Goal: Transaction & Acquisition: Purchase product/service

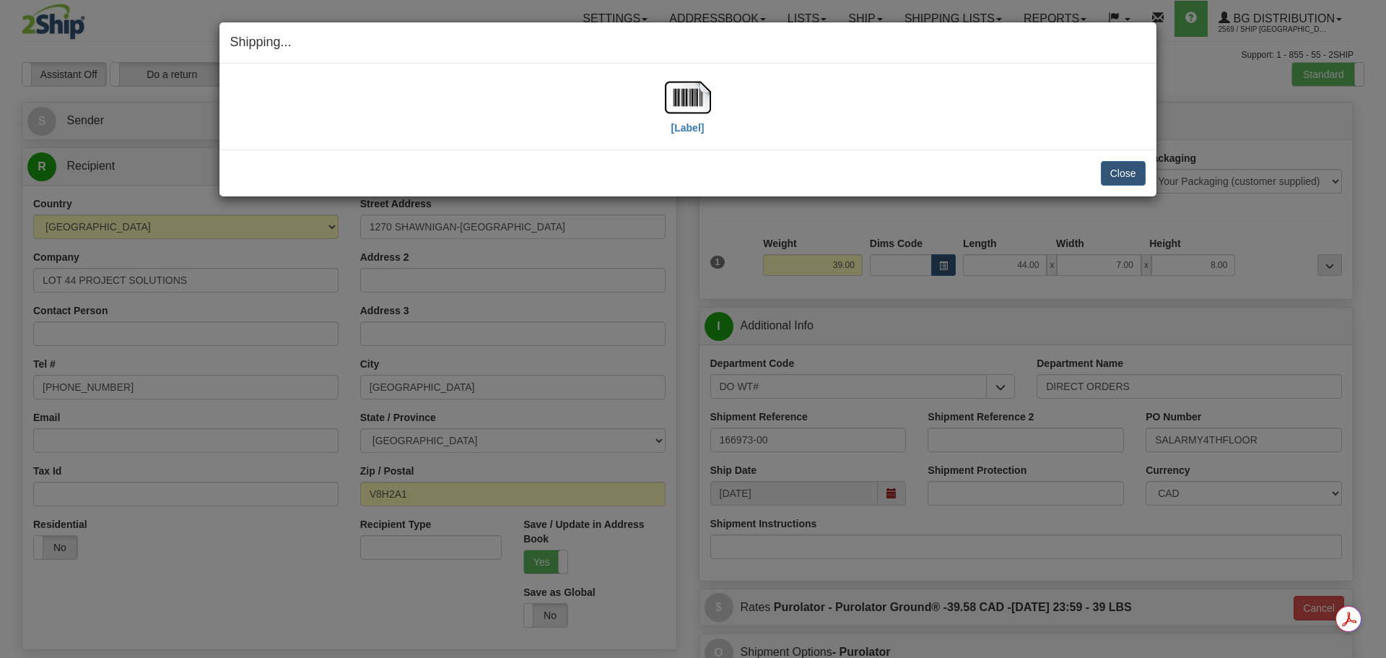
select select "BC"
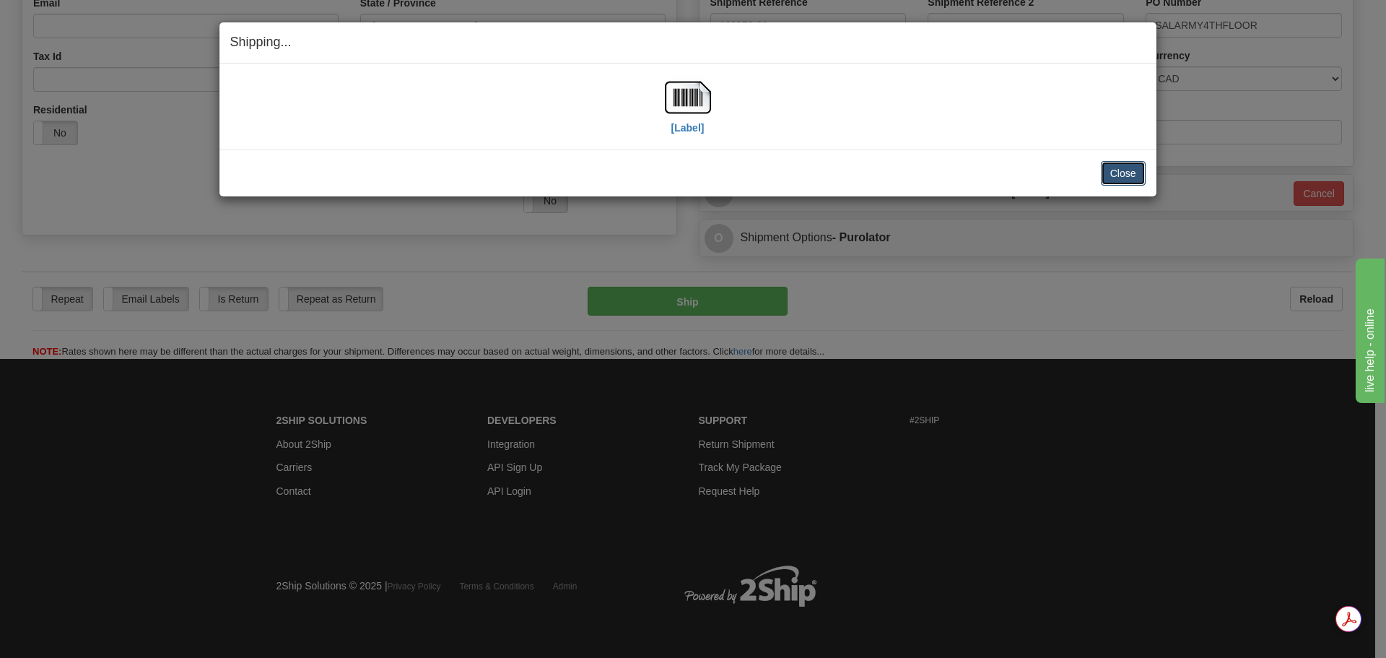
click at [1120, 173] on button "Close" at bounding box center [1123, 173] width 45 height 25
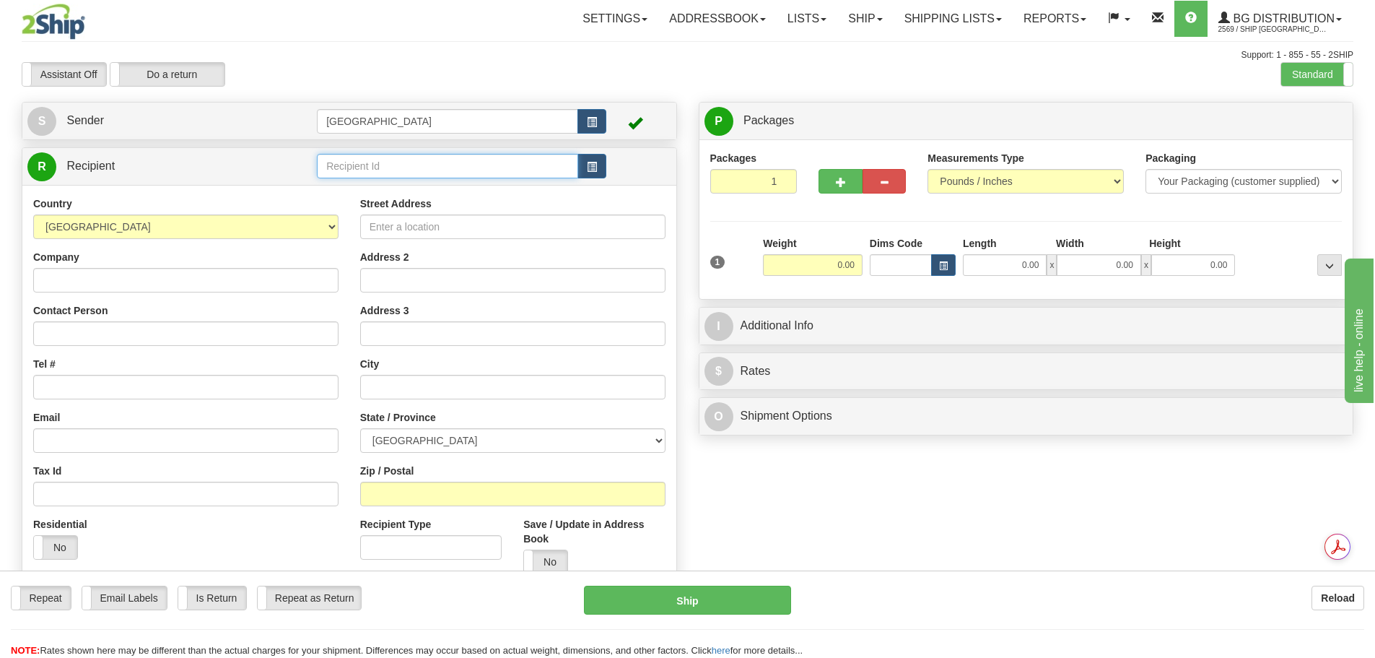
click at [362, 169] on input "text" at bounding box center [447, 166] width 261 height 25
click at [364, 187] on div "52000" at bounding box center [445, 188] width 248 height 16
type input "52000"
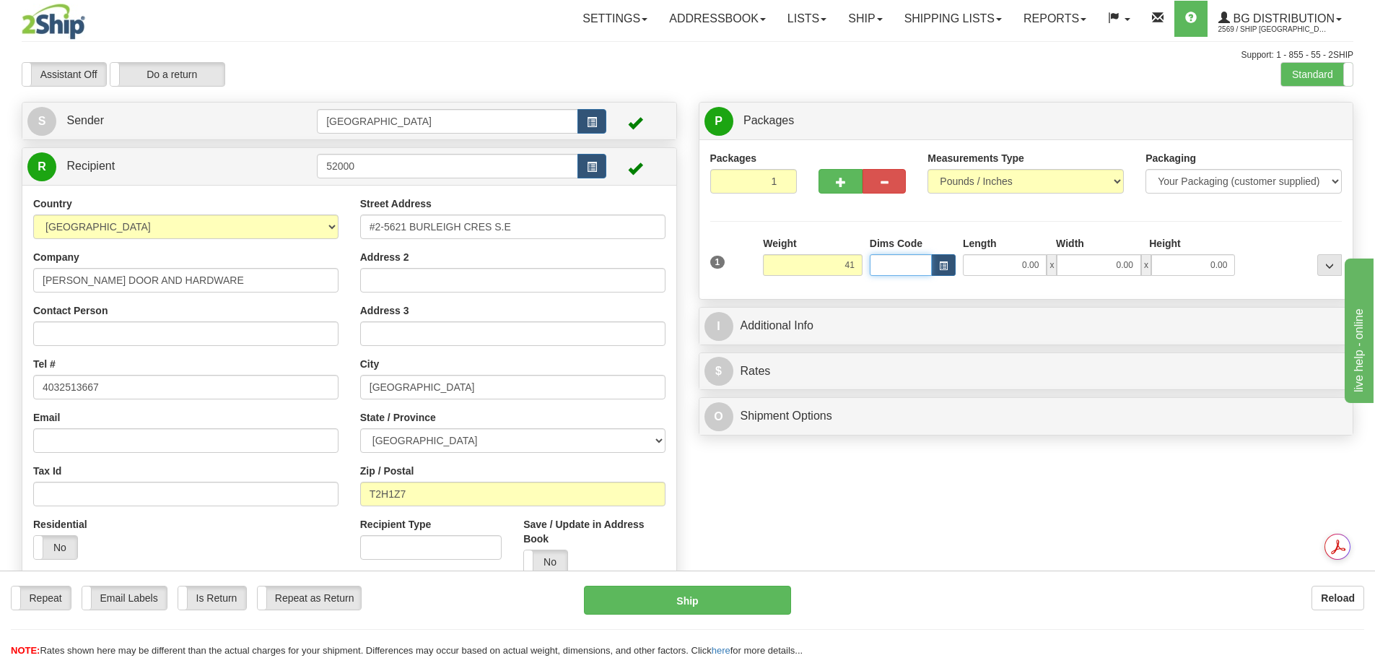
type input "41.00"
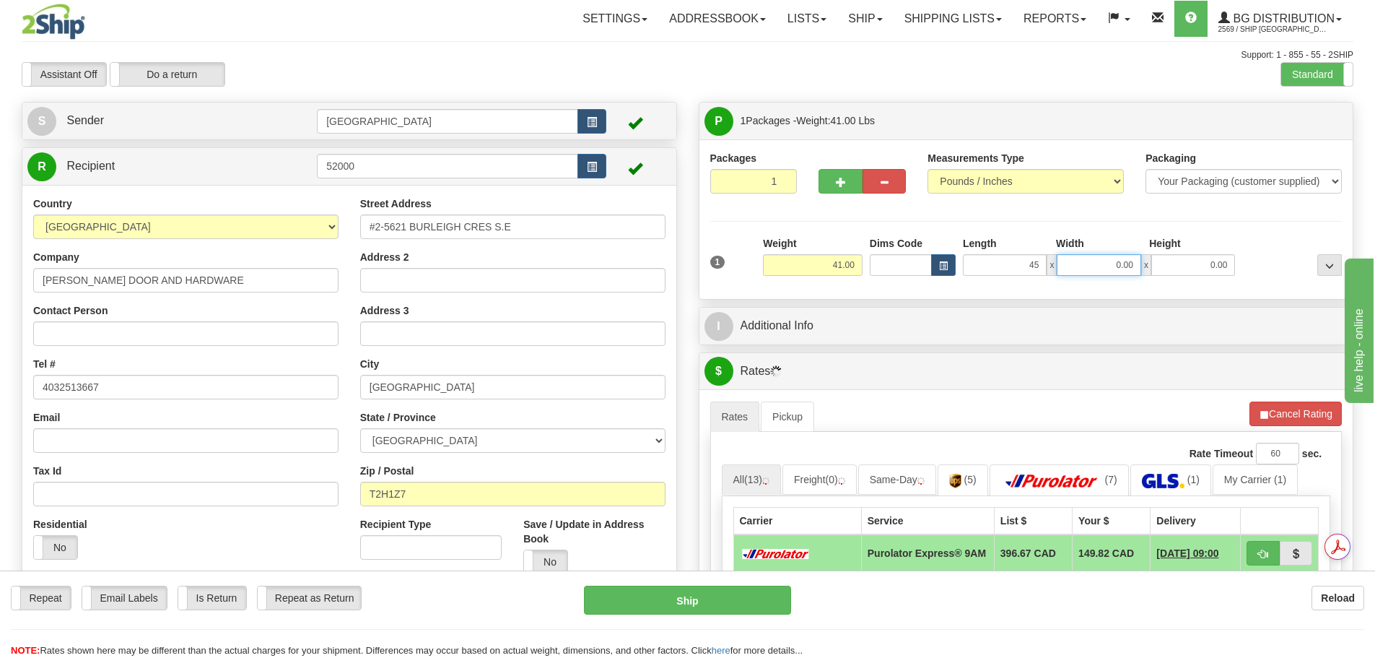
type input "45.00"
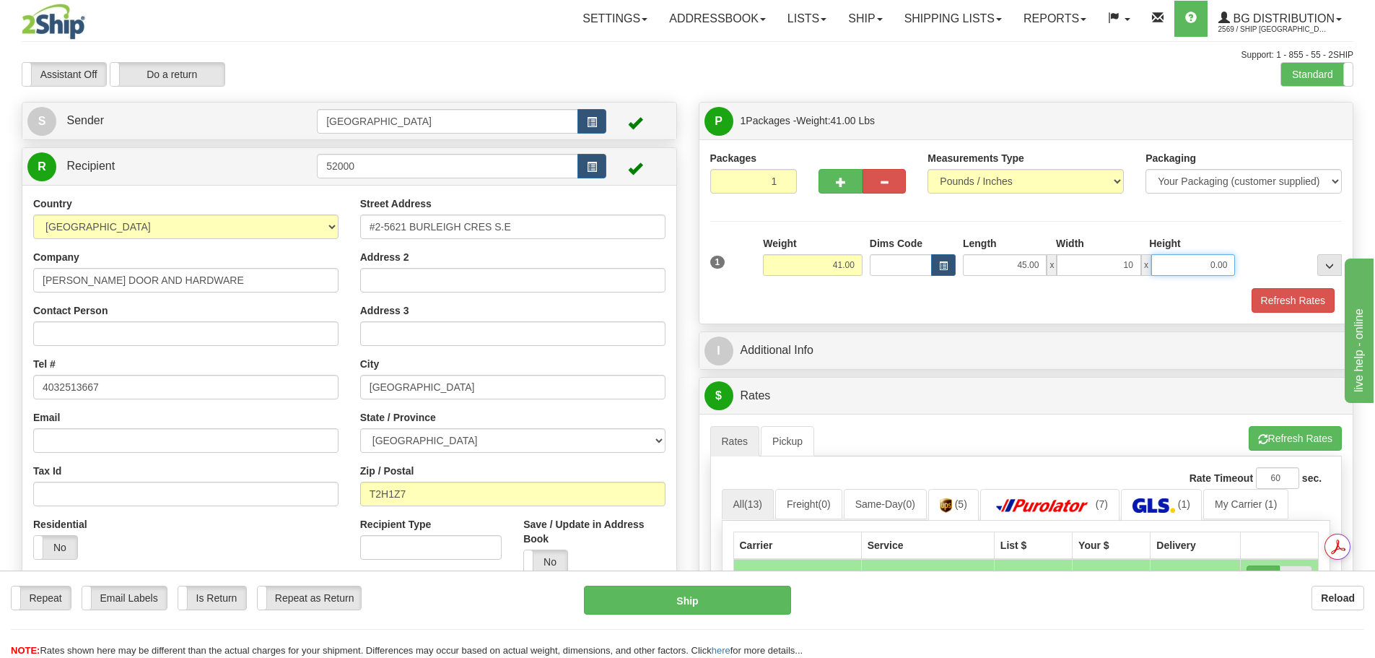
type input "10.00"
type input "8.00"
click at [1291, 295] on button "Refresh Rates" at bounding box center [1293, 300] width 83 height 25
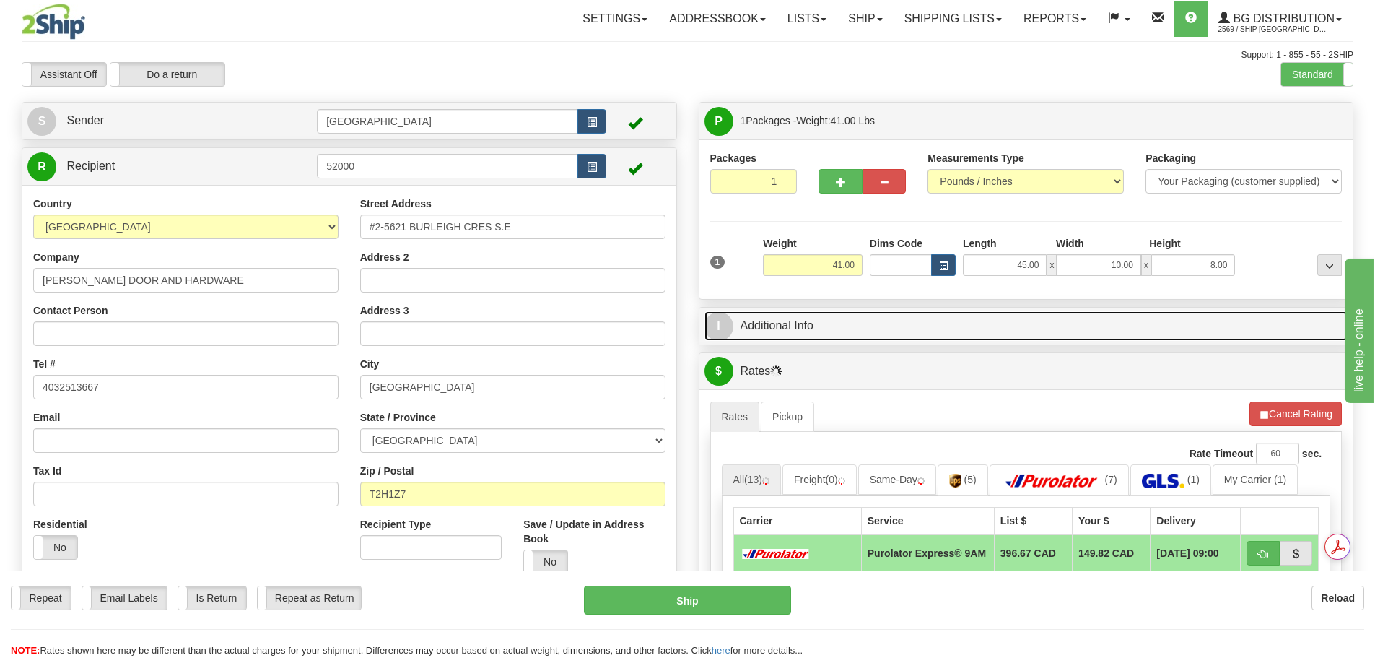
click at [862, 333] on link "I Additional Info" at bounding box center [1027, 326] width 644 height 30
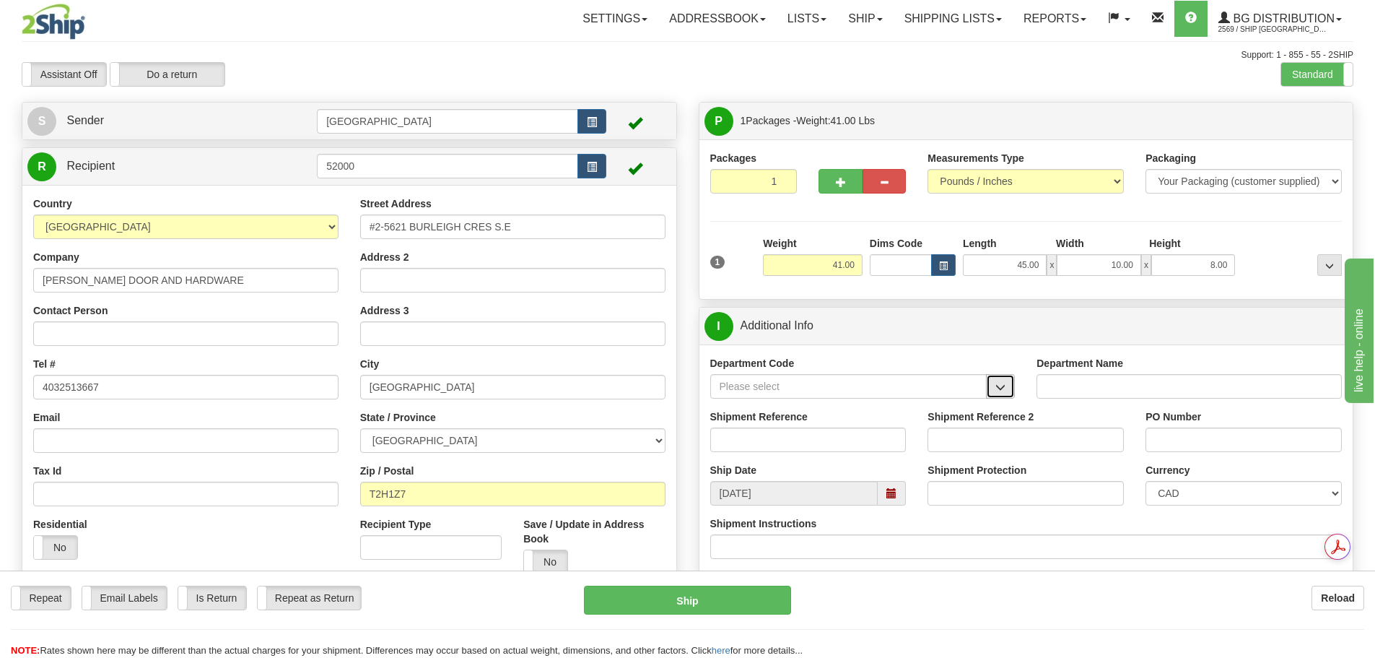
click at [1006, 396] on button "button" at bounding box center [1000, 386] width 29 height 25
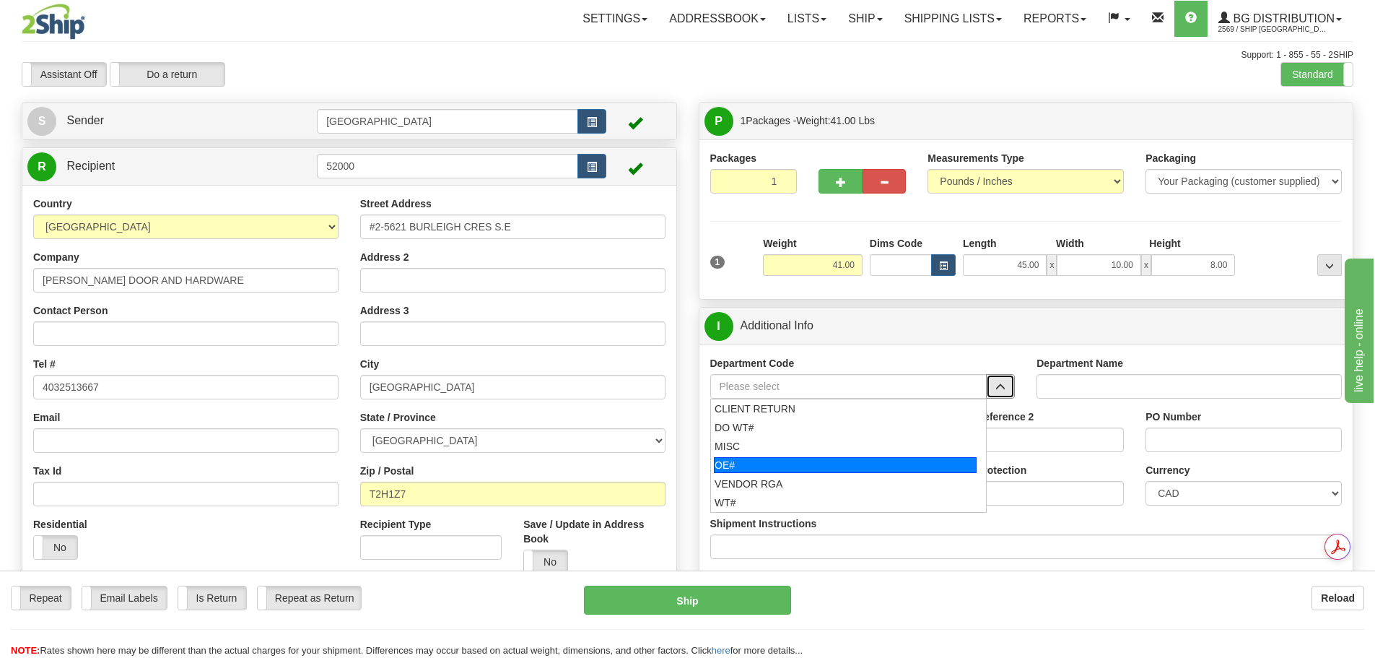
click at [895, 462] on div "OE#" at bounding box center [845, 465] width 263 height 16
type input "OE#"
type input "ORDERS"
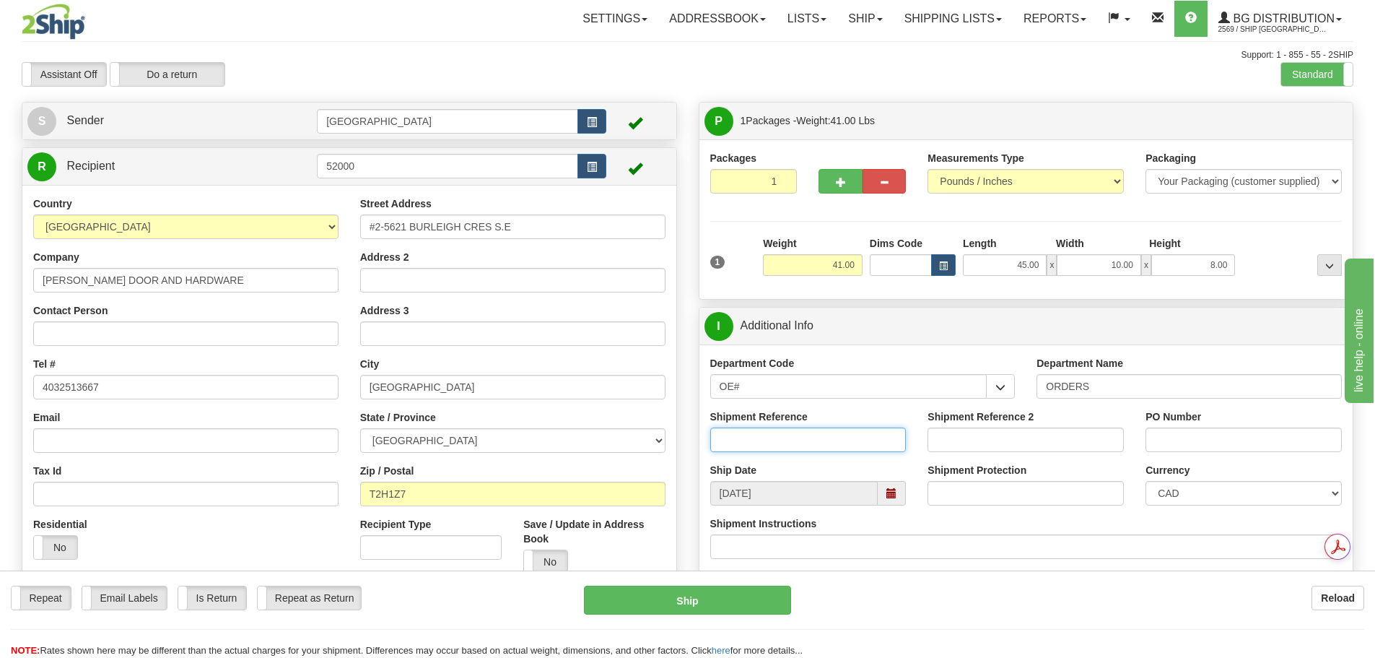
click at [817, 440] on input "Shipment Reference" at bounding box center [808, 439] width 196 height 25
type input "90040831-00"
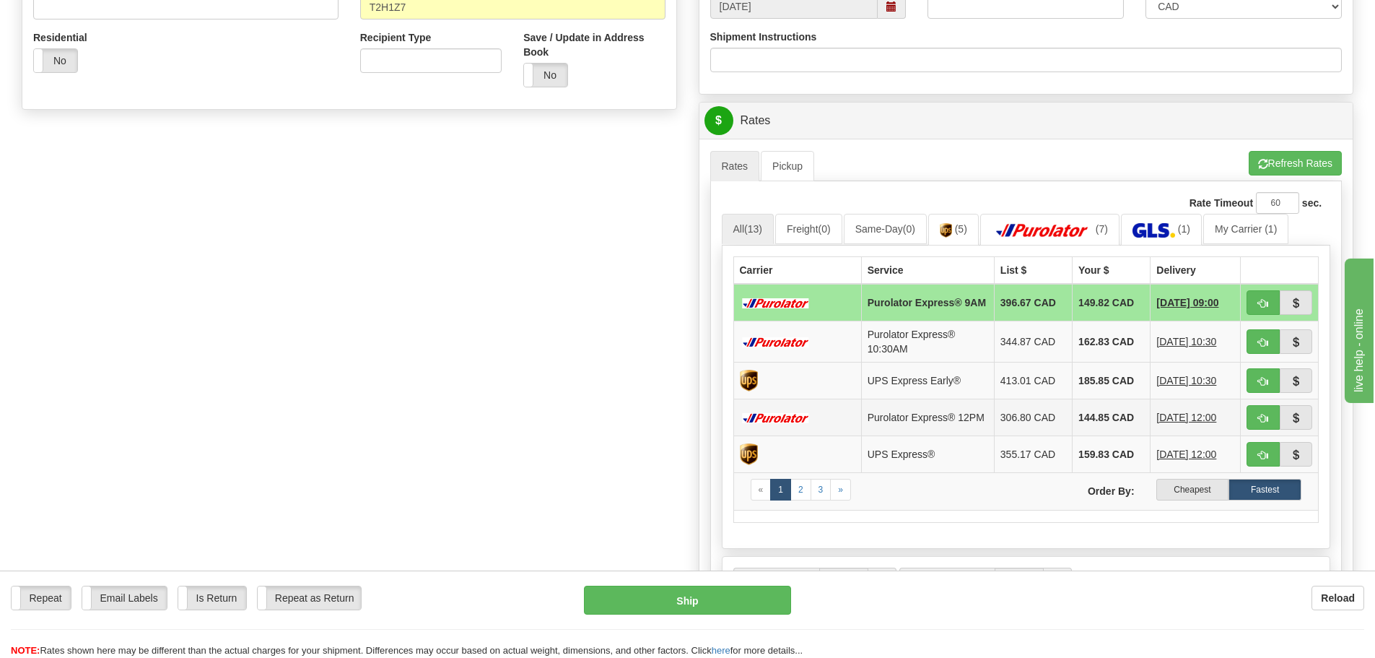
scroll to position [505, 0]
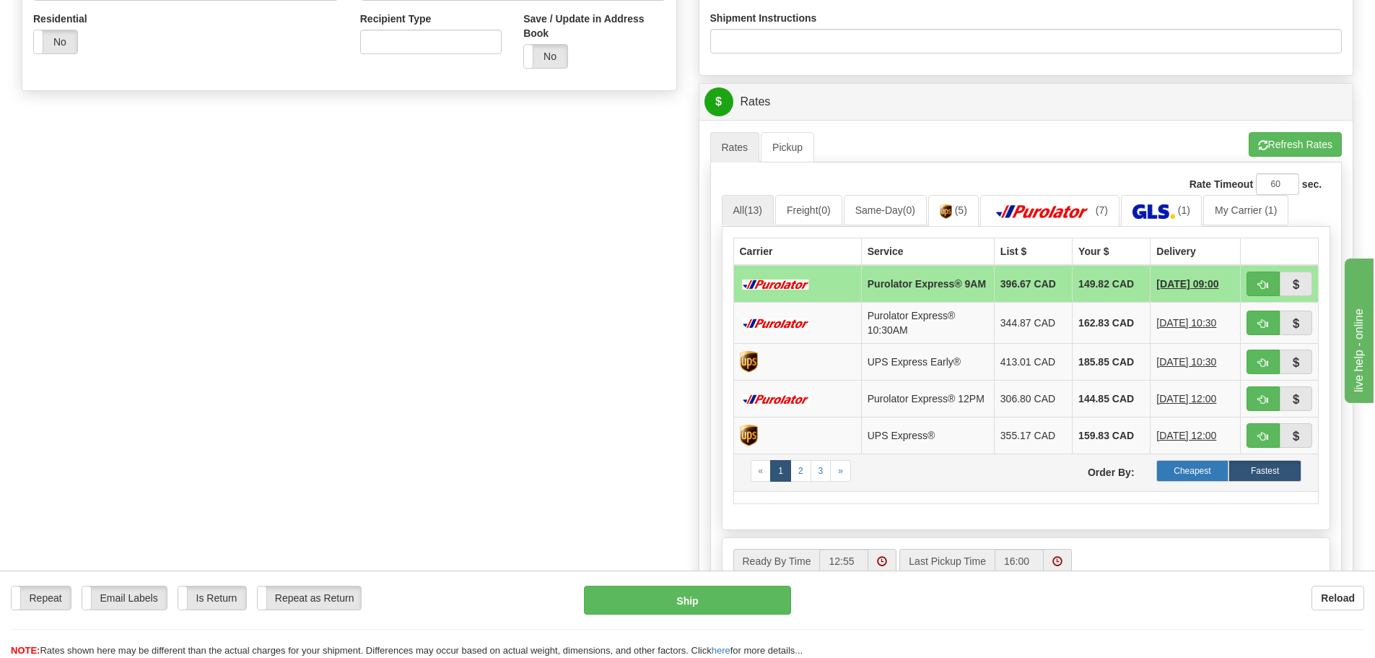
type input "15827"
click at [1209, 479] on label "Cheapest" at bounding box center [1193, 471] width 73 height 22
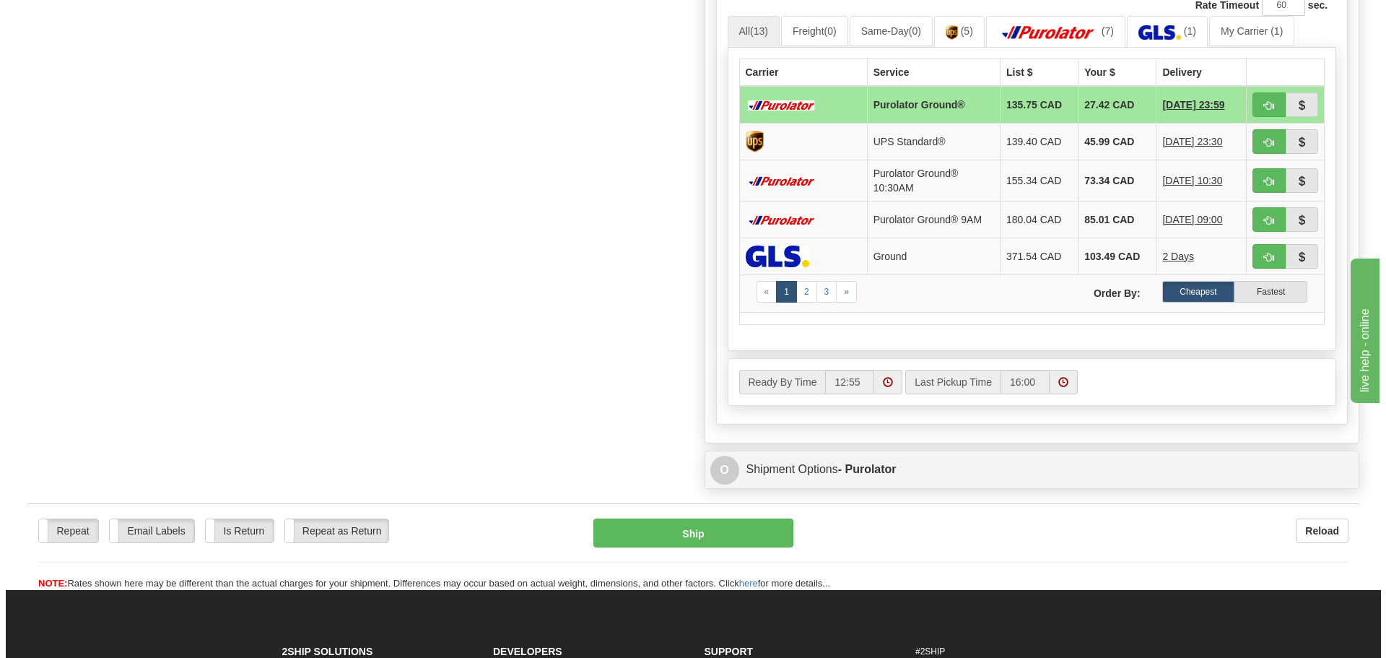
scroll to position [722, 0]
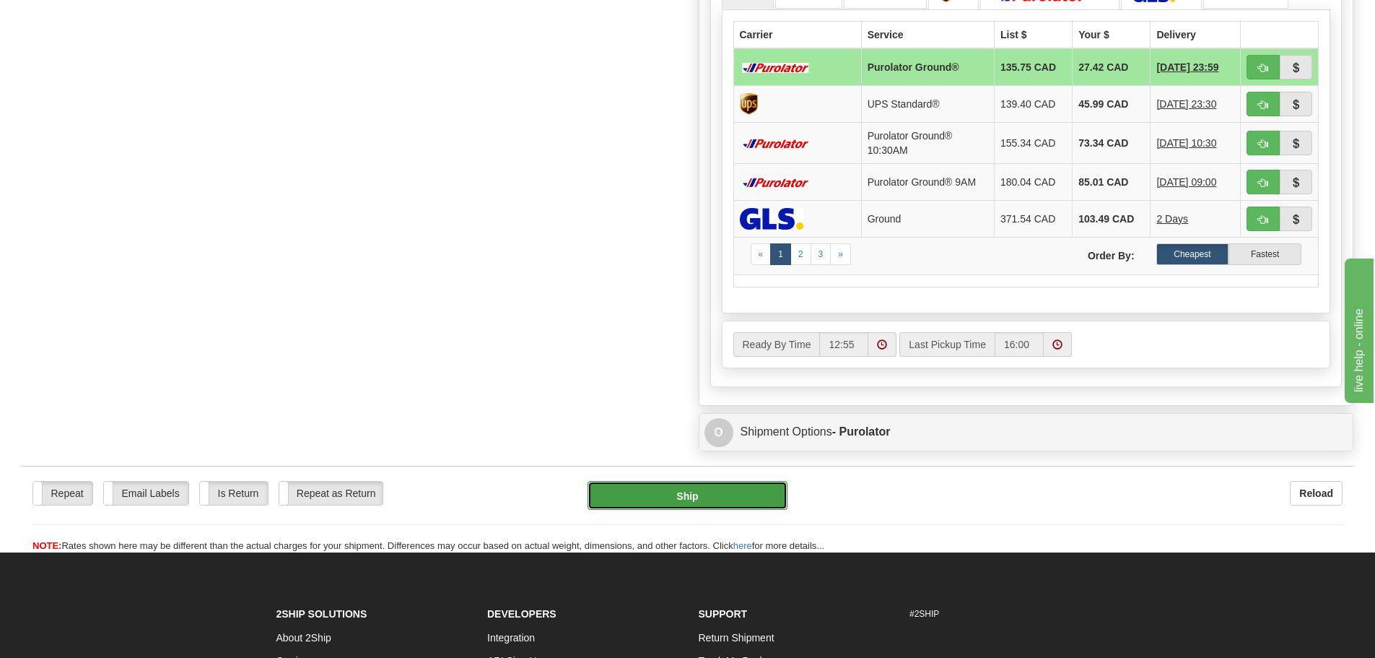
click at [737, 489] on button "Ship" at bounding box center [688, 495] width 200 height 29
type input "260"
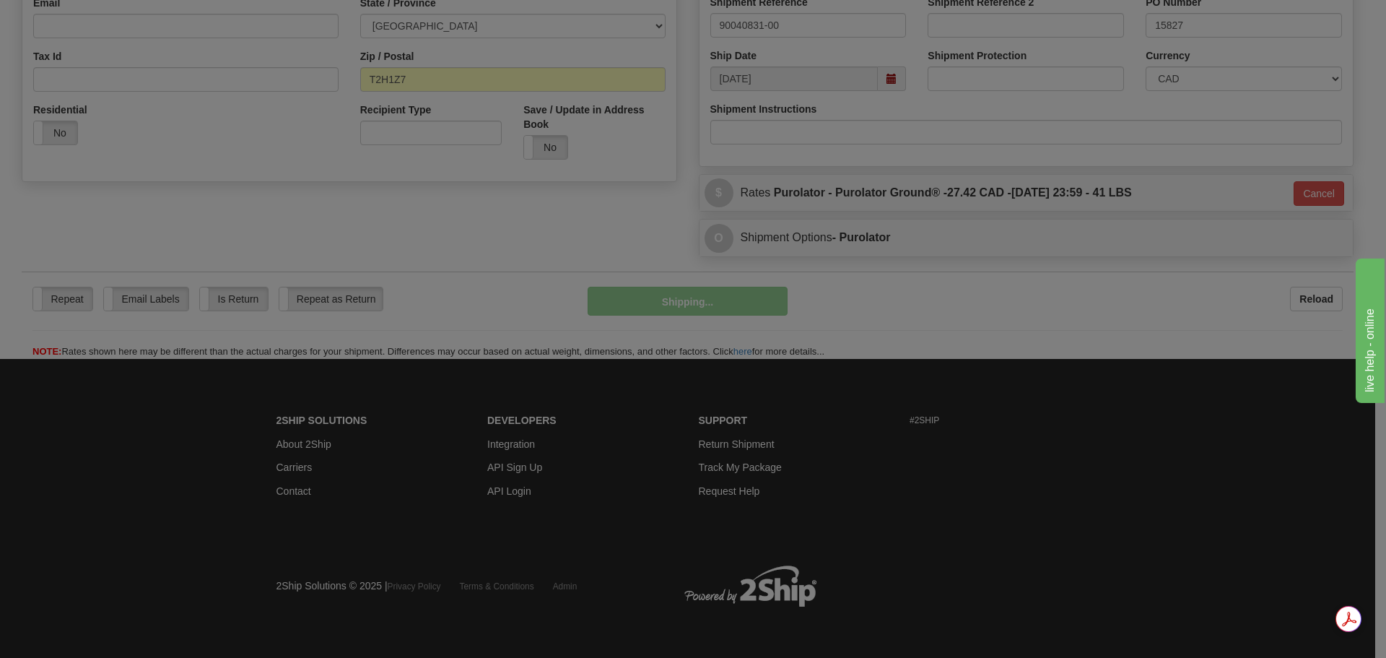
scroll to position [415, 0]
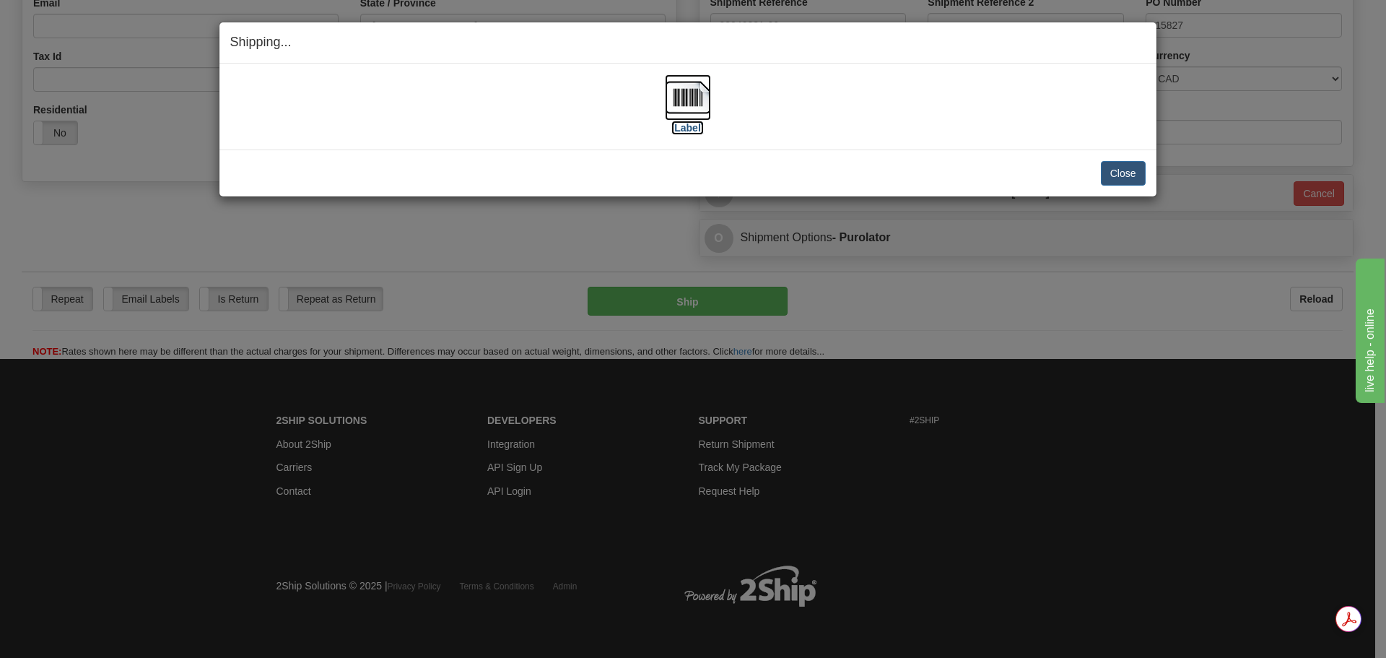
click at [684, 100] on img at bounding box center [688, 97] width 46 height 46
click at [1128, 173] on button "Close" at bounding box center [1123, 173] width 45 height 25
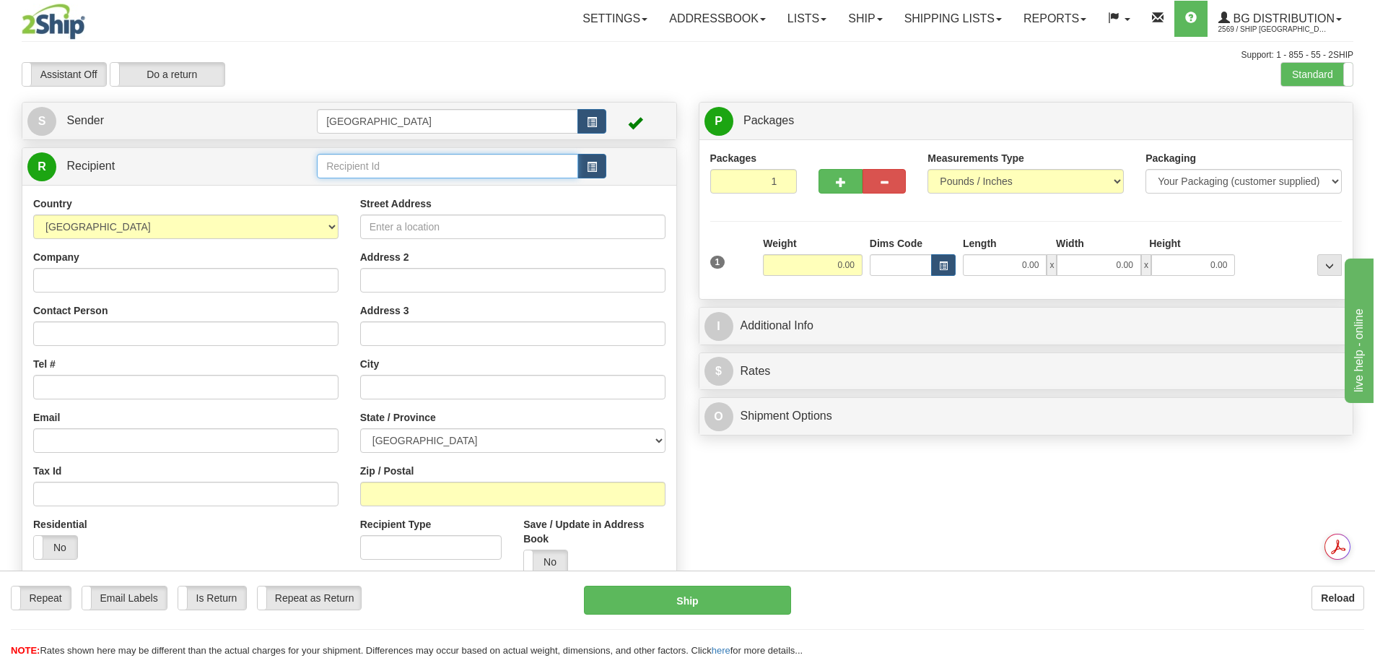
click at [433, 176] on input "text" at bounding box center [447, 166] width 261 height 25
click at [346, 182] on div "80135" at bounding box center [445, 188] width 248 height 16
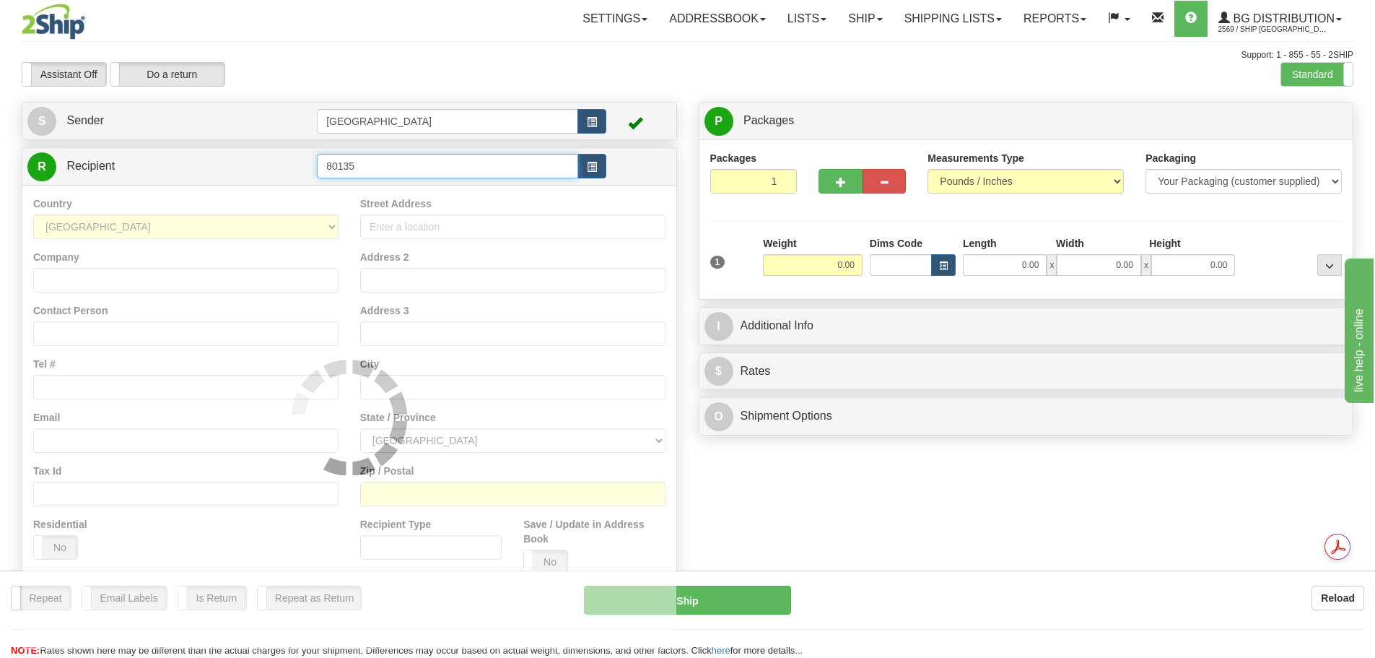
type input "80135"
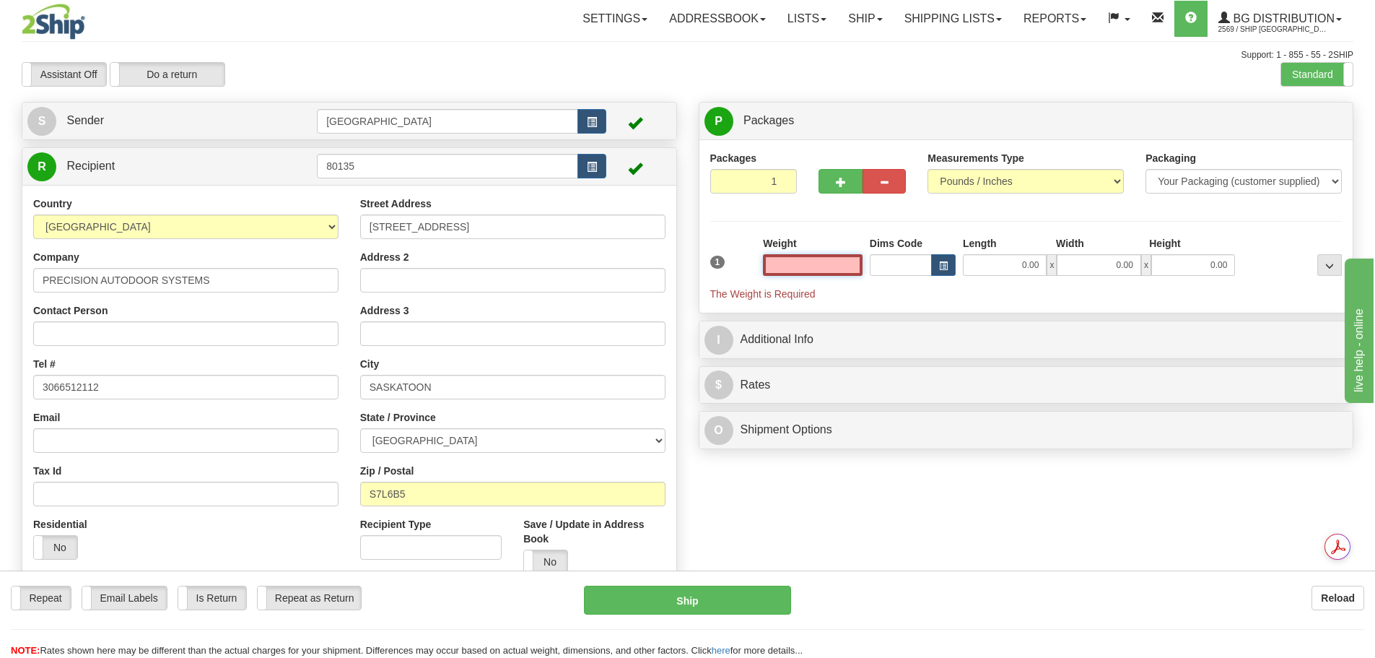
click at [830, 270] on input "text" at bounding box center [813, 265] width 100 height 22
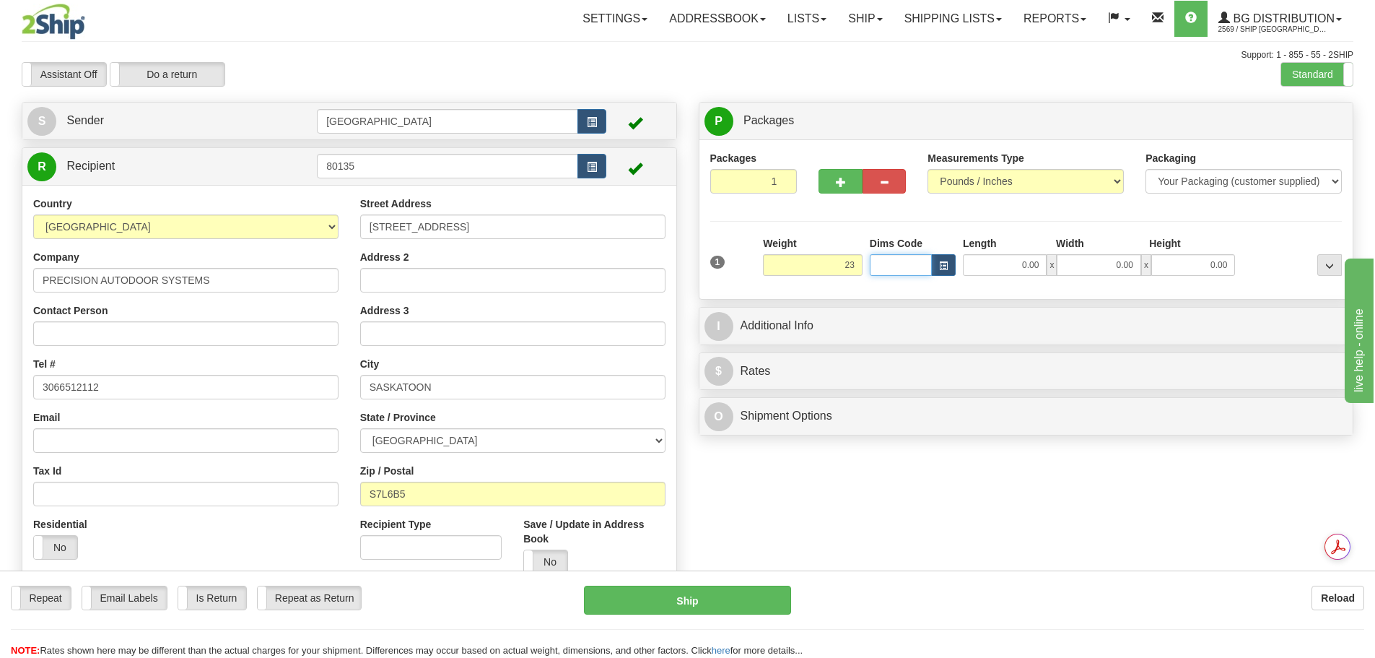
type input "23.00"
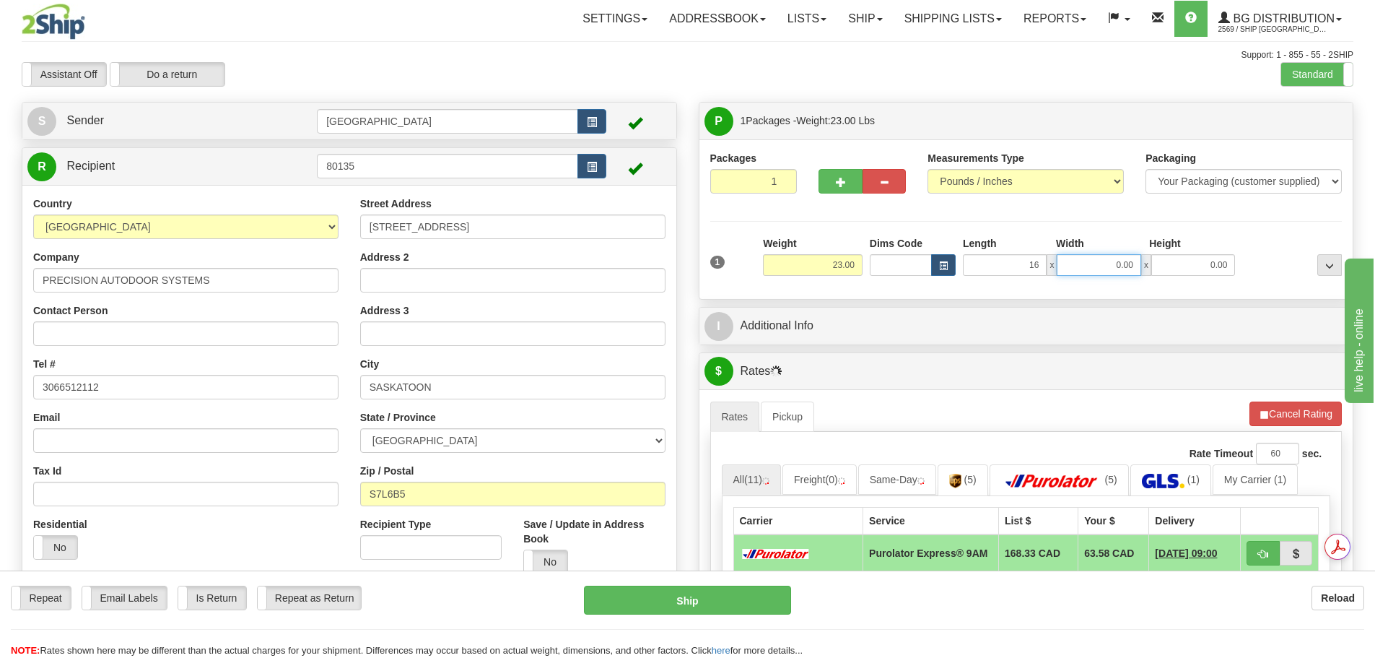
type input "16.00"
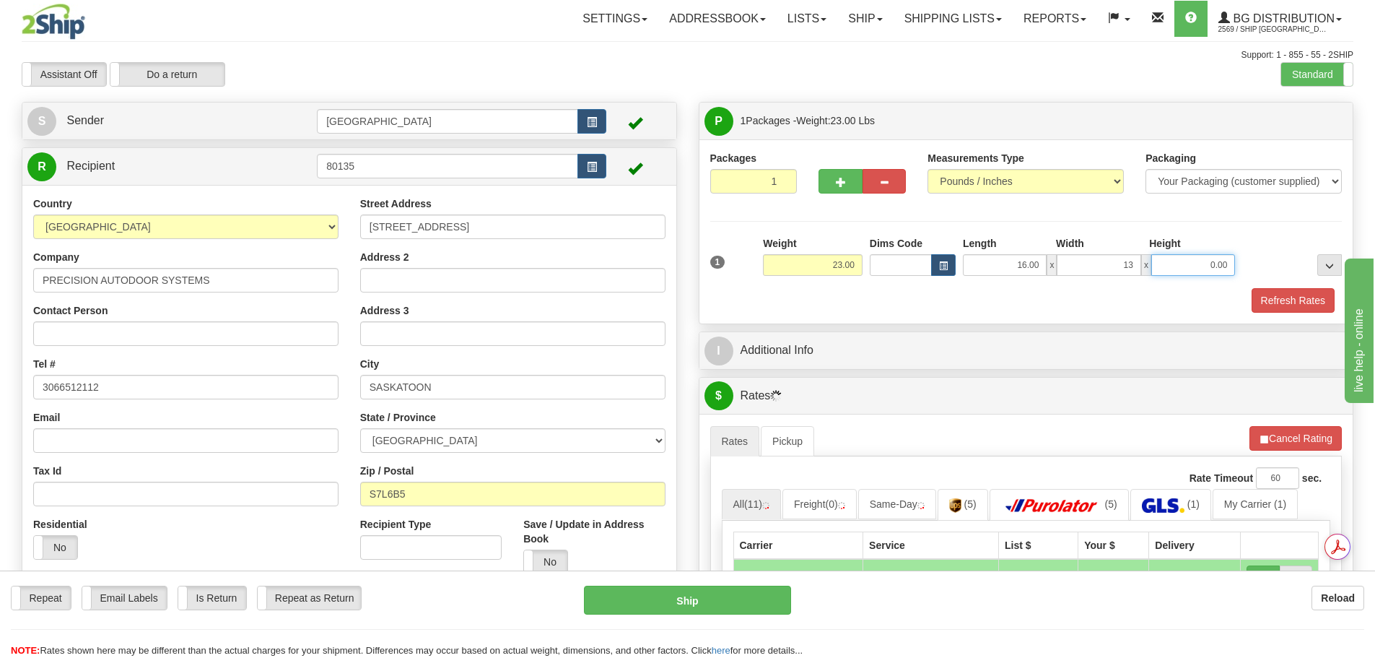
type input "13.00"
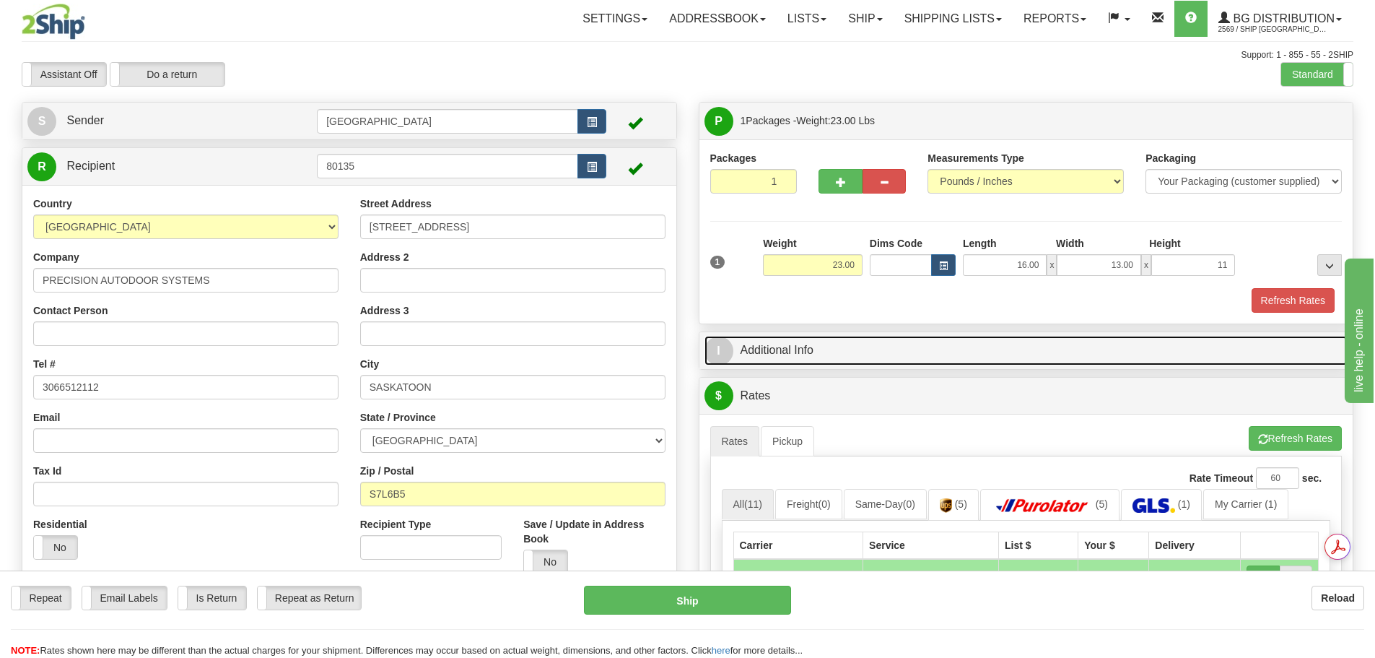
type input "11.00"
click at [845, 362] on link "I Additional Info" at bounding box center [1027, 351] width 644 height 30
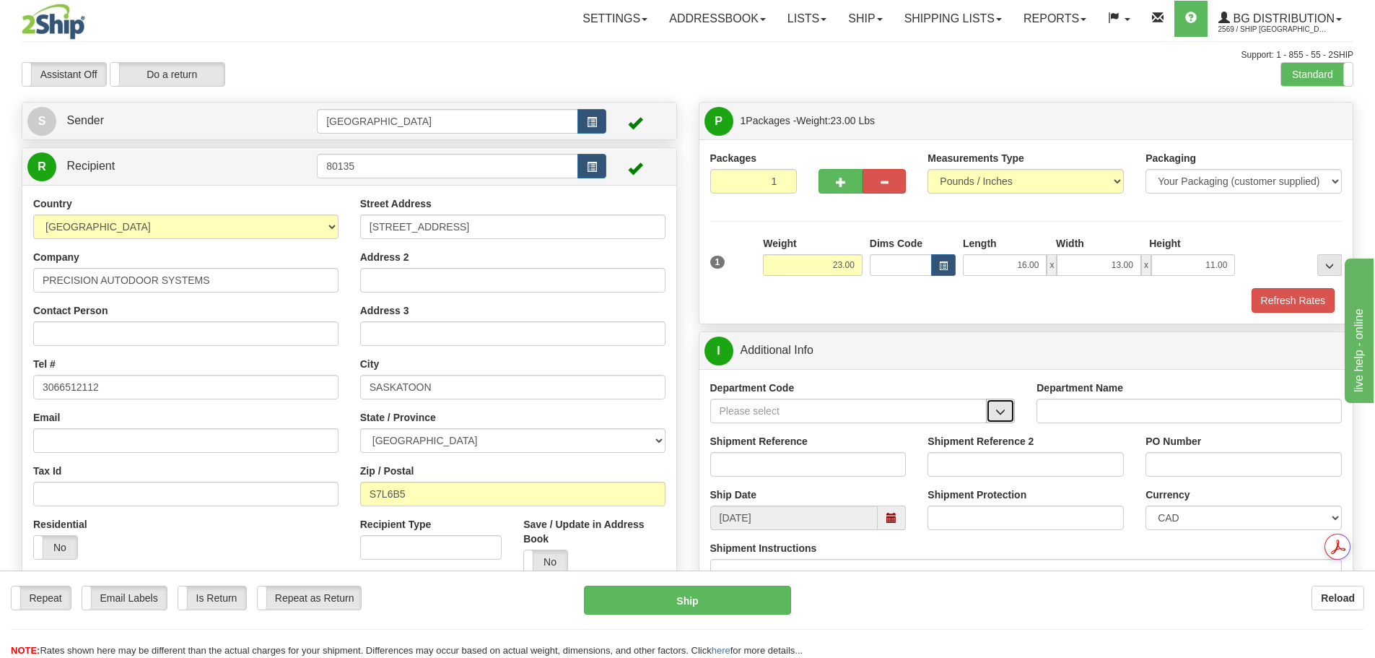
click at [1004, 407] on span "button" at bounding box center [1001, 411] width 10 height 9
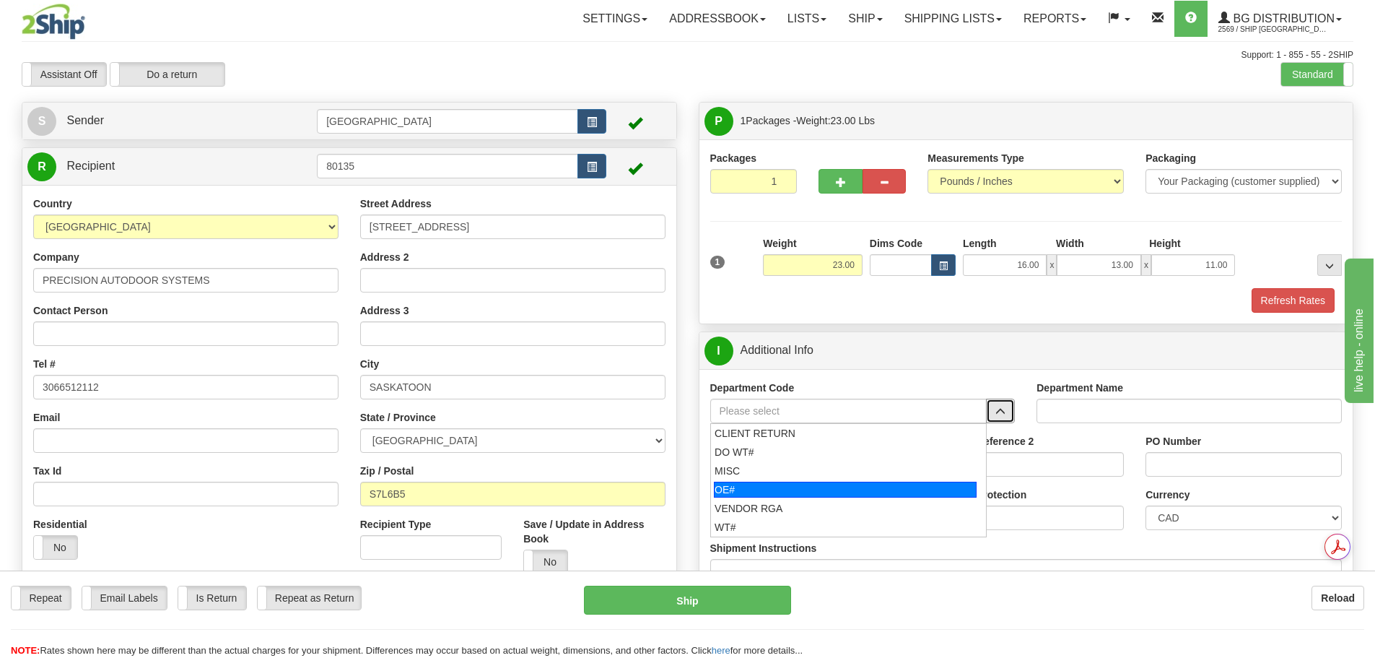
click at [917, 487] on div "OE#" at bounding box center [845, 490] width 263 height 16
type input "OE#"
type input "ORDERS"
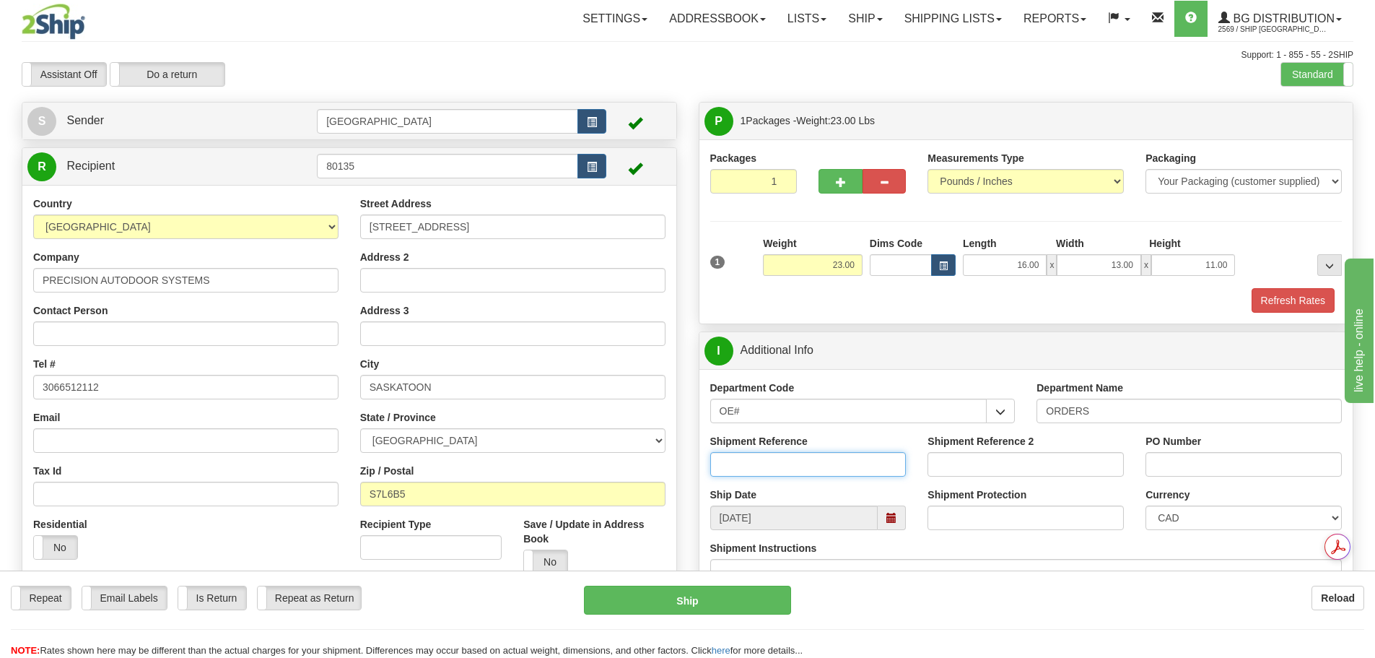
click at [863, 455] on input "Shipment Reference" at bounding box center [808, 464] width 196 height 25
type input "90040827-00"
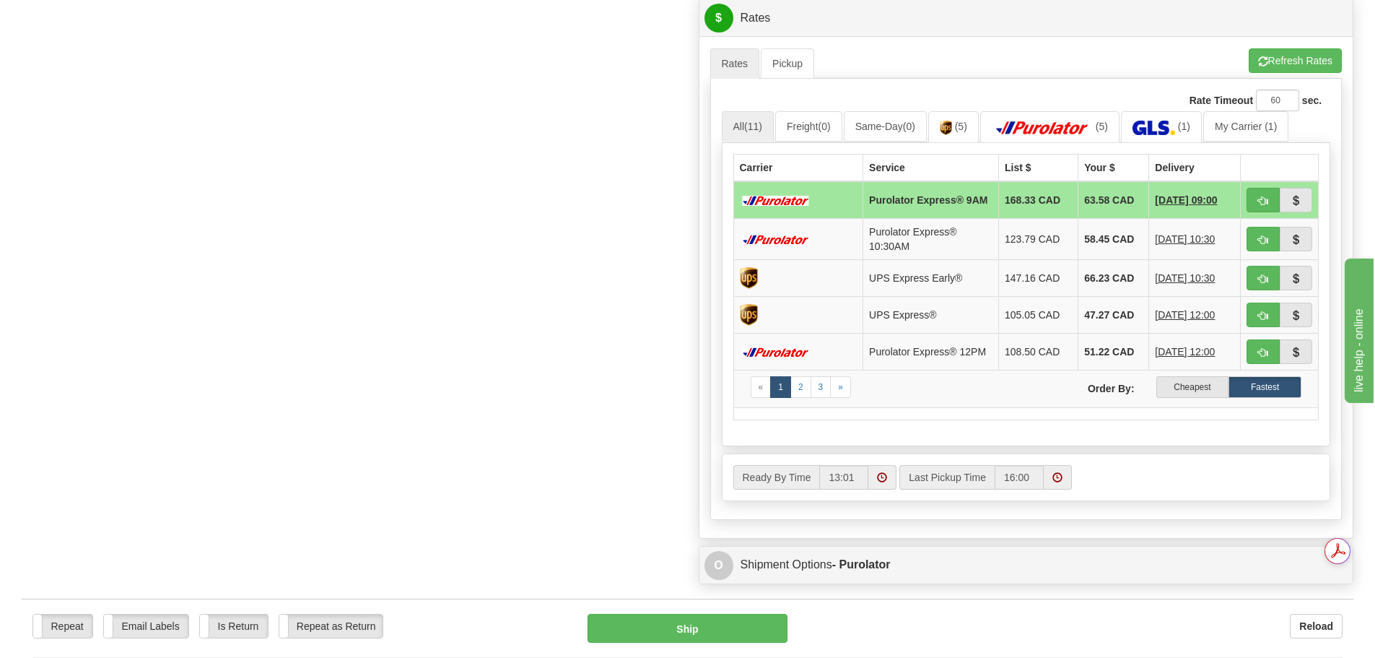
scroll to position [650, 0]
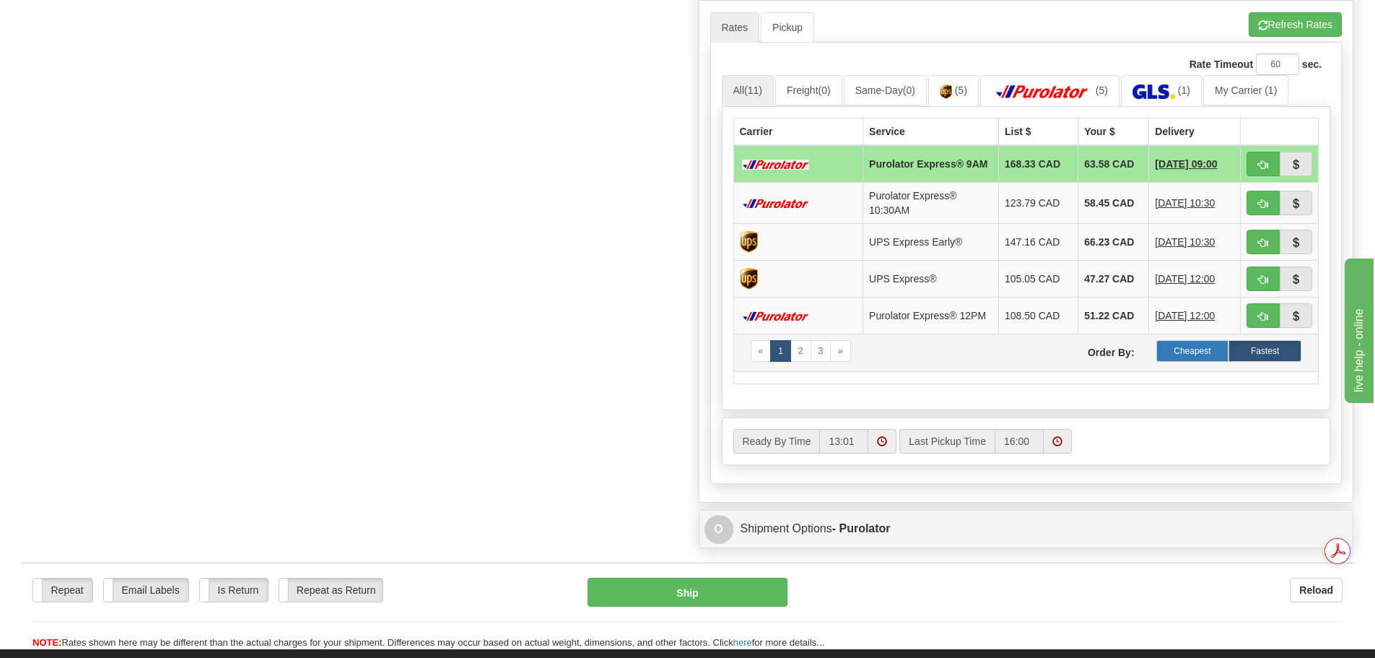
type input "STOCK-23/09/25"
click at [1187, 360] on label "Cheapest" at bounding box center [1193, 351] width 73 height 22
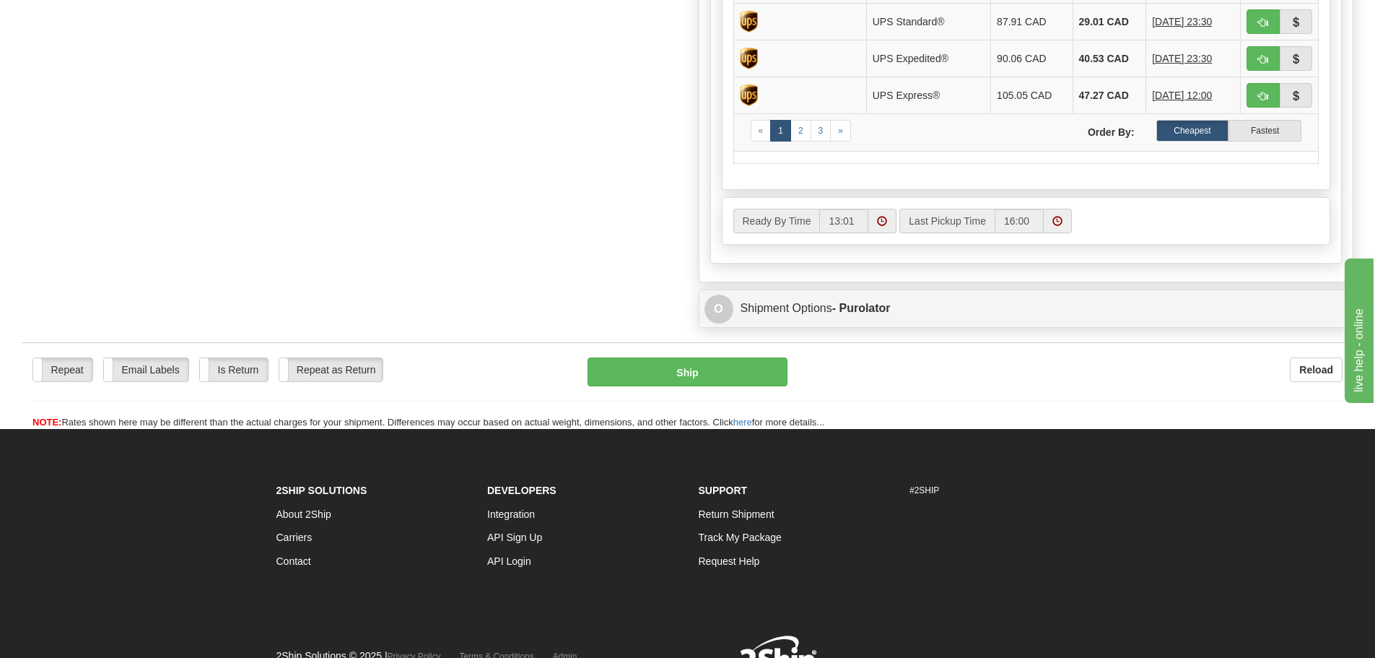
scroll to position [866, 0]
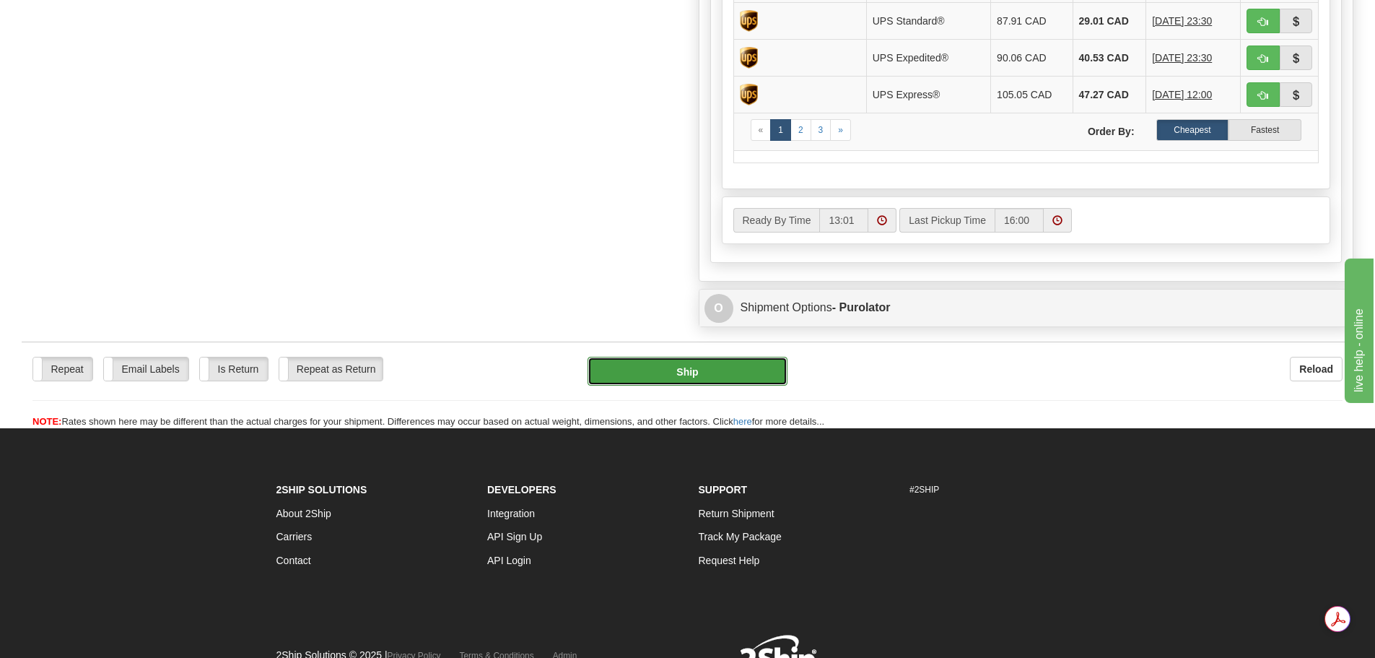
click at [689, 358] on button "Ship" at bounding box center [688, 371] width 200 height 29
type input "260"
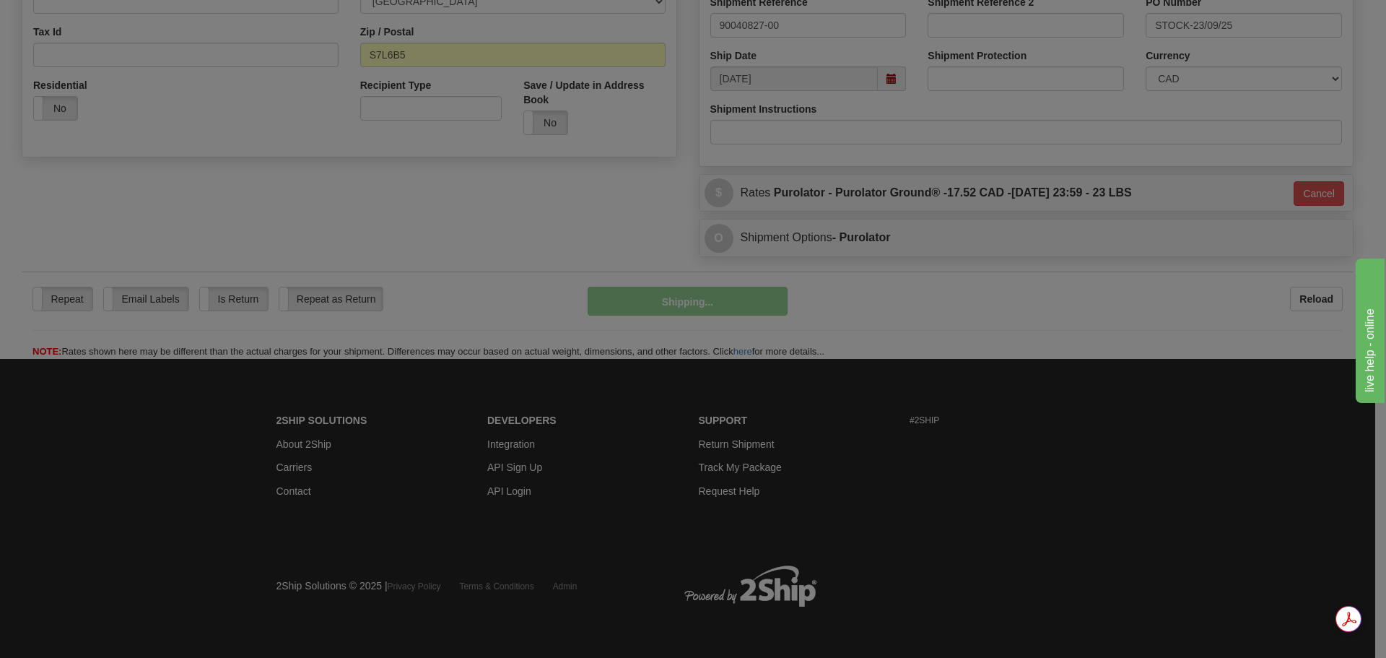
scroll to position [440, 0]
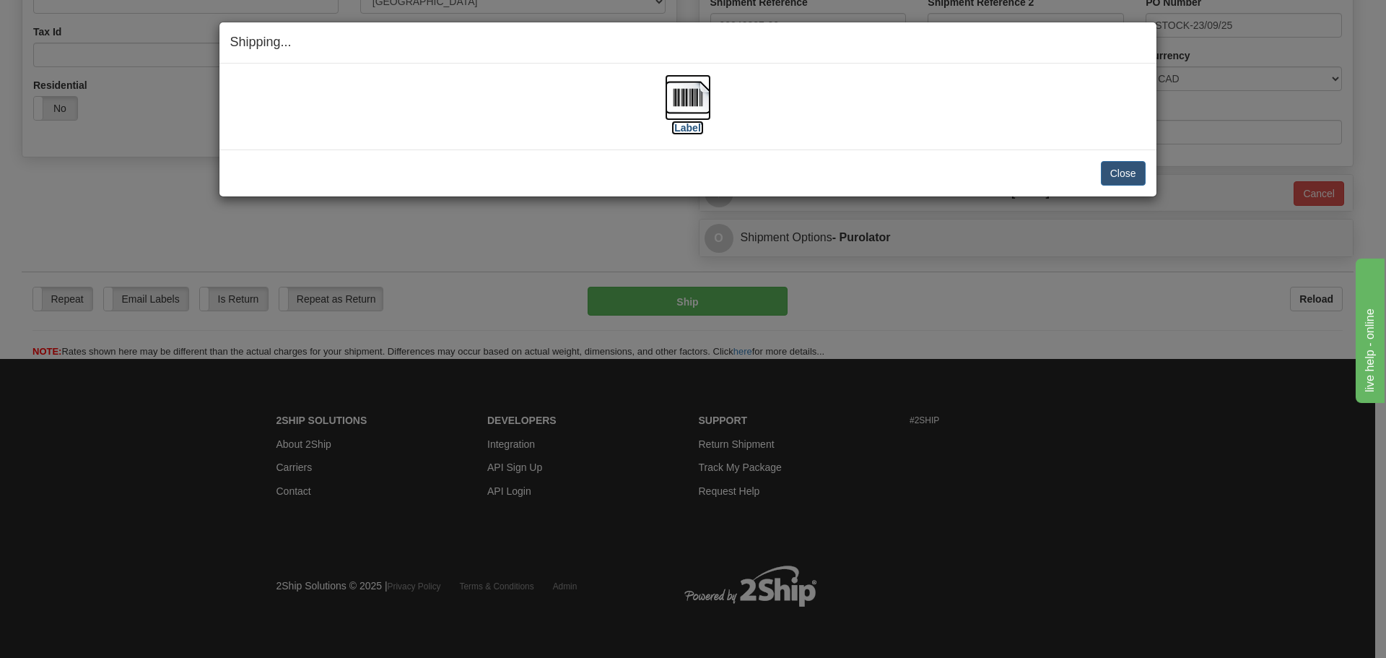
click at [688, 87] on img at bounding box center [688, 97] width 46 height 46
click at [1141, 170] on button "Close" at bounding box center [1123, 173] width 45 height 25
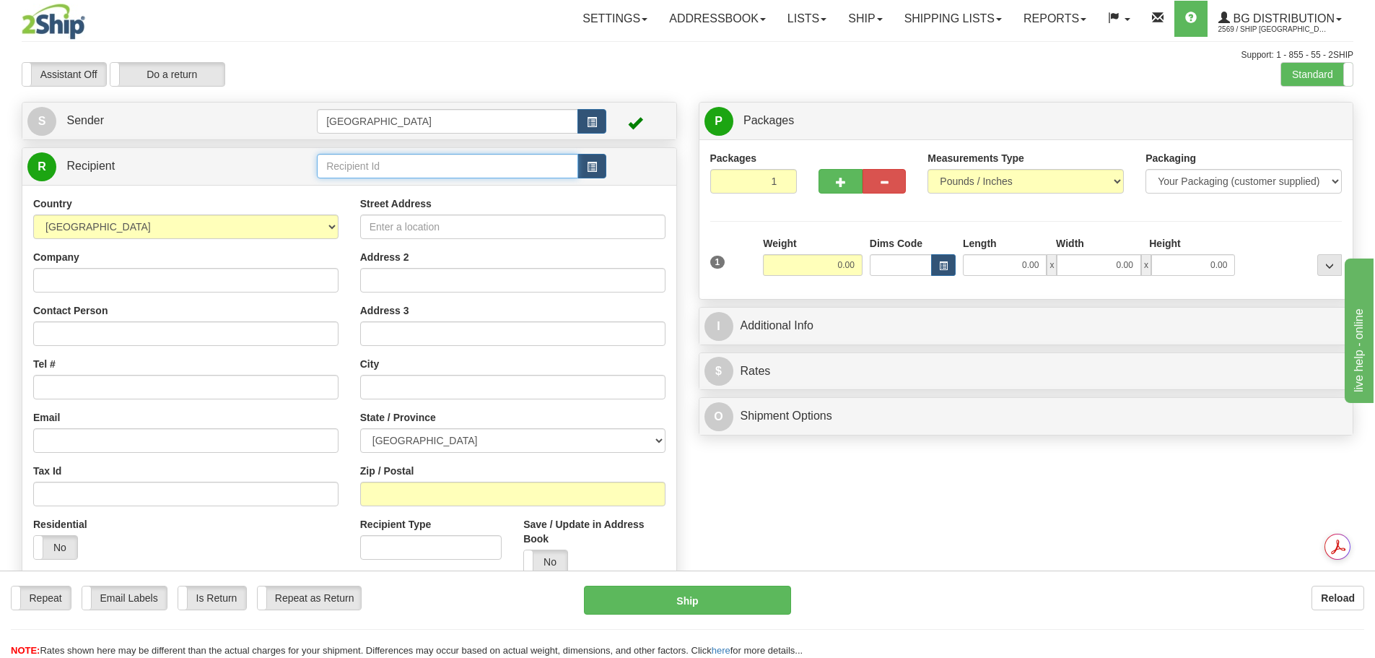
click at [426, 174] on input "text" at bounding box center [447, 166] width 261 height 25
type input "9"
click at [418, 183] on div "80024" at bounding box center [445, 188] width 248 height 16
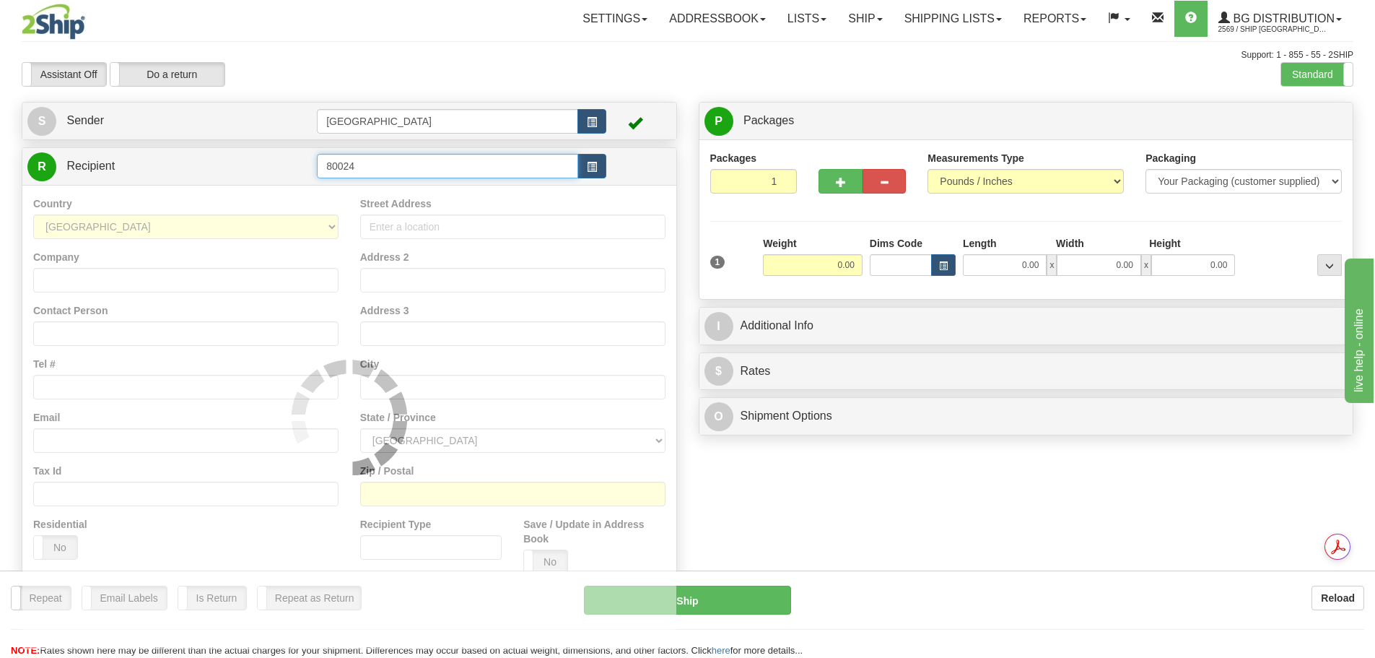
type input "80024"
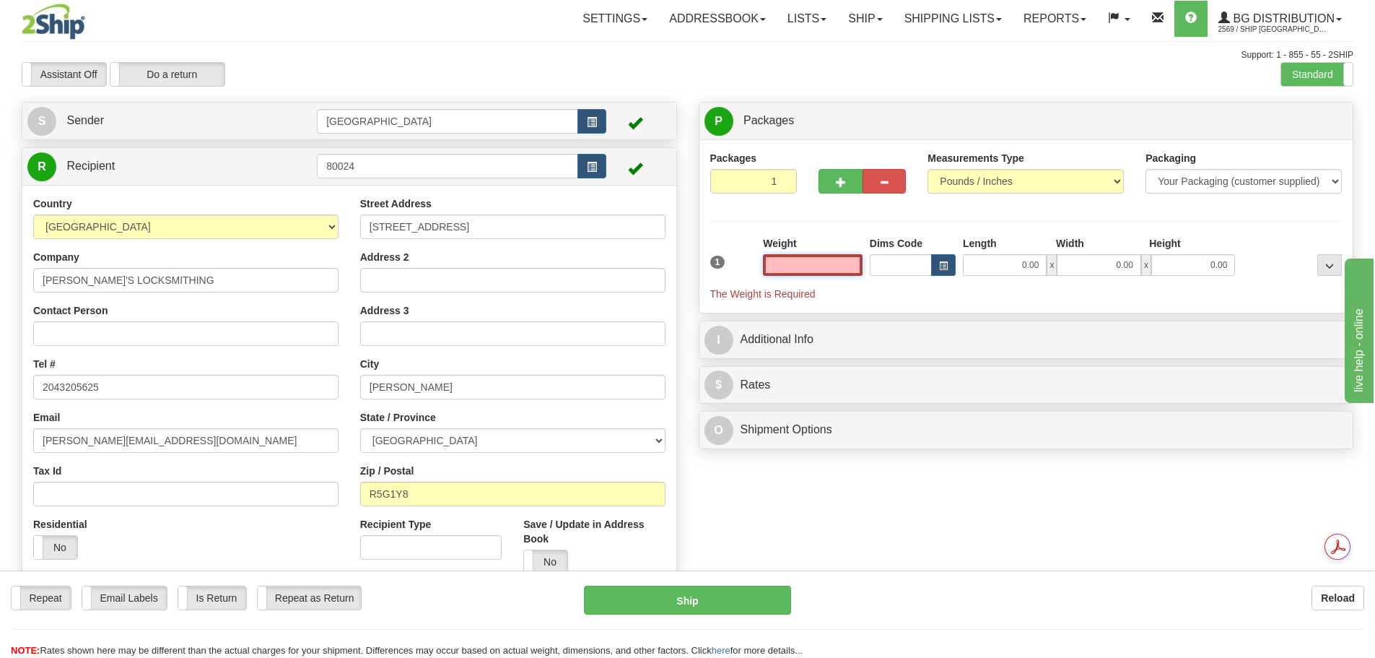
type input "8"
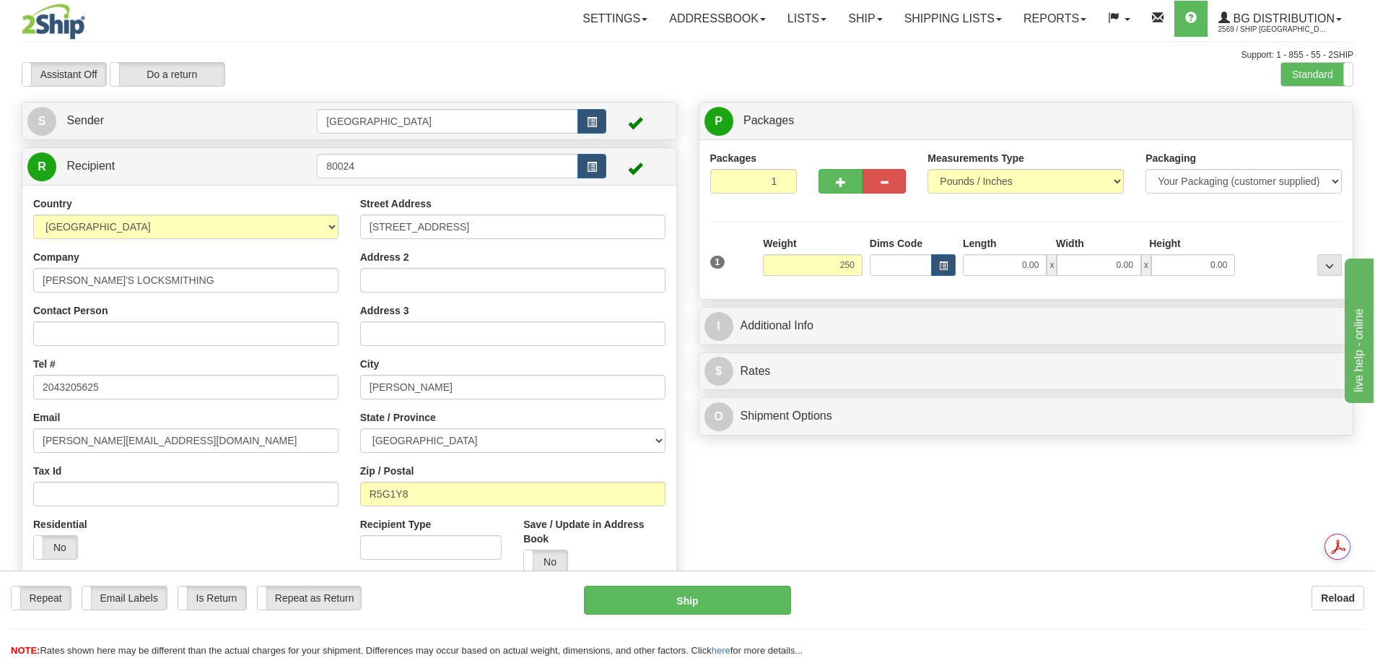
type input "250.00"
click at [1043, 222] on div "Packages 1 1 Measurements Type" at bounding box center [1026, 219] width 632 height 137
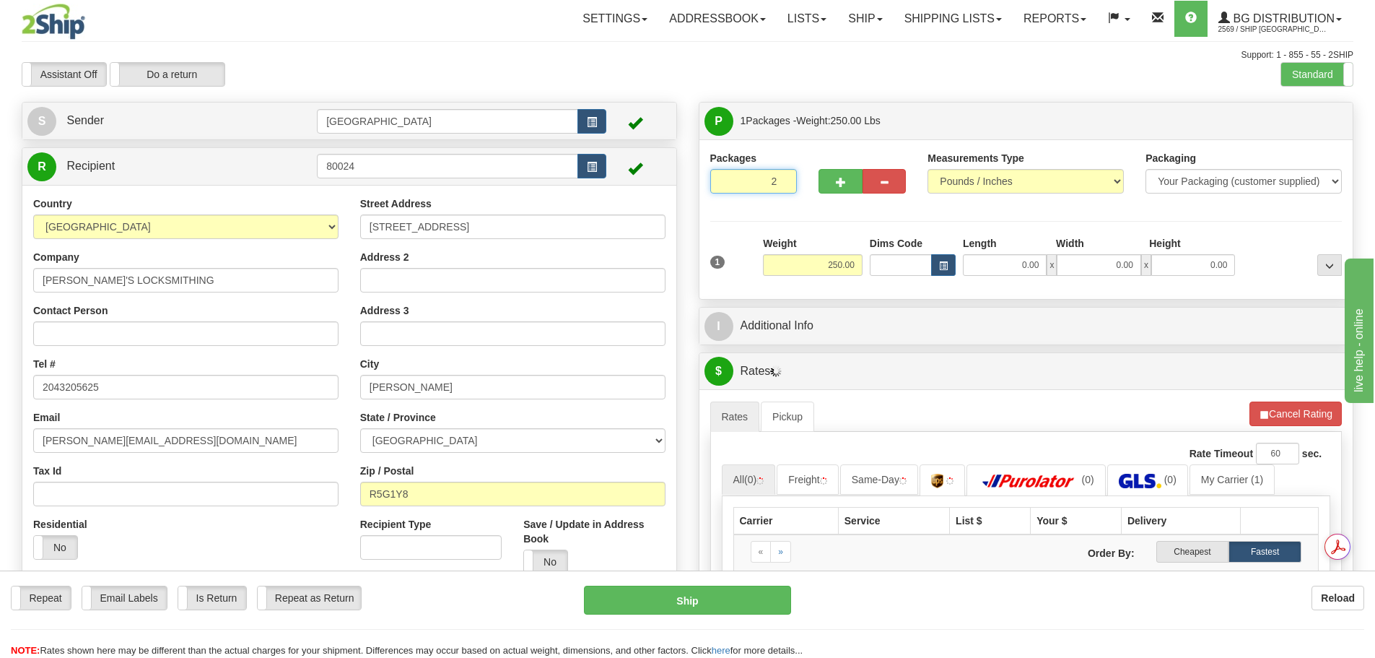
click at [784, 178] on input "2" at bounding box center [753, 181] width 87 height 25
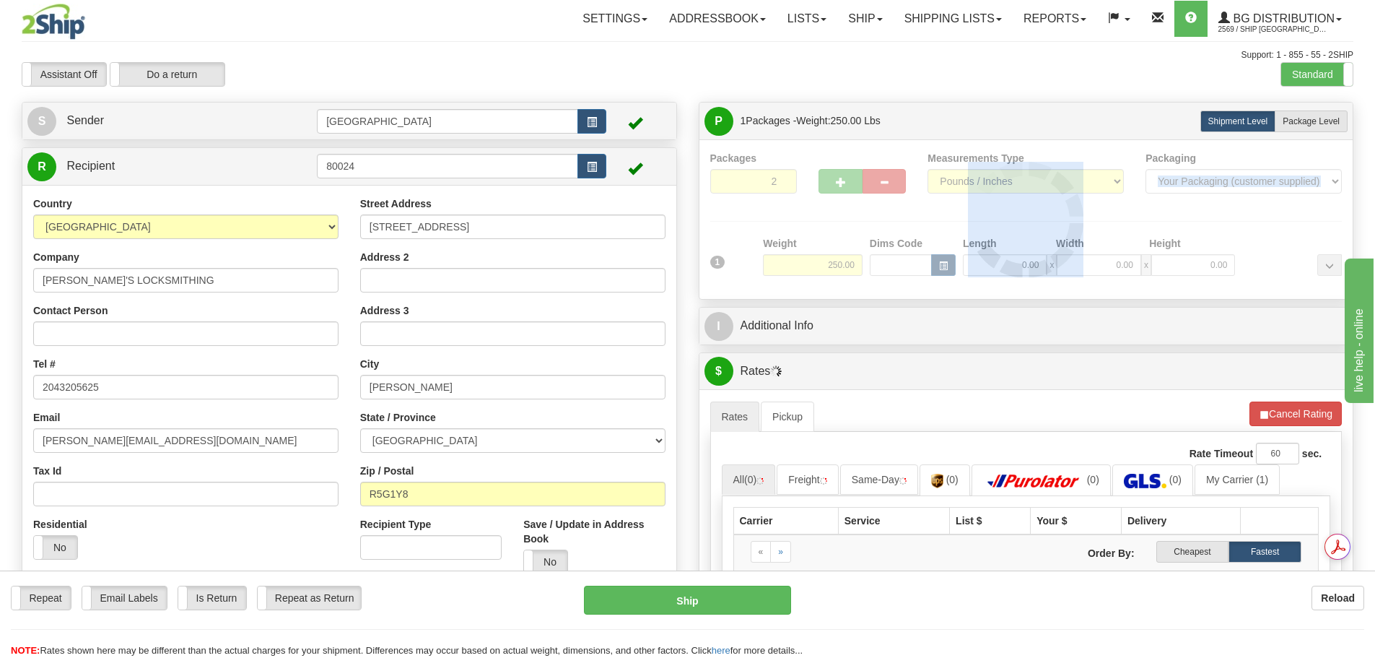
click at [784, 178] on div "Packages 2 1 Measurements Type" at bounding box center [1026, 219] width 632 height 137
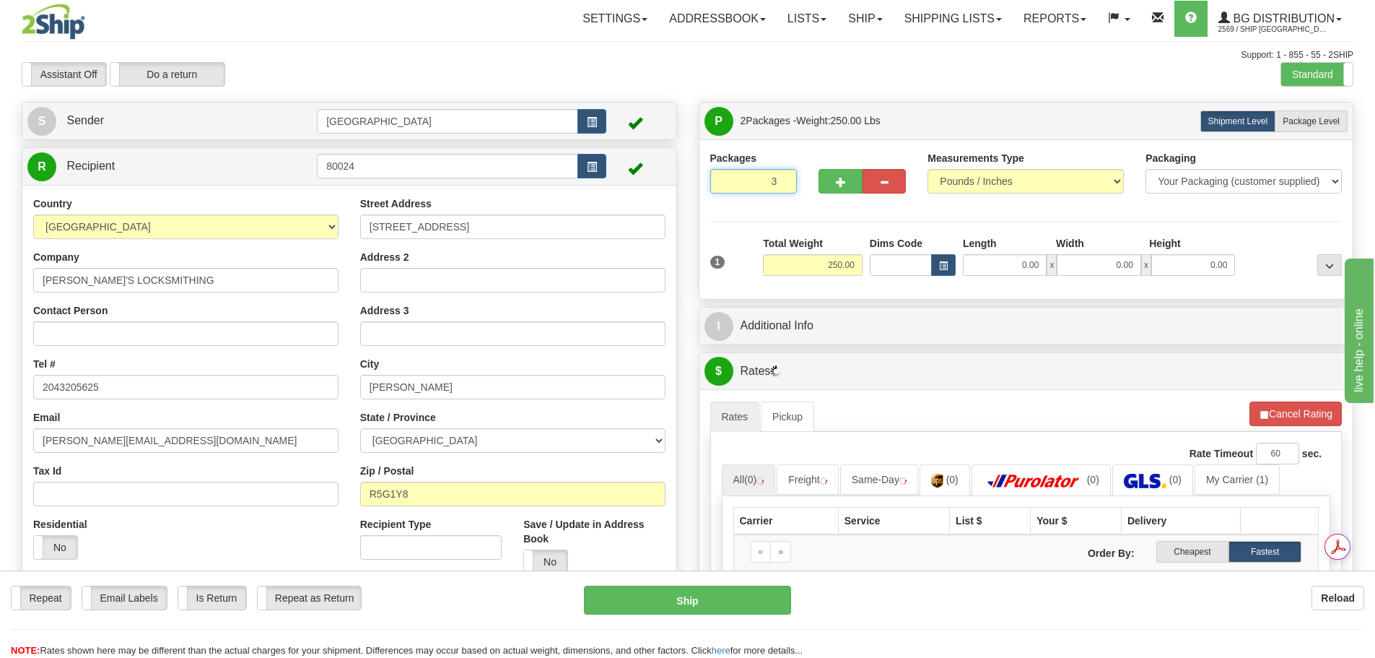
click at [783, 177] on input "3" at bounding box center [753, 181] width 87 height 25
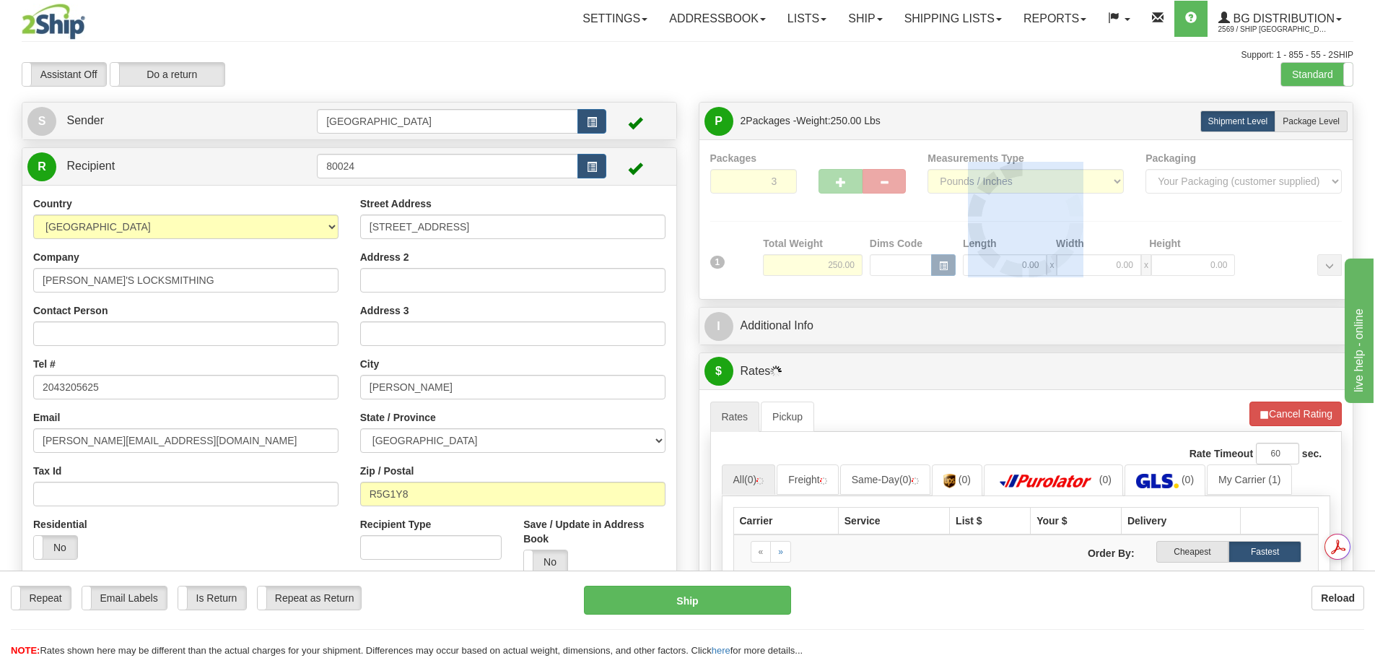
click at [783, 177] on div "Packages 3 1 Measurements Type" at bounding box center [1026, 219] width 632 height 137
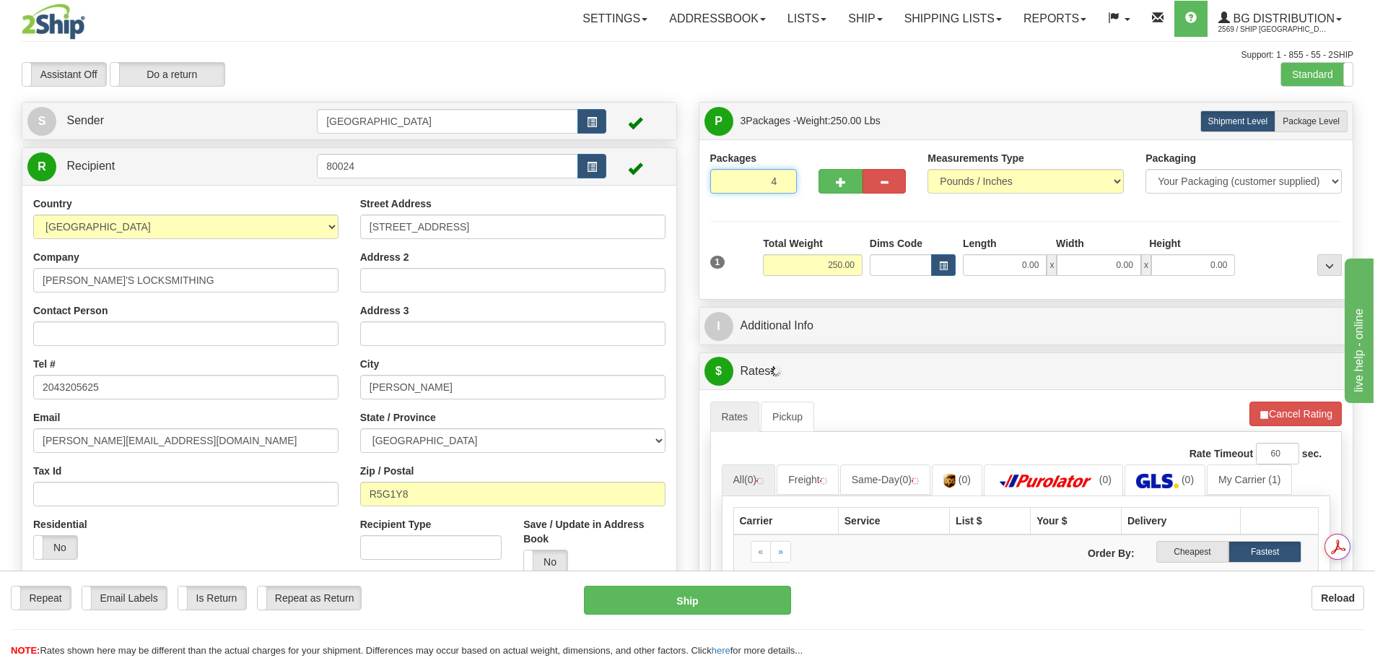
click at [783, 177] on input "4" at bounding box center [753, 181] width 87 height 25
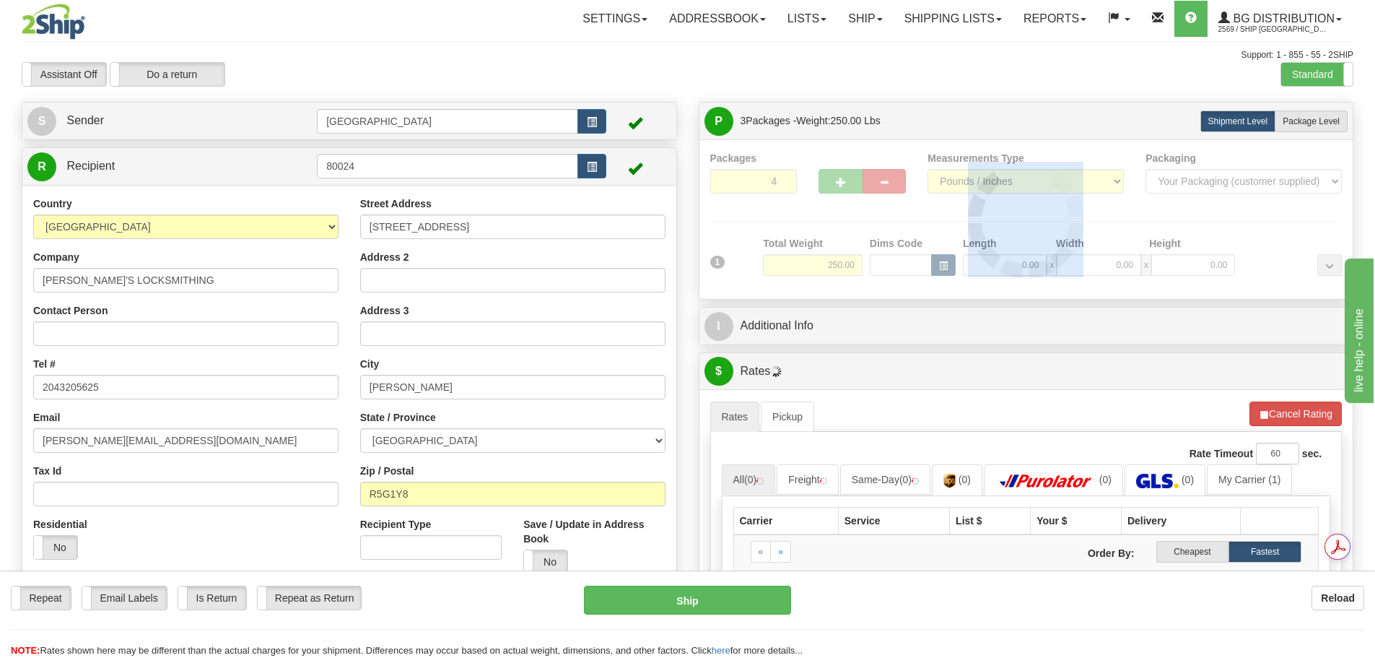
click at [783, 177] on div at bounding box center [1026, 219] width 632 height 137
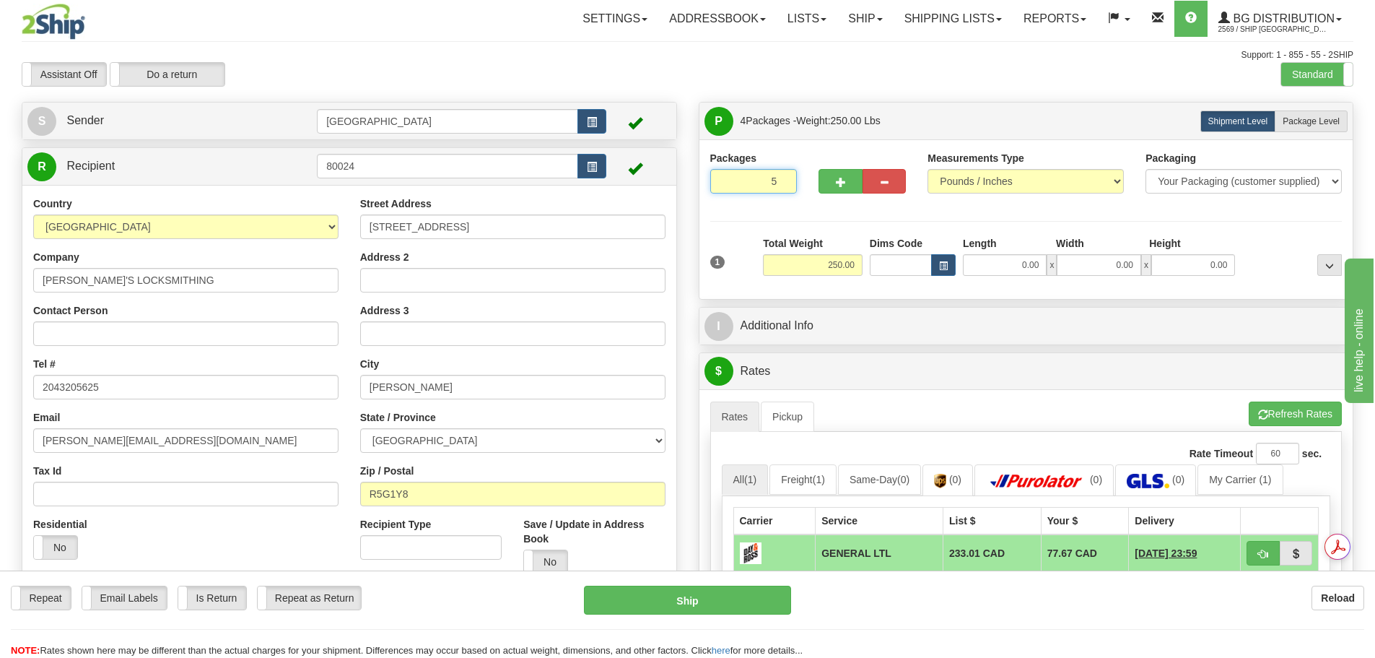
click at [781, 177] on input "5" at bounding box center [753, 181] width 87 height 25
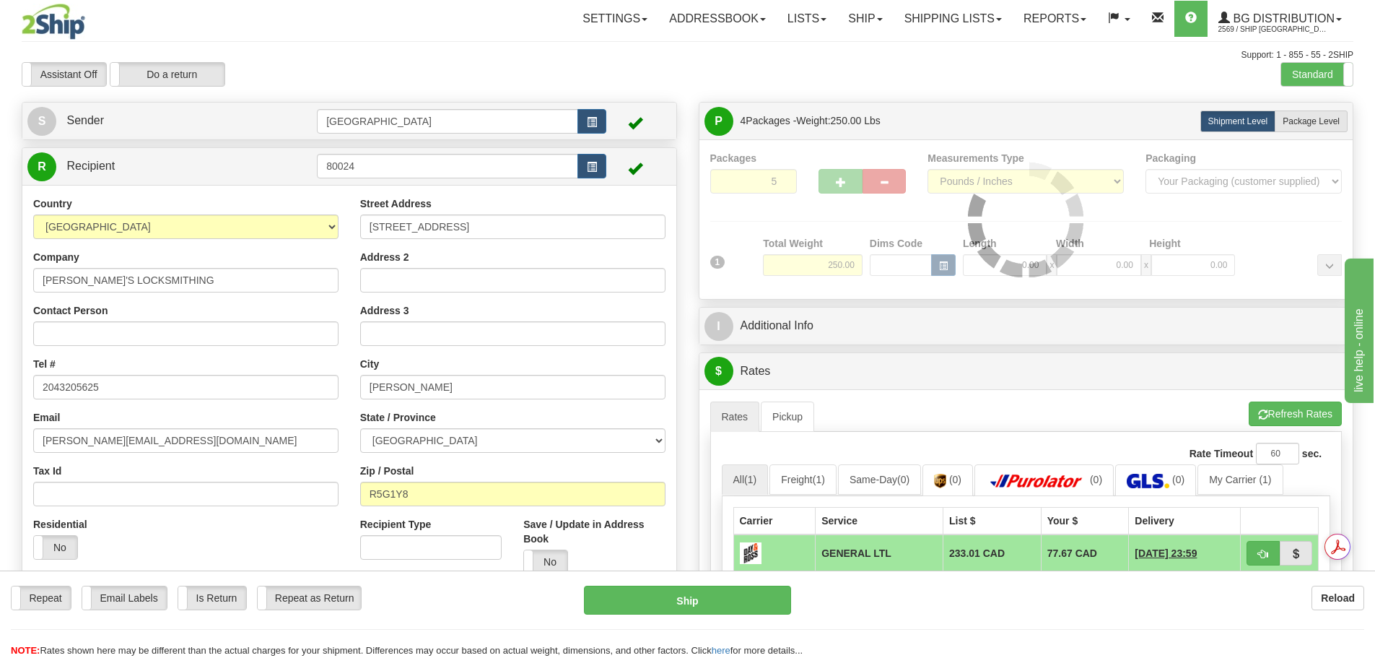
click at [781, 177] on div "Packages 5 1 Measurements Type" at bounding box center [1026, 219] width 632 height 137
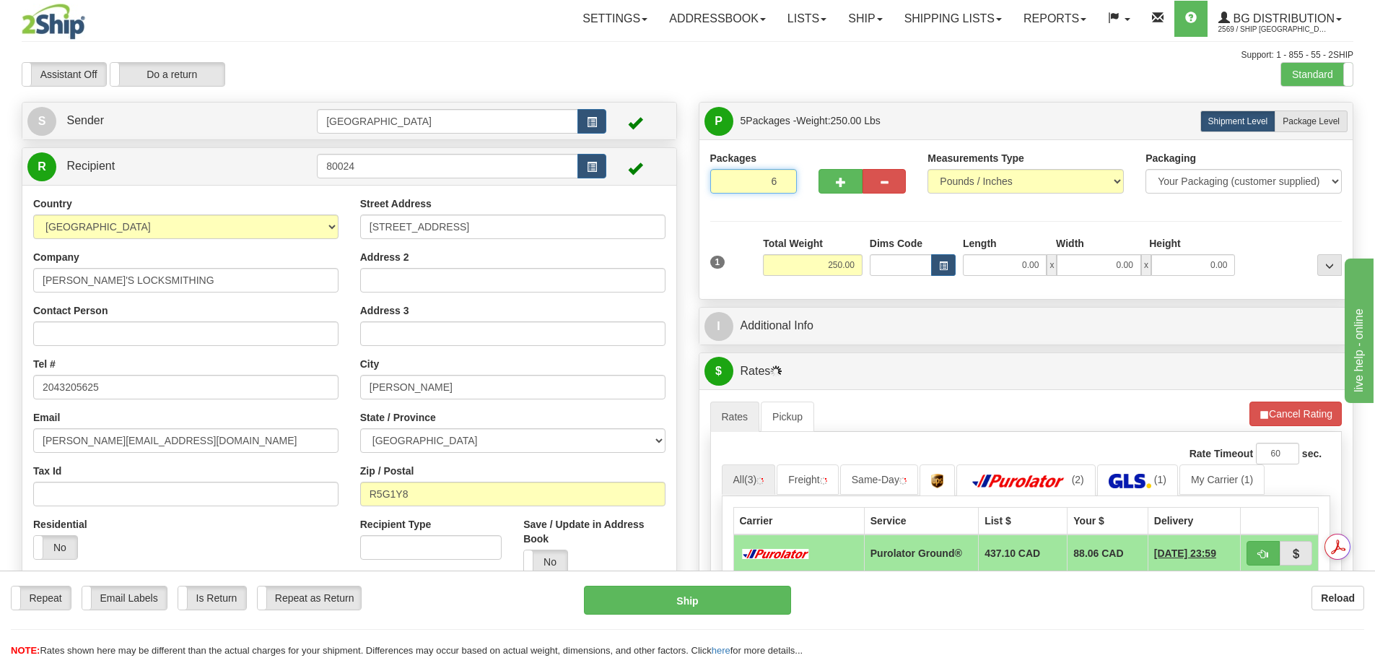
click at [781, 177] on input "6" at bounding box center [753, 181] width 87 height 25
click at [781, 177] on input "7" at bounding box center [753, 181] width 87 height 25
type input "8"
click at [781, 177] on input "8" at bounding box center [753, 181] width 87 height 25
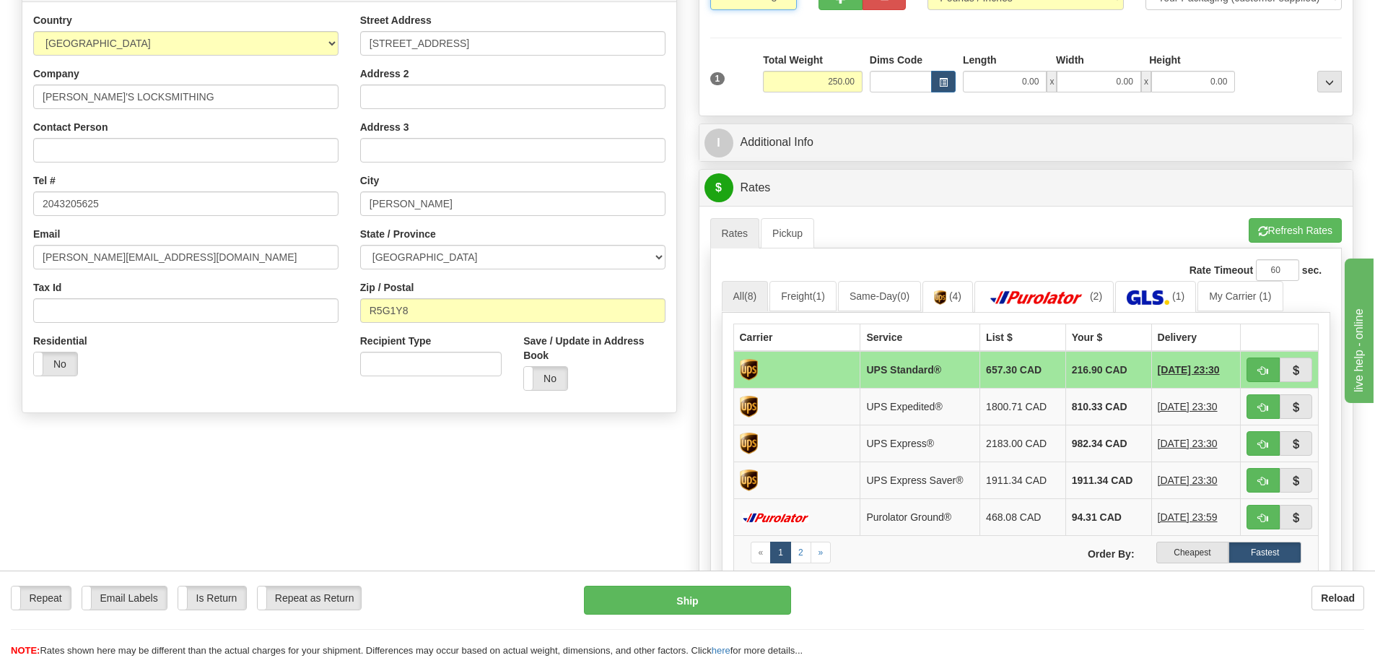
scroll to position [217, 0]
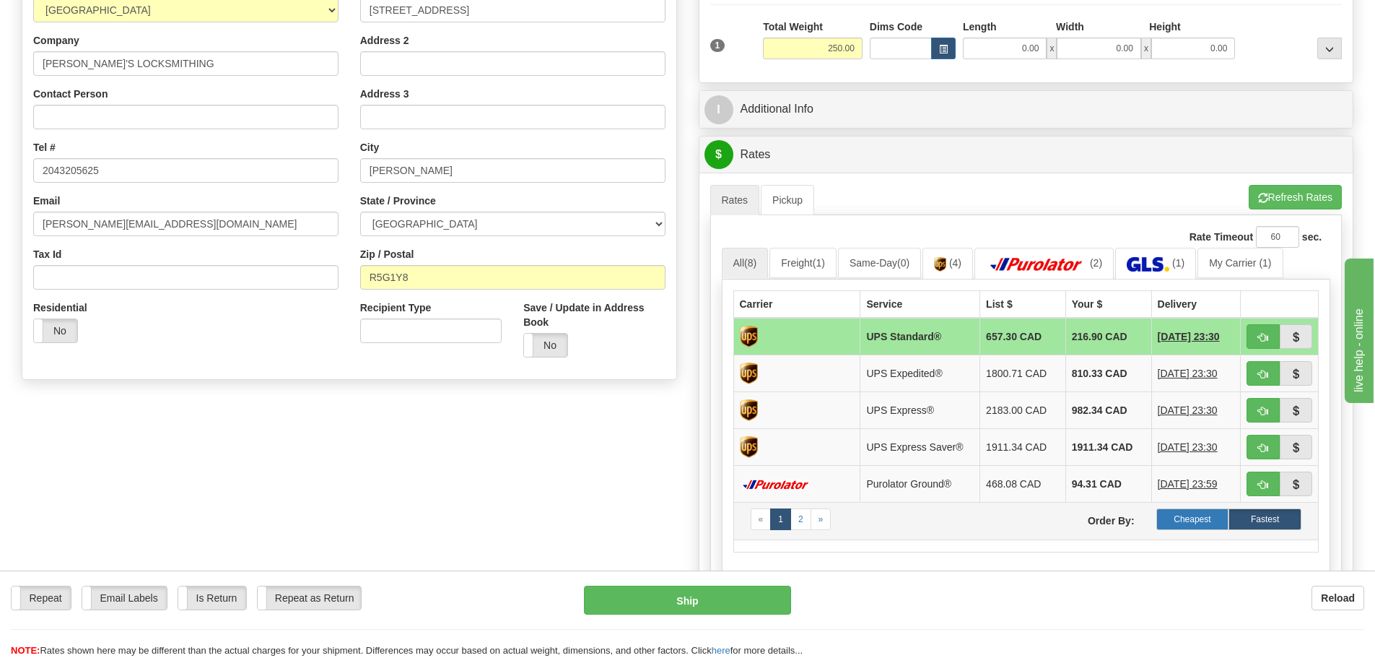
click at [1178, 523] on label "Cheapest" at bounding box center [1193, 519] width 73 height 22
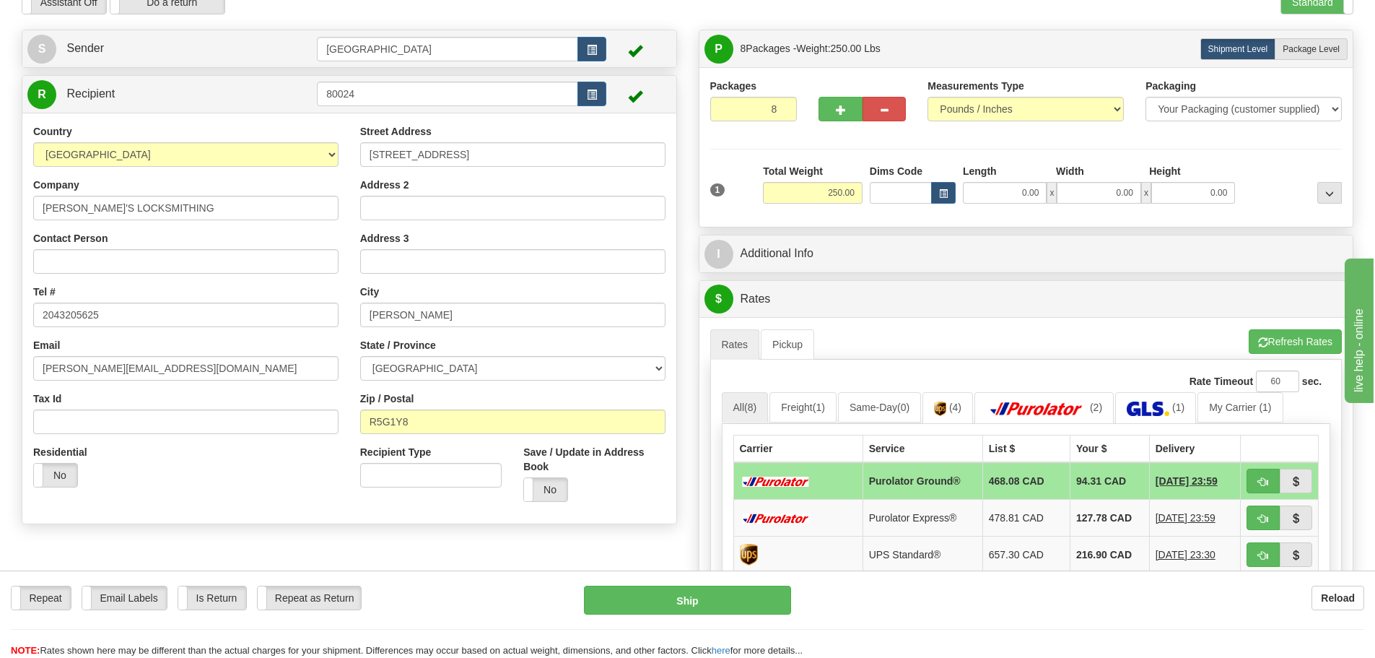
scroll to position [0, 0]
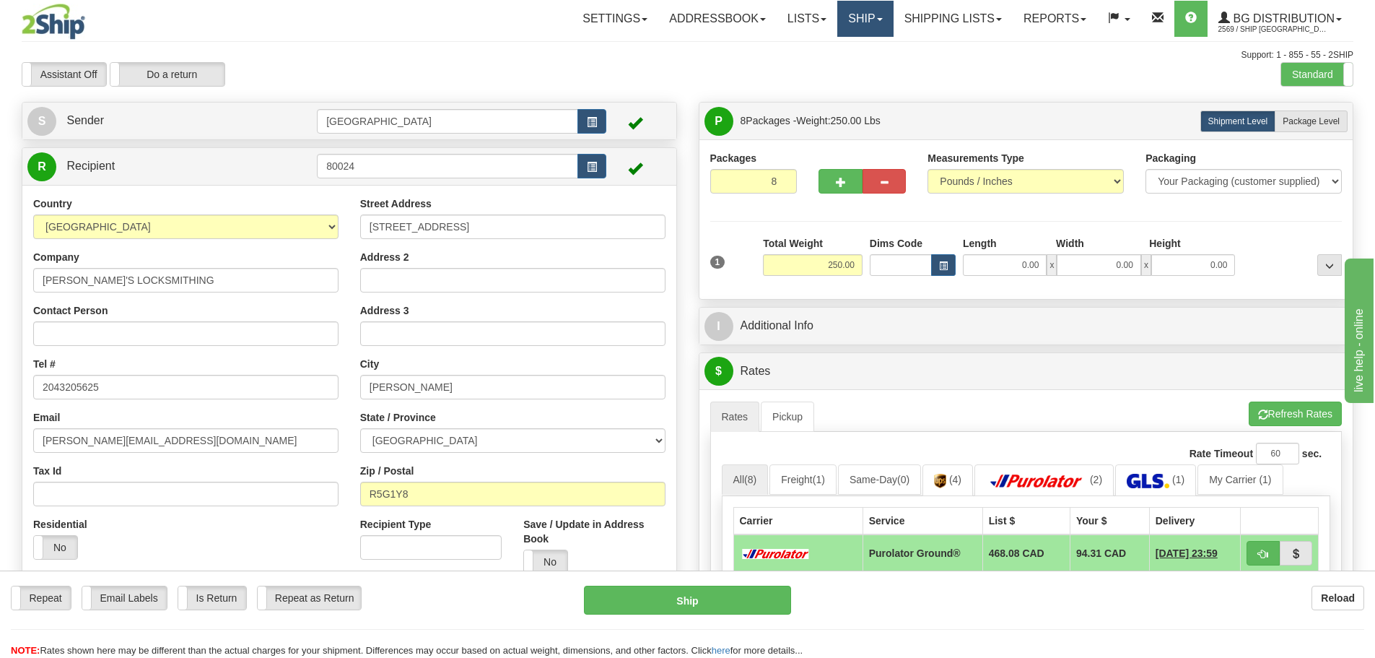
click at [845, 12] on link "Ship" at bounding box center [865, 19] width 56 height 36
click at [843, 49] on link "Ship Screen" at bounding box center [836, 50] width 114 height 19
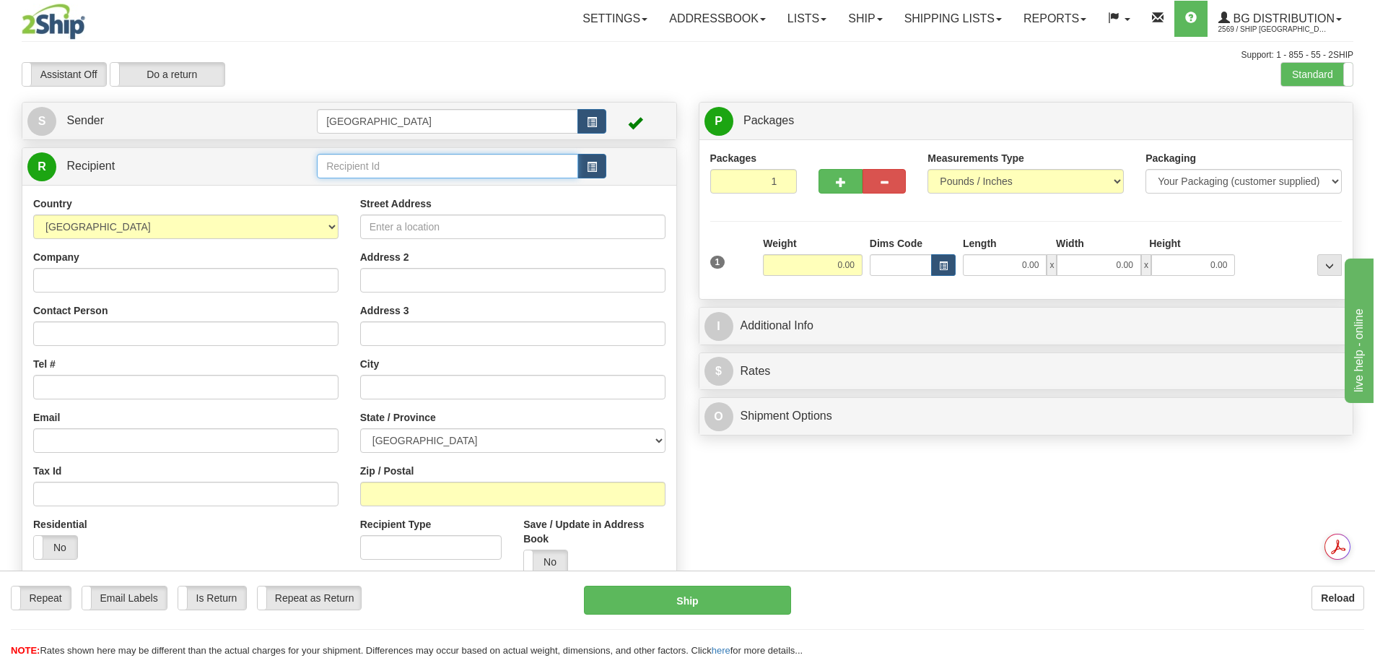
click at [438, 169] on input "text" at bounding box center [447, 166] width 261 height 25
click at [370, 172] on input "text" at bounding box center [447, 166] width 261 height 25
click at [399, 191] on div "80076" at bounding box center [445, 188] width 248 height 16
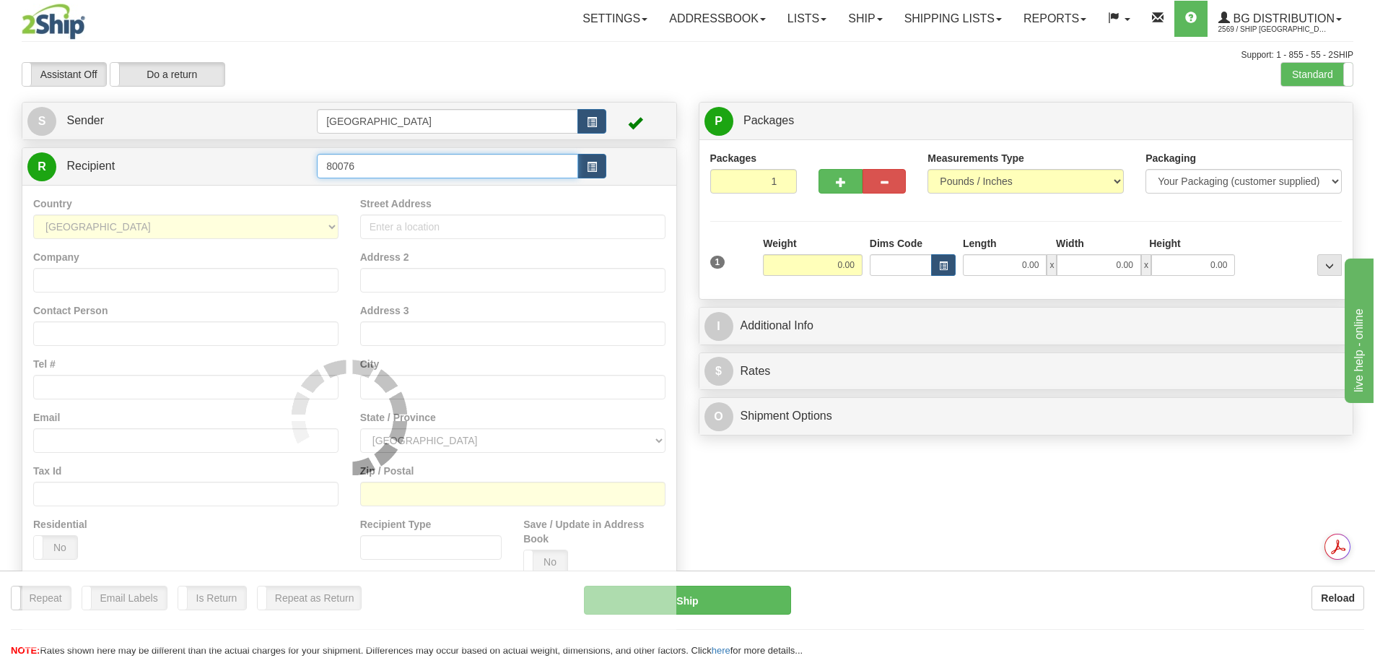
type input "80076"
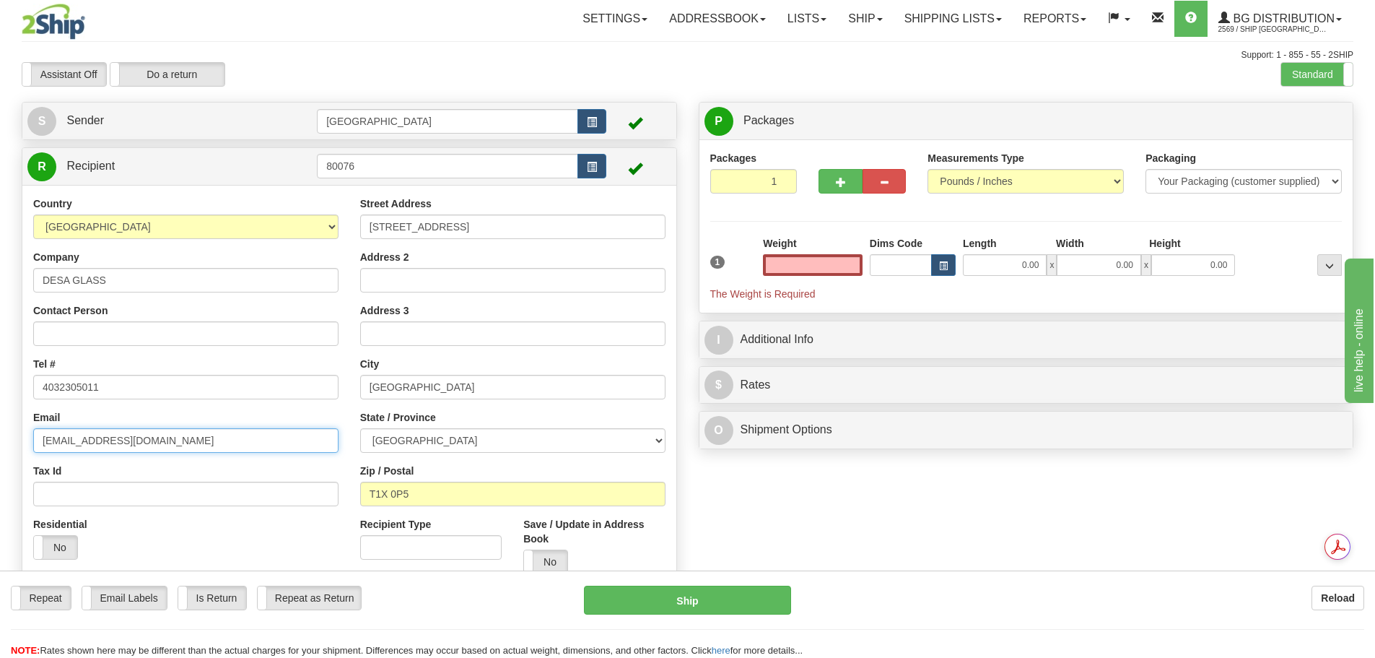
type input "0.00"
drag, startPoint x: 193, startPoint y: 448, endPoint x: 42, endPoint y: 443, distance: 151.7
click at [42, 443] on input "[EMAIL_ADDRESS][DOMAIN_NAME]" at bounding box center [185, 440] width 305 height 25
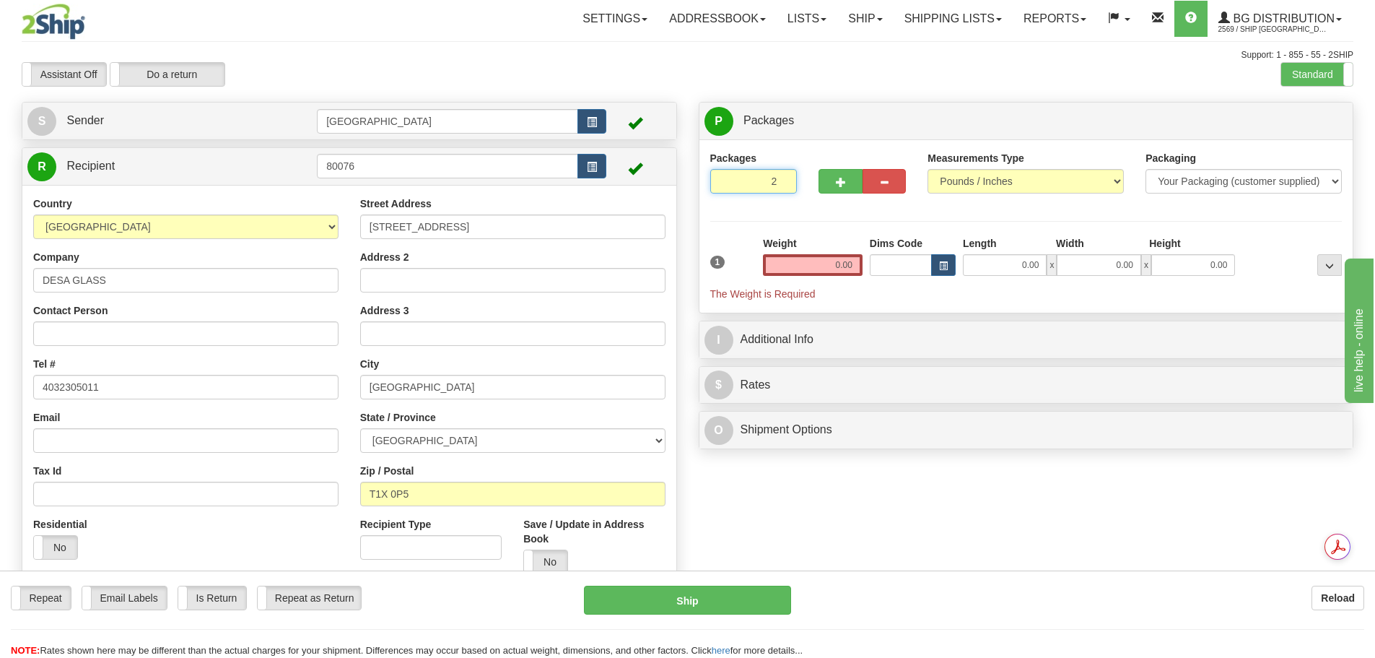
type input "2"
click at [785, 175] on input "2" at bounding box center [753, 181] width 87 height 25
click at [1344, 119] on label "Package Level Pack.." at bounding box center [1311, 121] width 73 height 22
radio input "true"
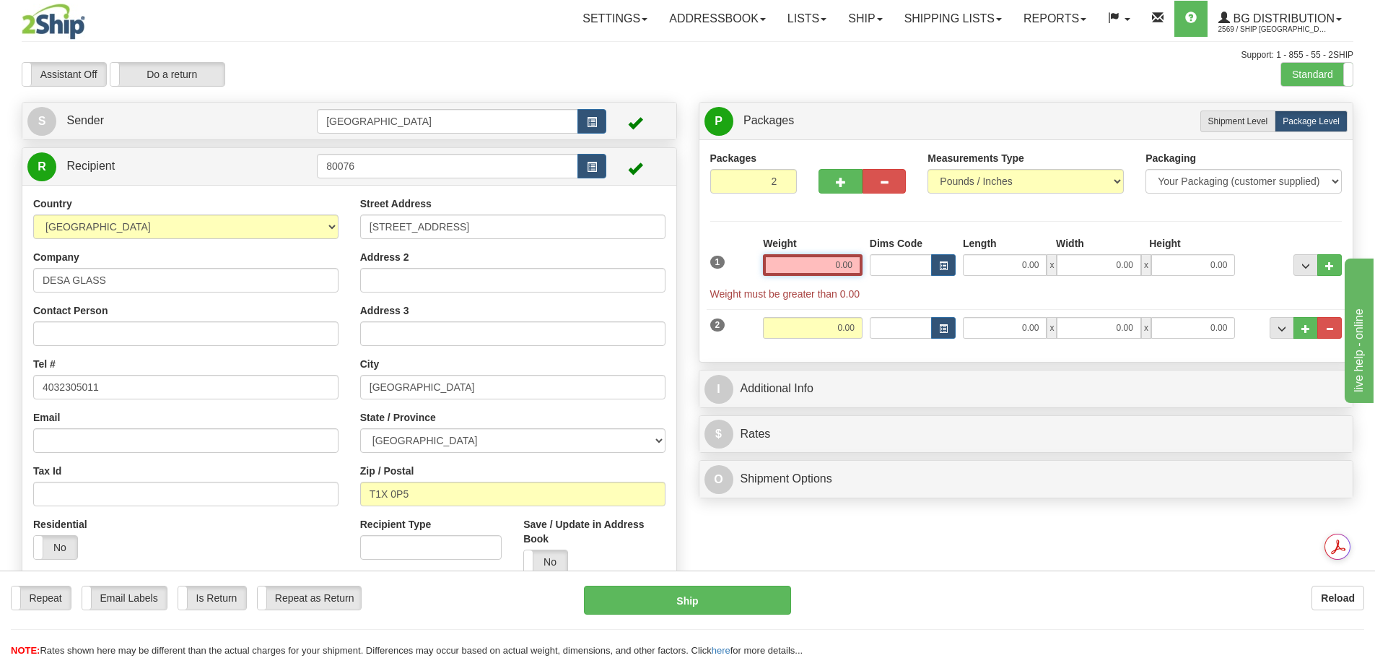
drag, startPoint x: 822, startPoint y: 262, endPoint x: 967, endPoint y: 262, distance: 145.1
click at [966, 262] on div "1 Weight 0.00 Dims Code 0.00" at bounding box center [1027, 268] width 640 height 65
type input "2.00"
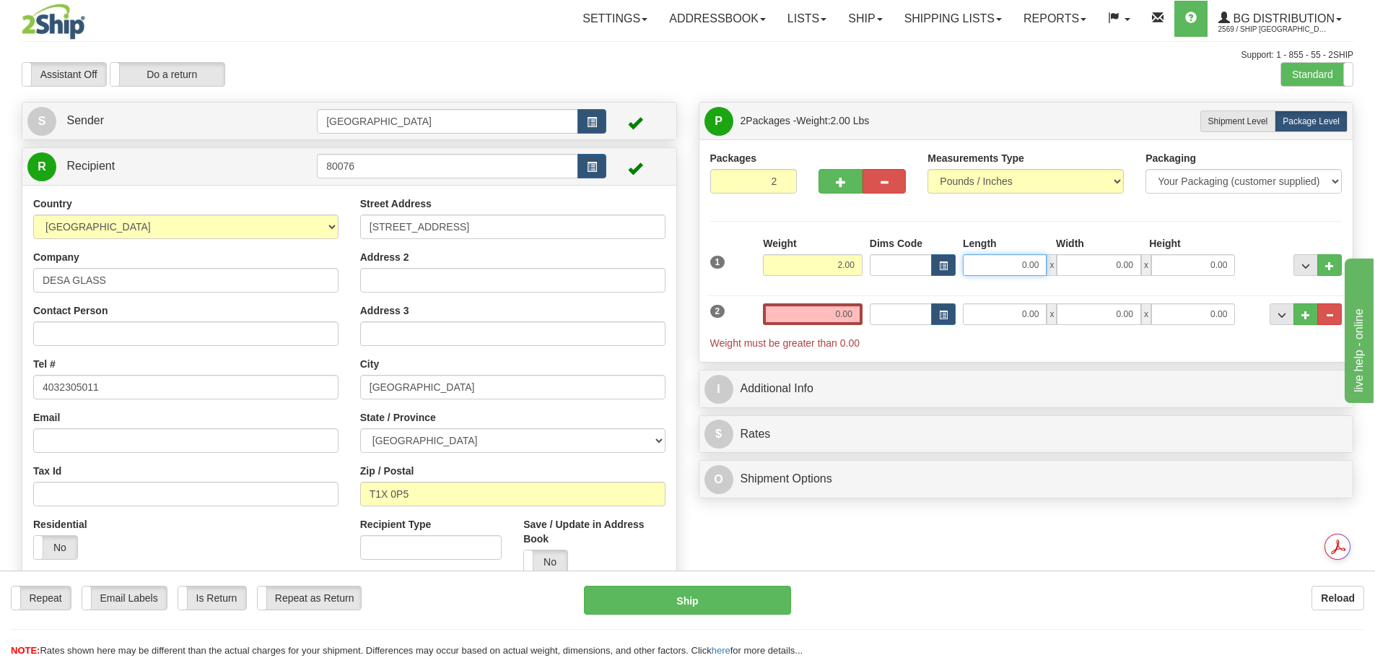
click at [1019, 264] on input "0.00" at bounding box center [1005, 265] width 84 height 22
type input "12.00"
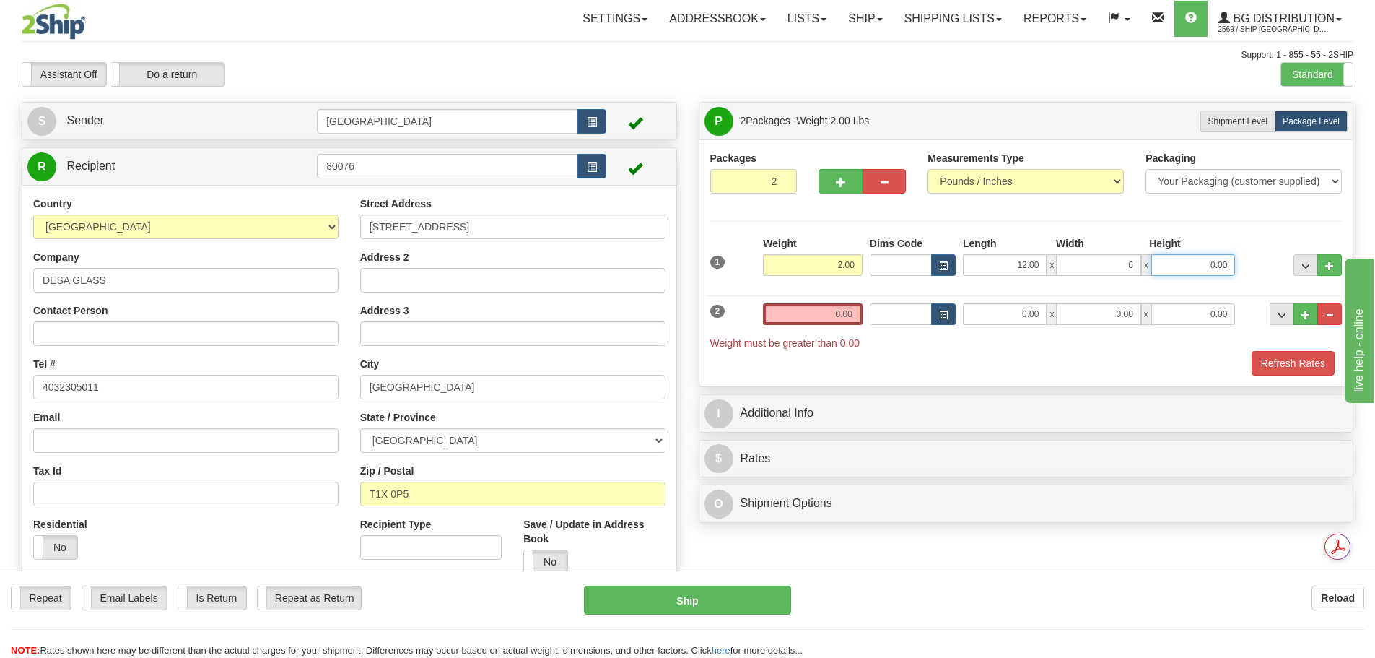
type input "6.00"
drag, startPoint x: 814, startPoint y: 314, endPoint x: 926, endPoint y: 311, distance: 111.2
click at [921, 313] on div "2 Weight 0.00 Dims Code Length Width Height" at bounding box center [1027, 319] width 640 height 62
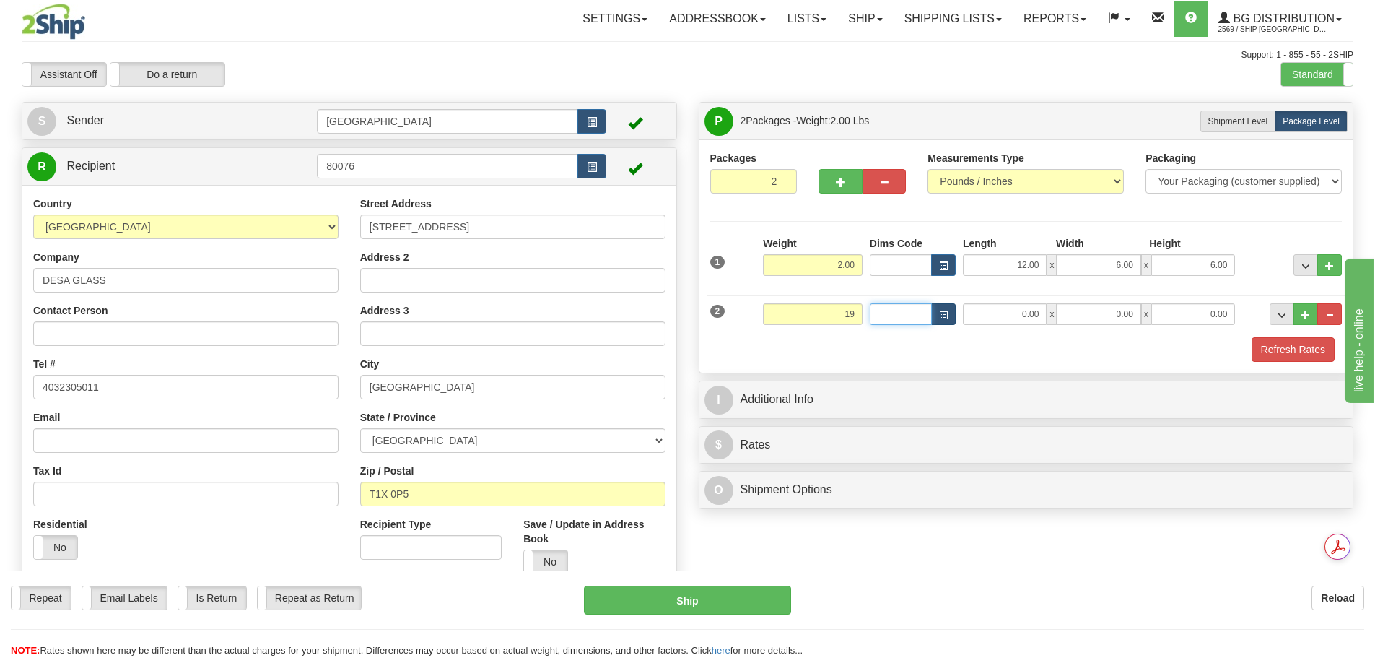
type input "19.00"
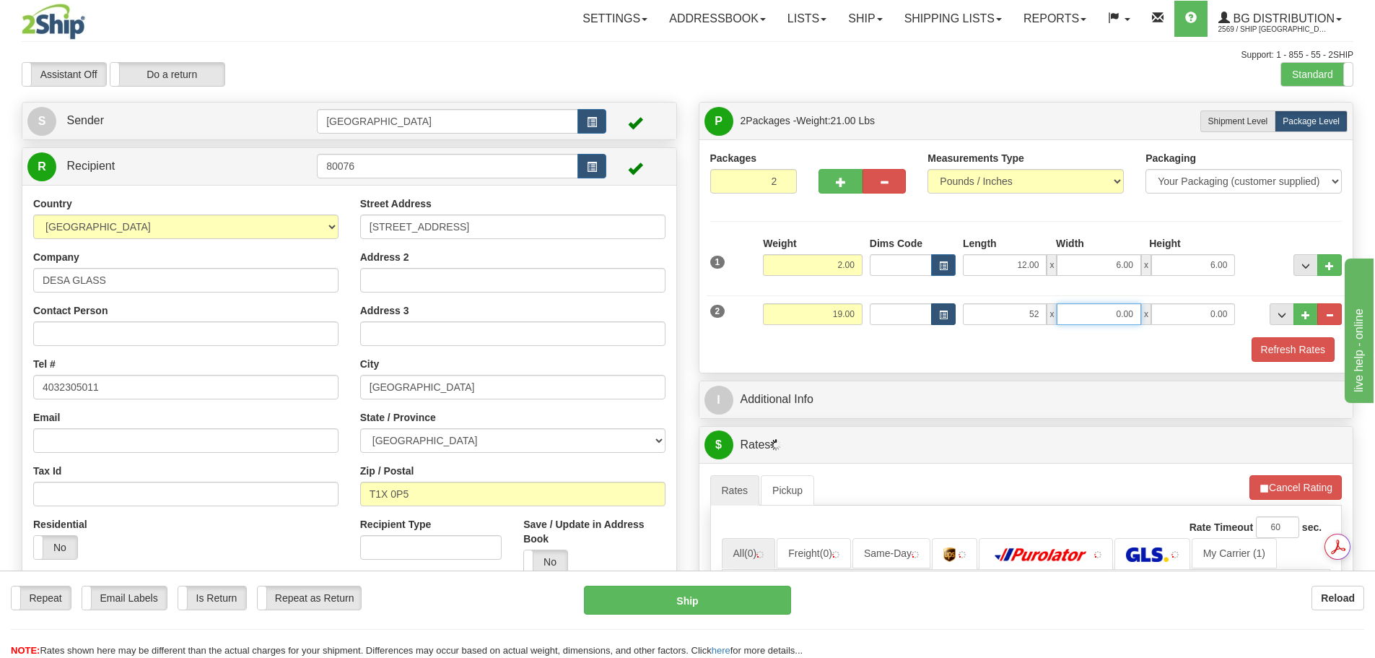
type input "52.00"
type input "11.00"
type input "6.00"
click at [1271, 346] on button "Refresh Rates" at bounding box center [1293, 349] width 83 height 25
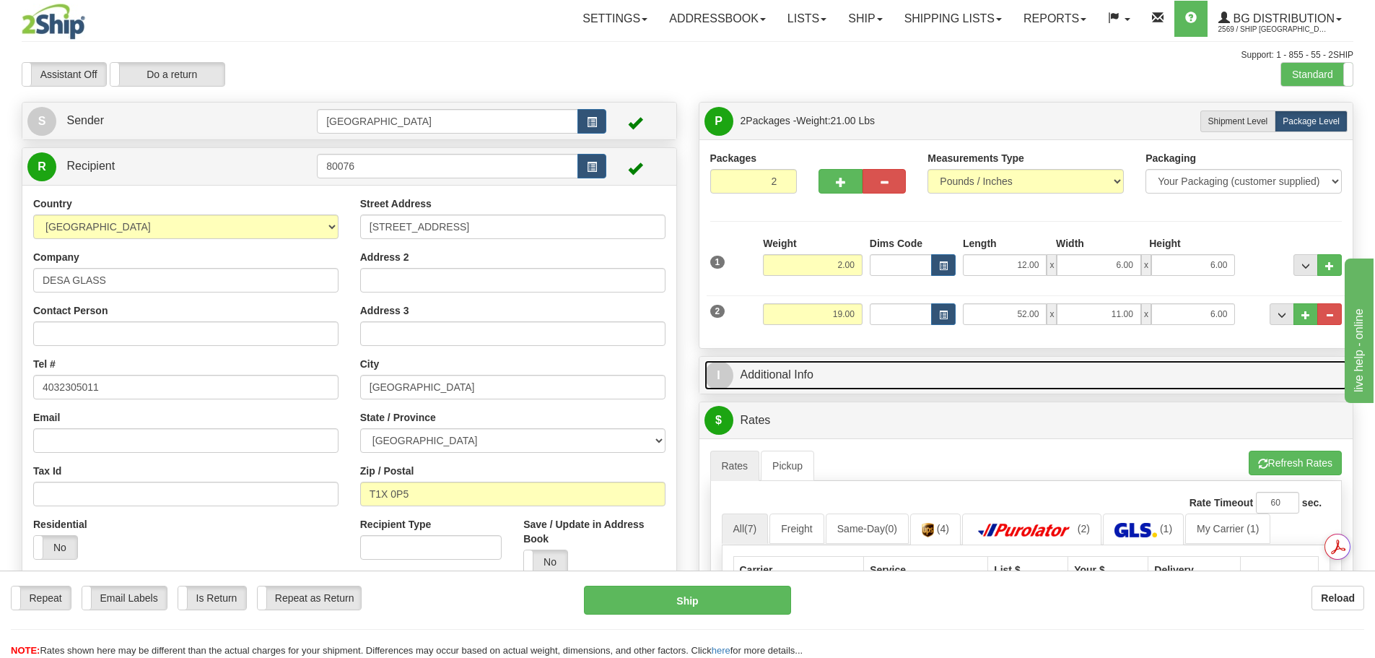
click at [980, 388] on link "I Additional Info" at bounding box center [1027, 375] width 644 height 30
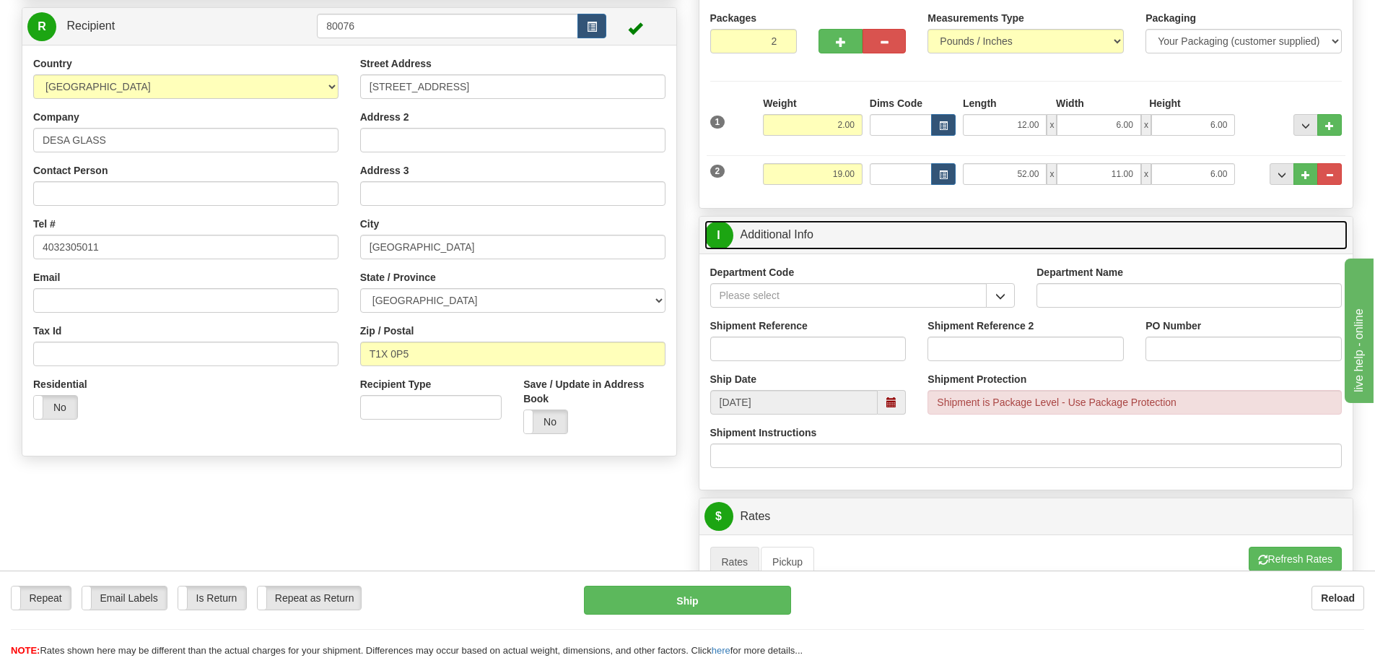
scroll to position [144, 0]
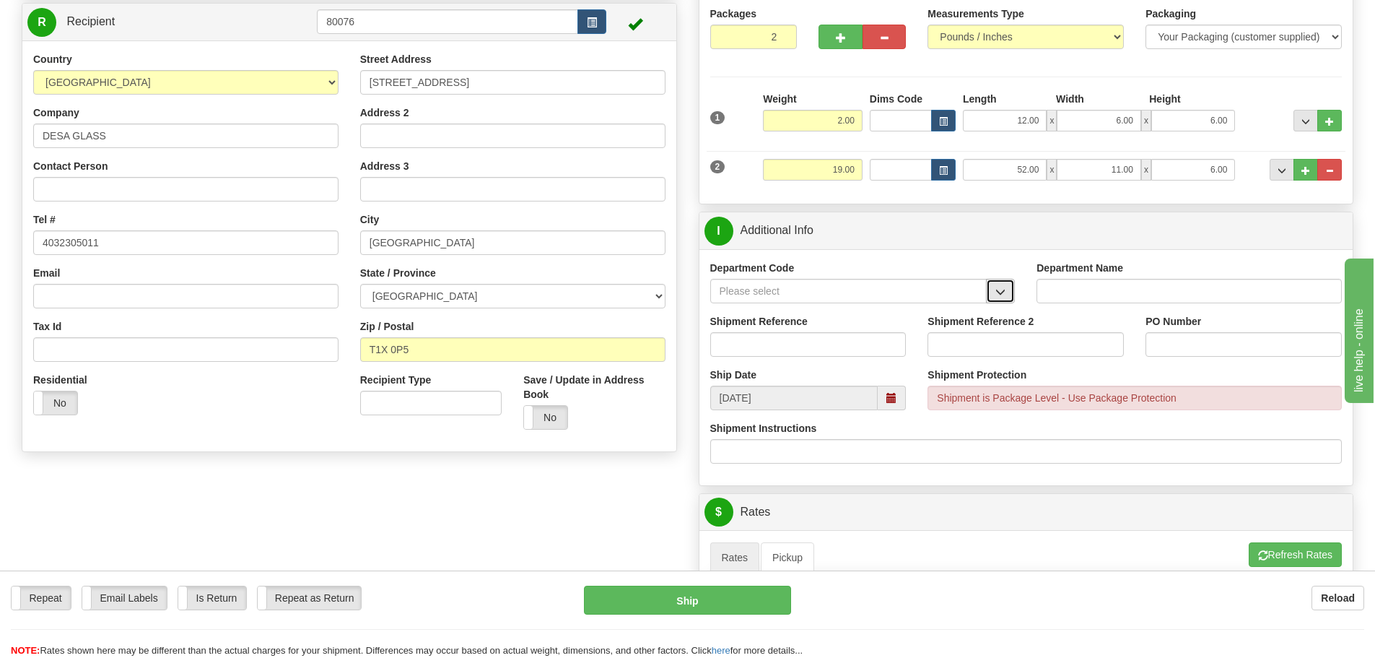
click at [998, 285] on button "button" at bounding box center [1000, 291] width 29 height 25
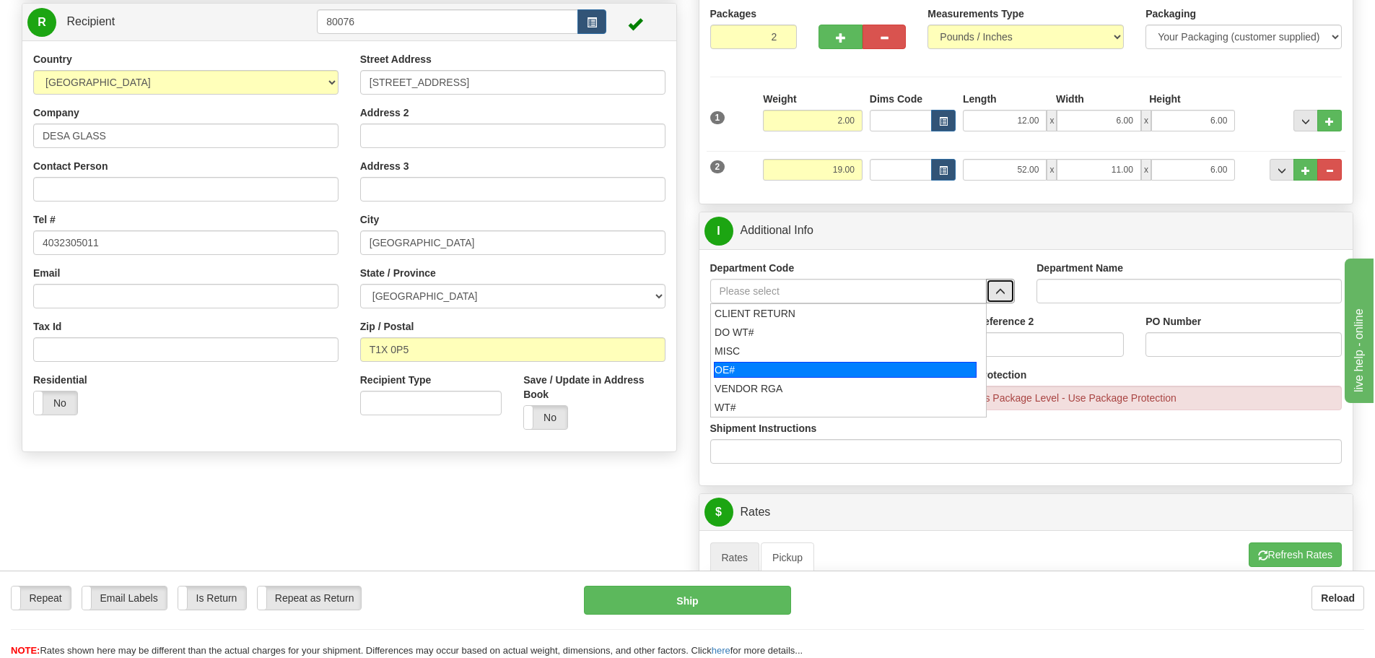
click at [876, 369] on div "OE#" at bounding box center [845, 370] width 263 height 16
type input "OE#"
type input "ORDERS"
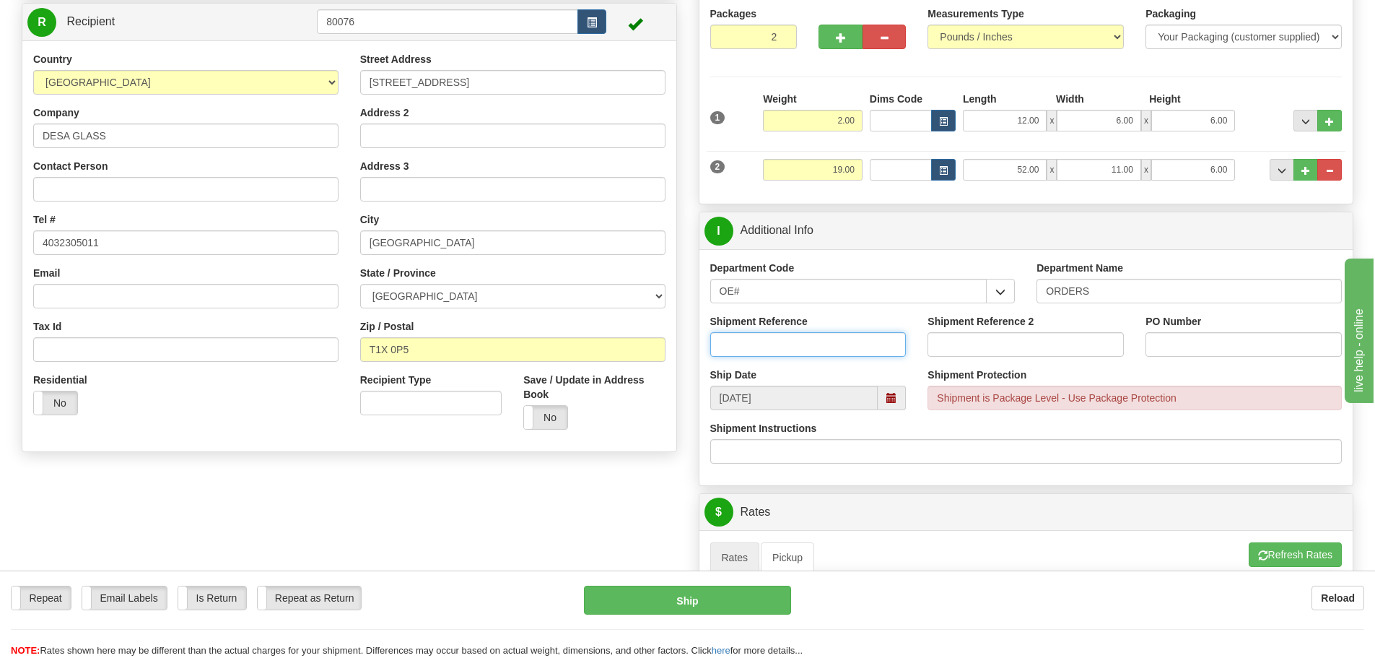
click at [860, 349] on input "Shipment Reference" at bounding box center [808, 344] width 196 height 25
type input "90036203-01; 90039657-00"
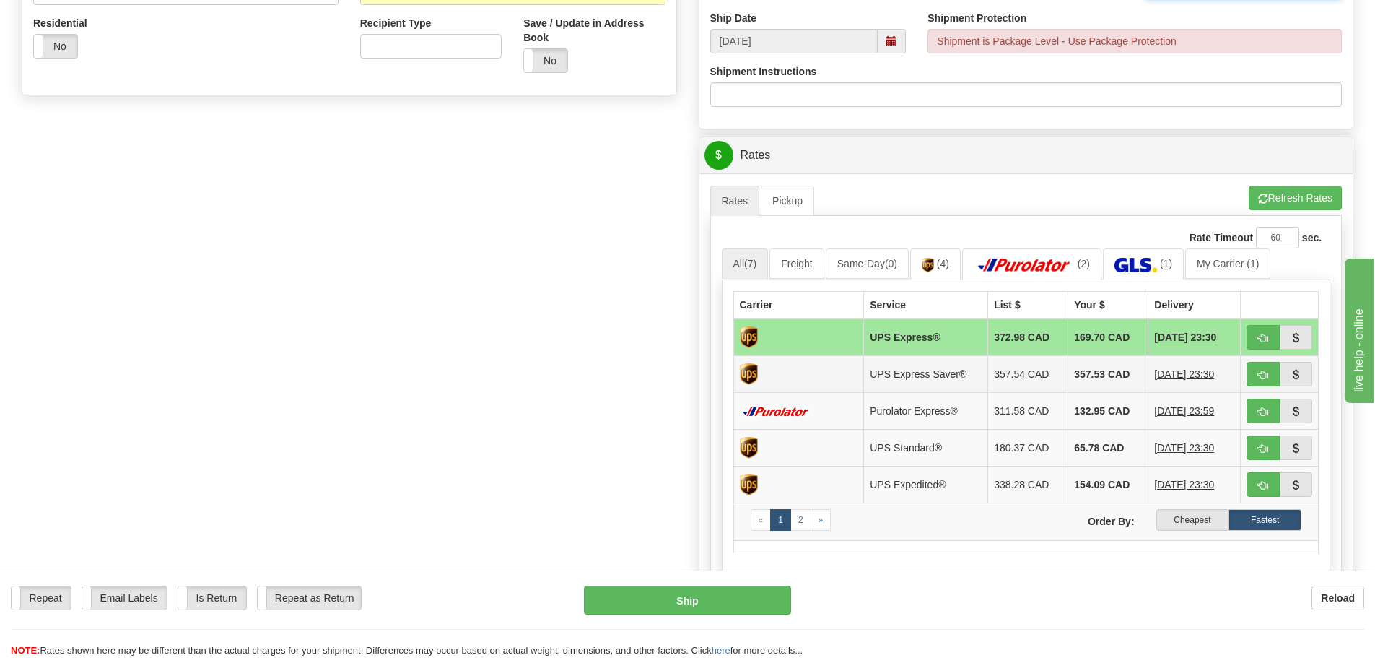
scroll to position [505, 0]
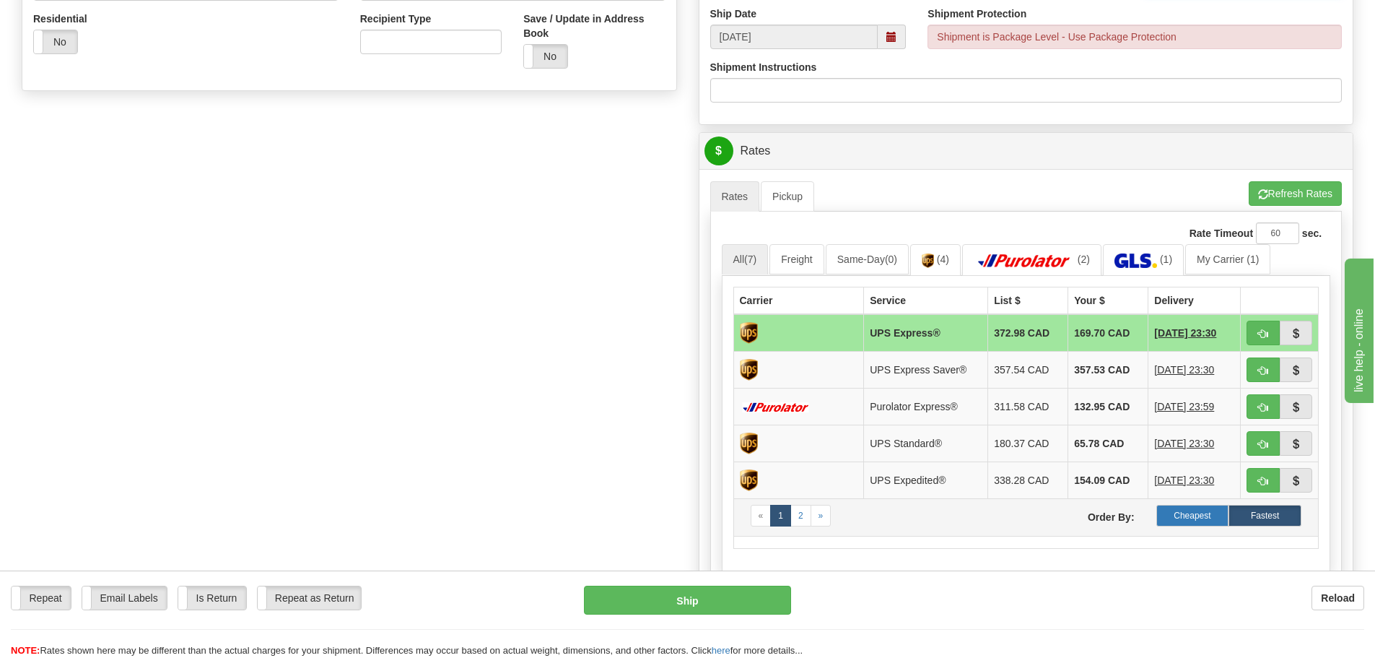
type input "6998; 63529"
click at [1180, 513] on label "Cheapest" at bounding box center [1193, 516] width 73 height 22
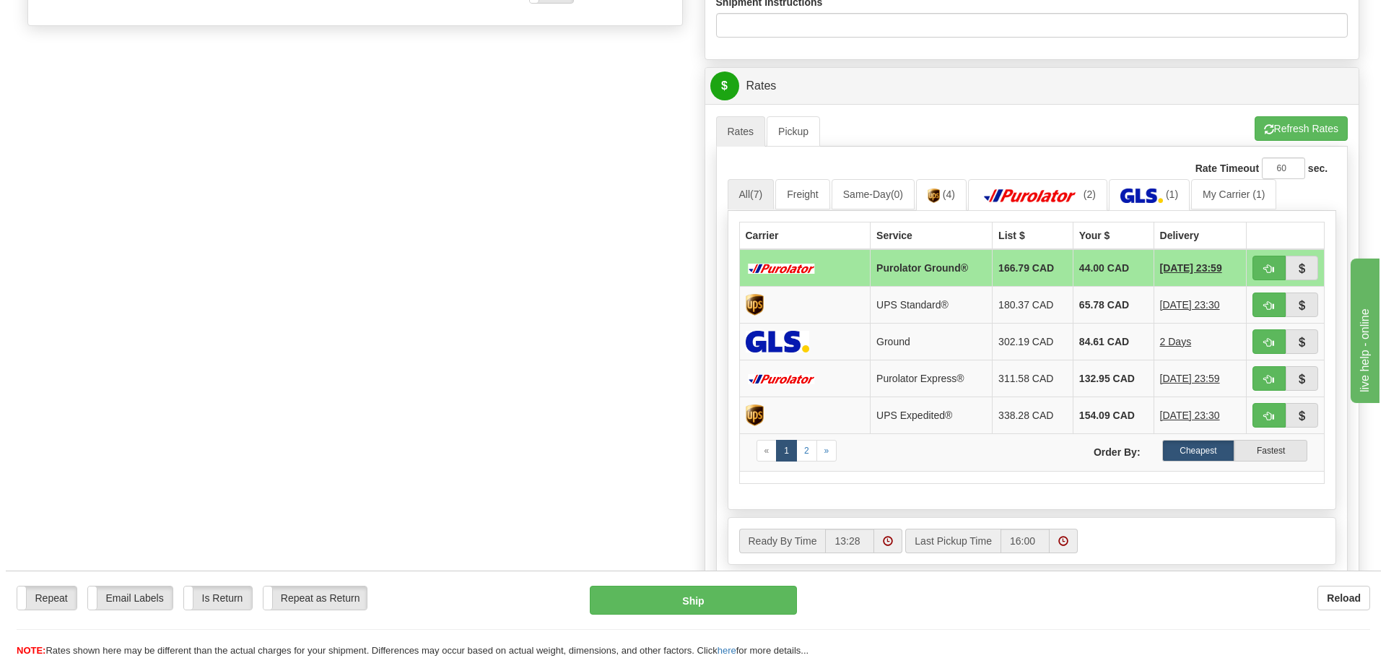
scroll to position [650, 0]
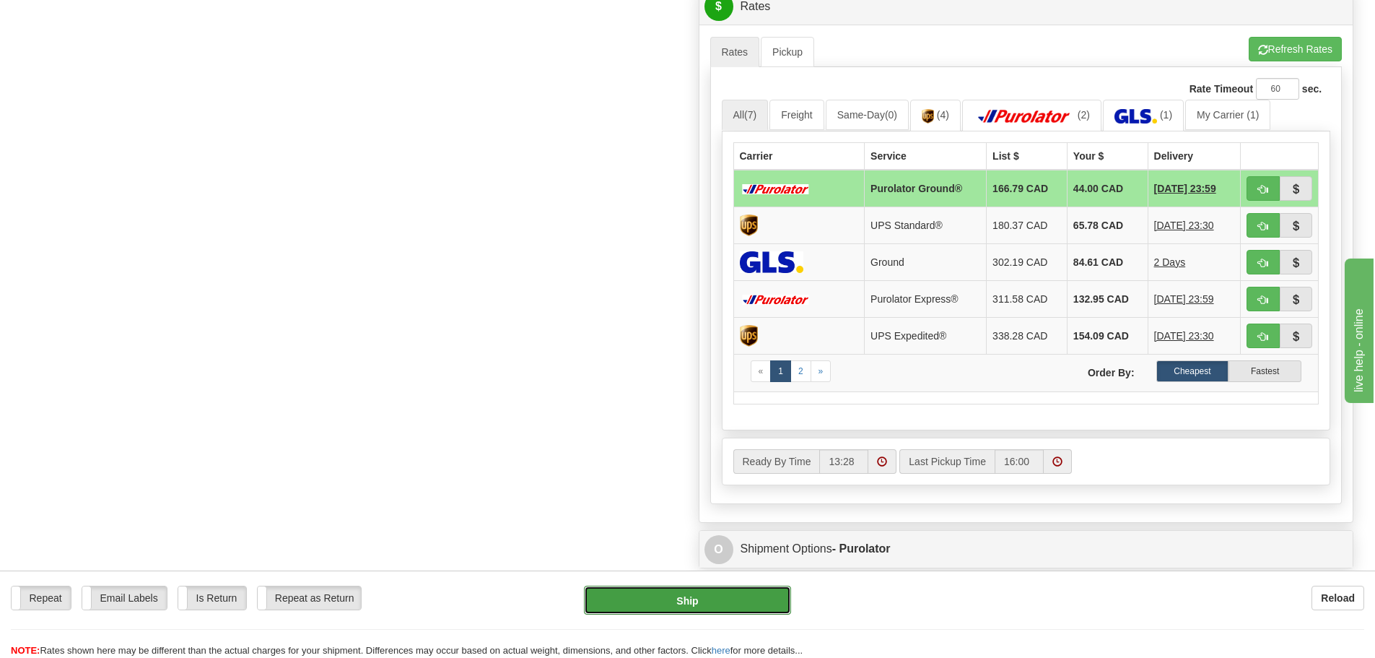
click at [707, 598] on button "Ship" at bounding box center [687, 600] width 207 height 29
type input "260"
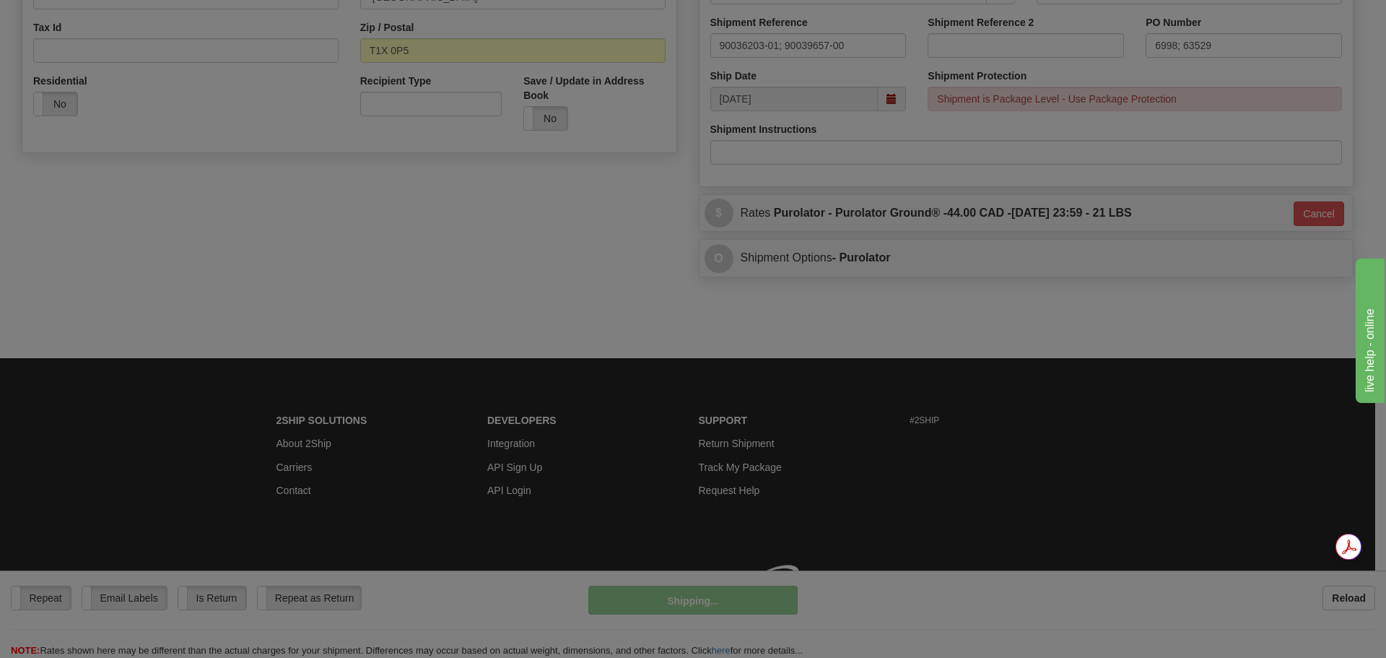
scroll to position [464, 0]
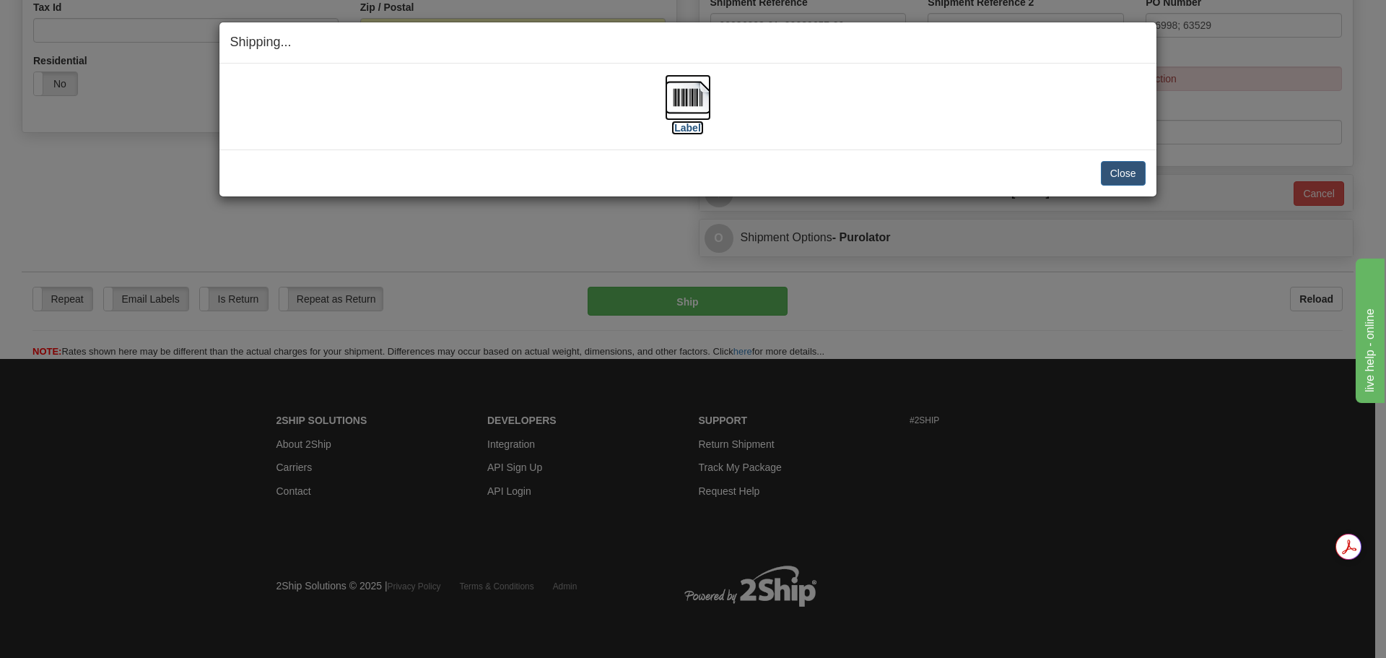
click at [691, 103] on img at bounding box center [688, 97] width 46 height 46
click at [1129, 178] on button "Close" at bounding box center [1123, 173] width 45 height 25
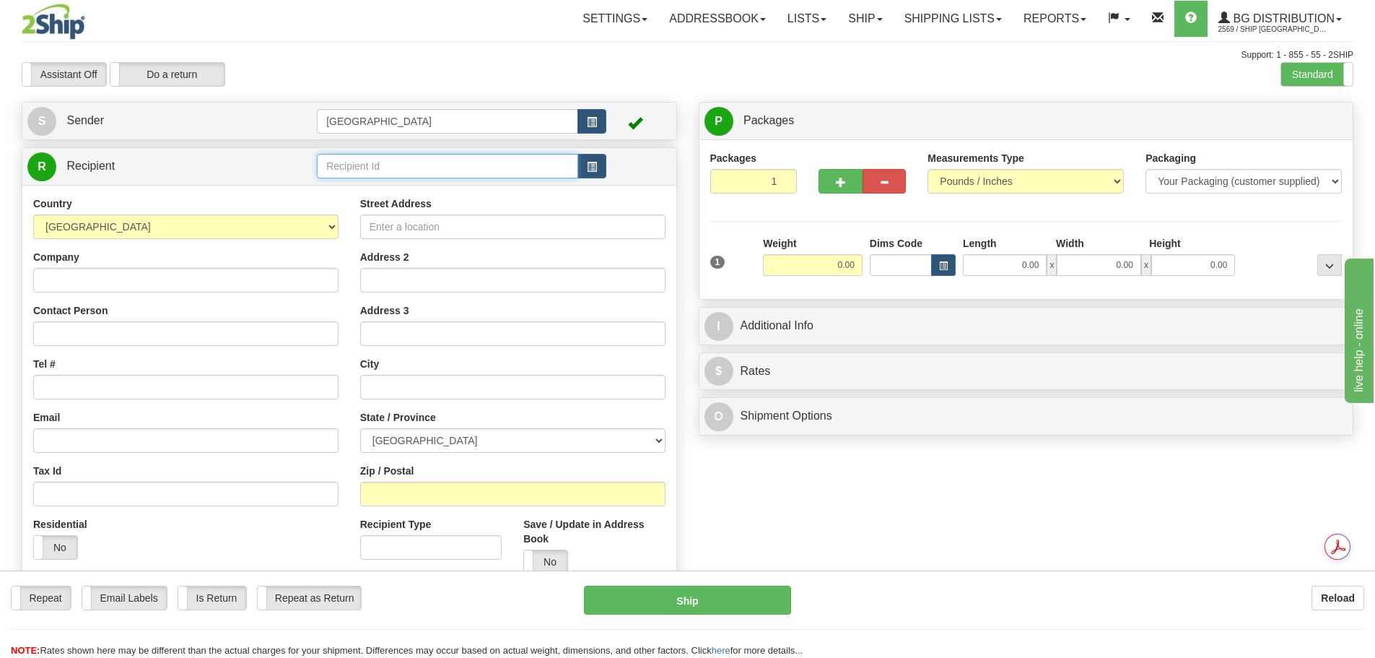
click at [421, 162] on input "text" at bounding box center [447, 166] width 261 height 25
click at [591, 174] on button "button" at bounding box center [592, 166] width 29 height 25
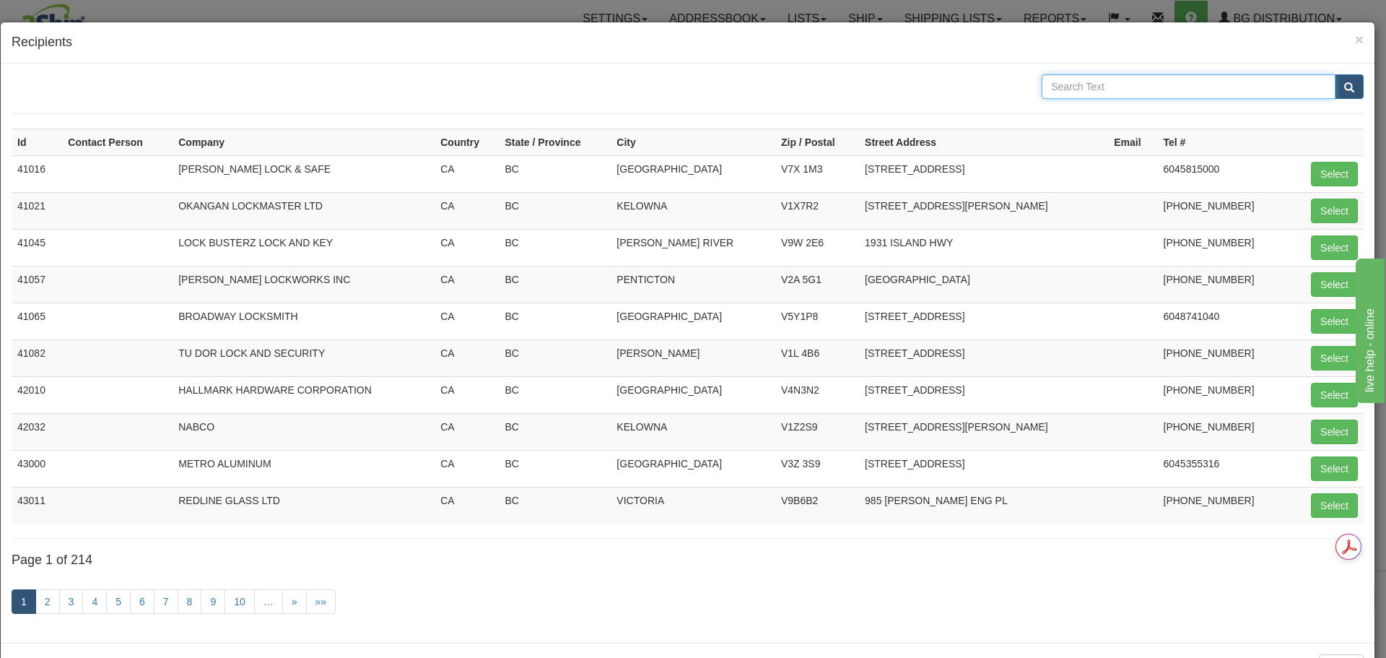
click at [1065, 84] on input "text" at bounding box center [1189, 86] width 294 height 25
type input "CLEARLITE"
click at [1335, 84] on button "submit" at bounding box center [1349, 86] width 29 height 25
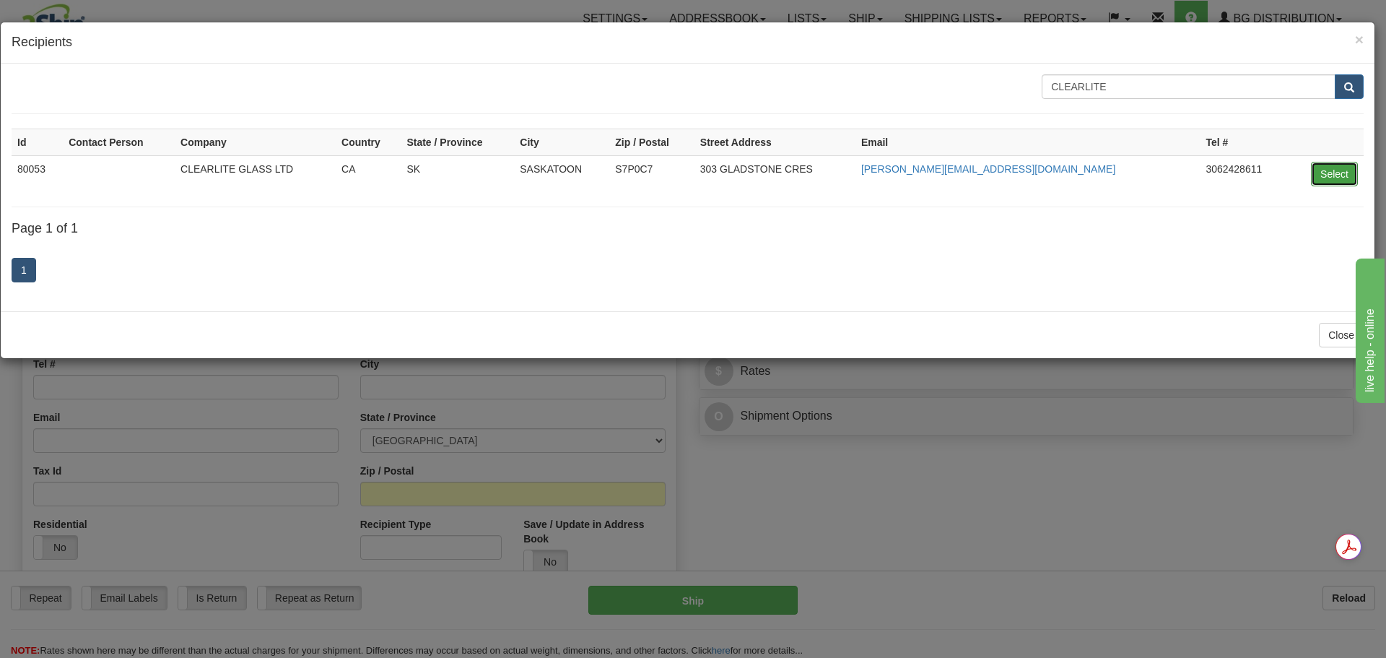
click at [1335, 178] on button "Select" at bounding box center [1334, 174] width 47 height 25
type input "80053"
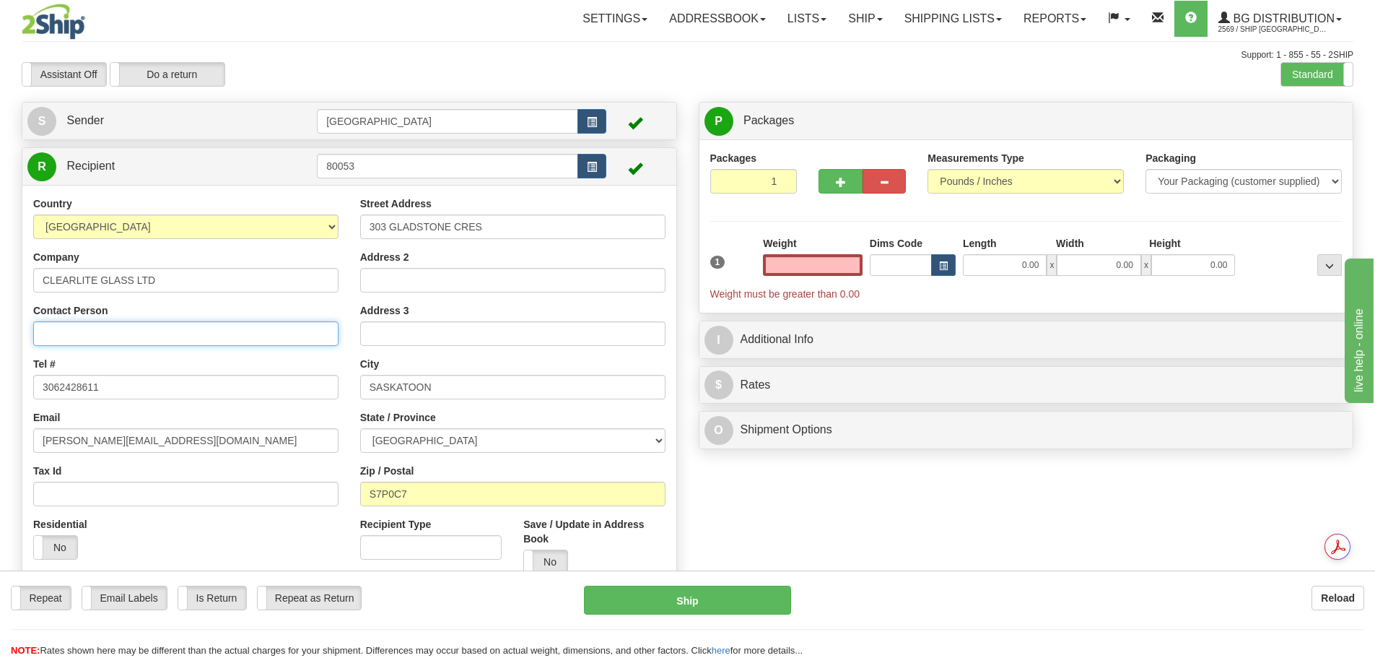
type input "0.00"
click at [187, 336] on input "Contact Person" at bounding box center [185, 333] width 305 height 25
type input "ATTN: COREY HUNCHAK"
drag, startPoint x: 833, startPoint y: 265, endPoint x: 969, endPoint y: 255, distance: 136.1
click at [969, 255] on div "1 Weight 0.00 Dims Code 0.00" at bounding box center [1027, 268] width 640 height 65
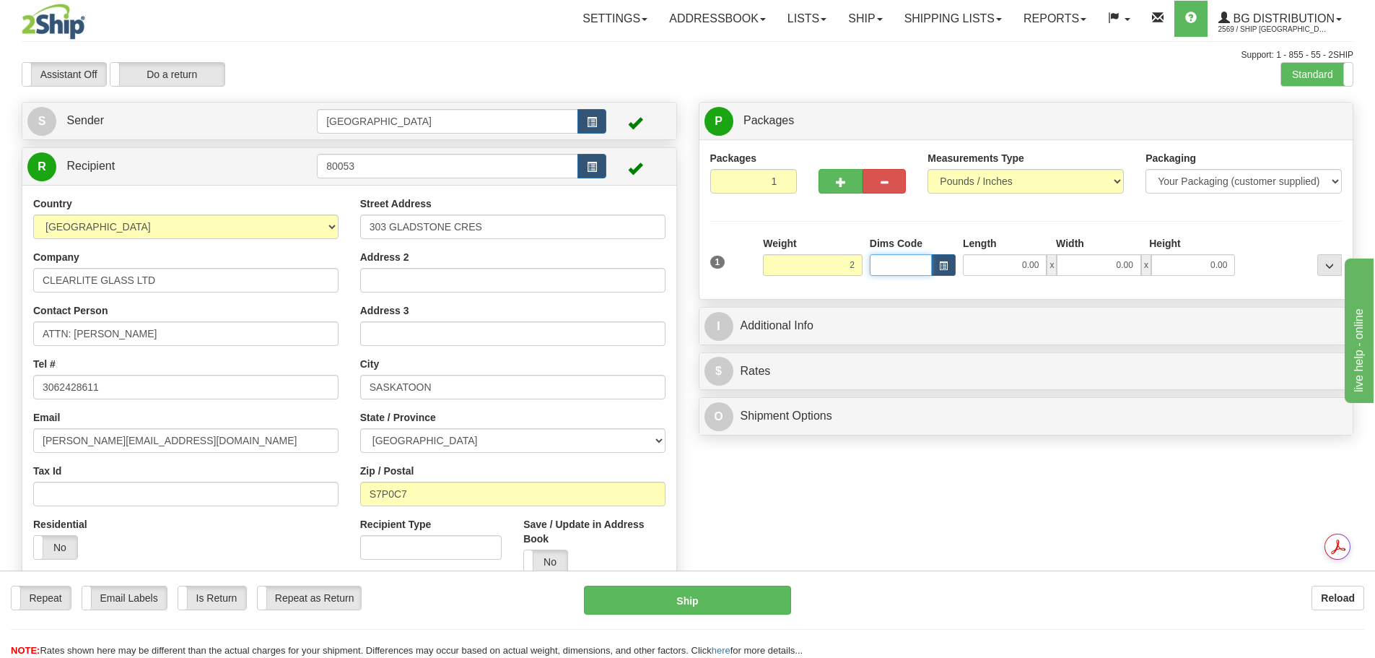
type input "2.00"
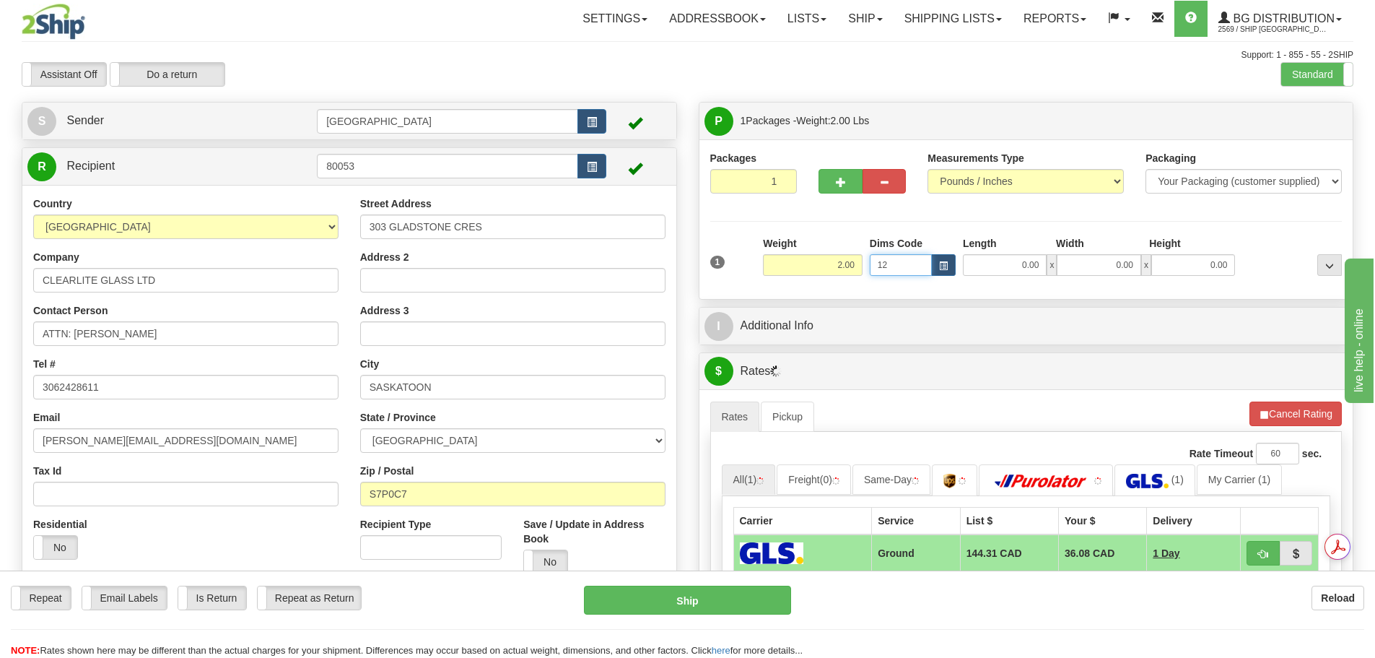
type input "1"
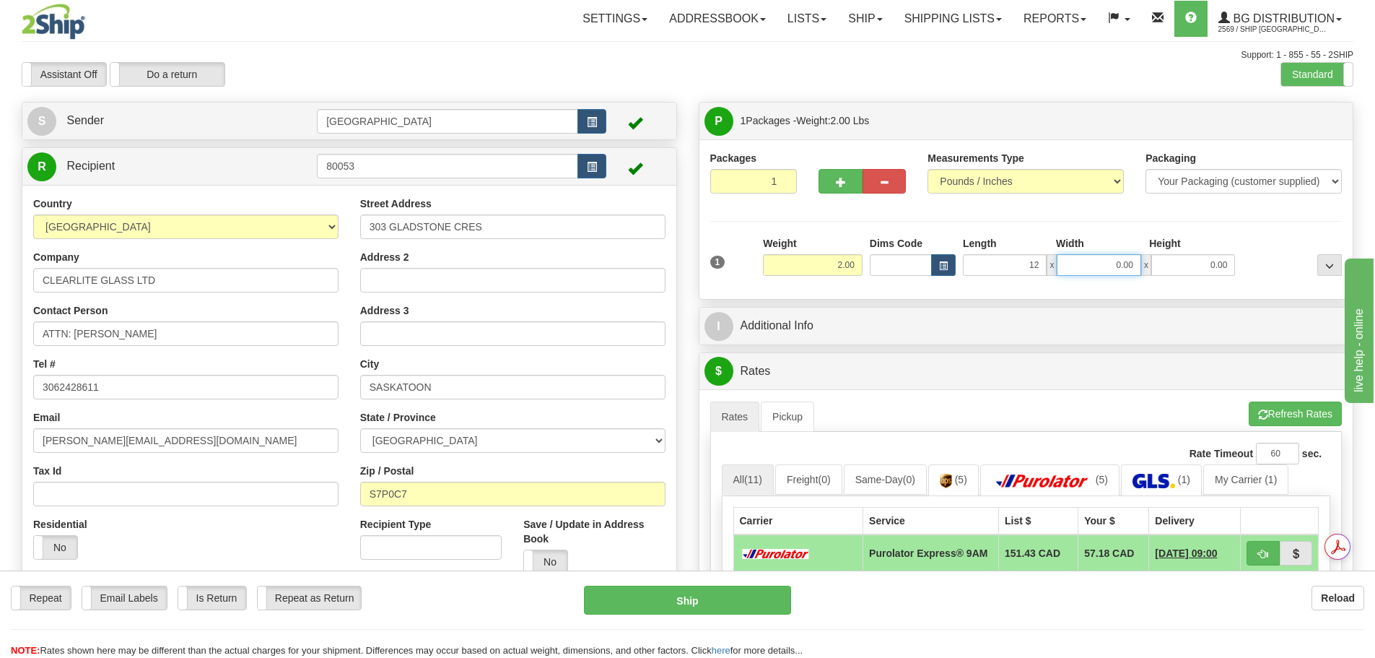
type input "12.00"
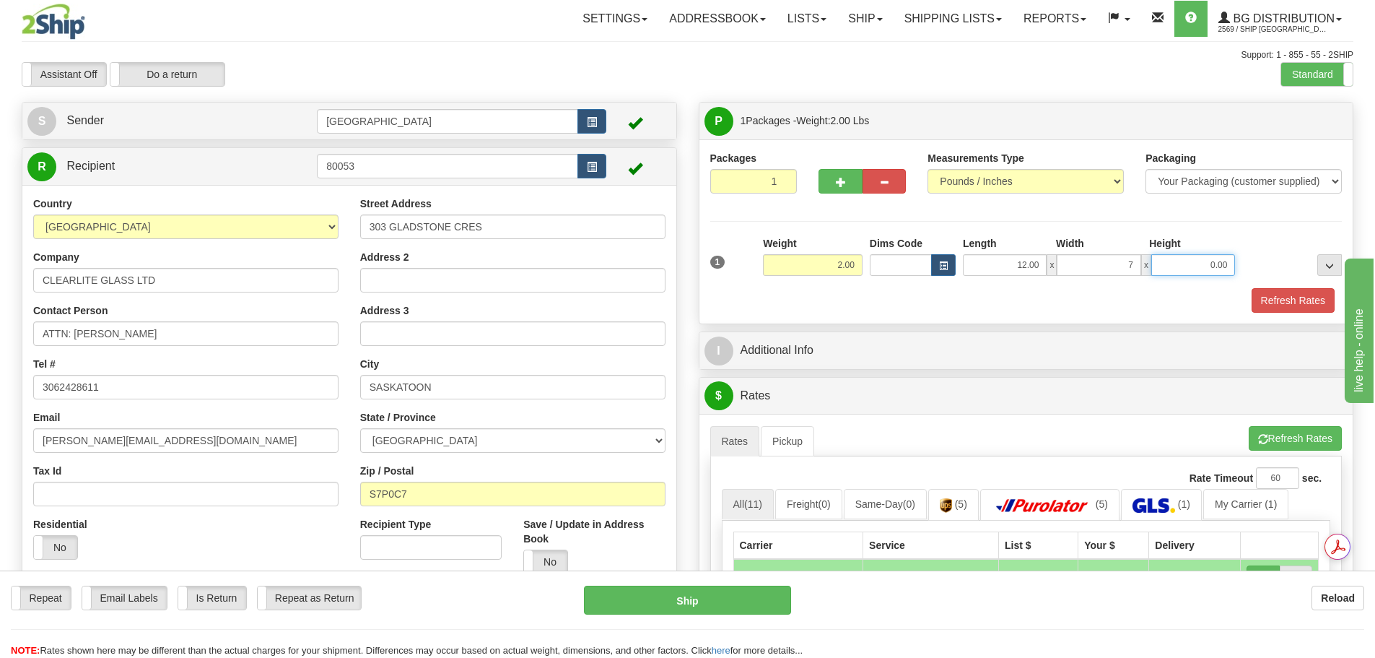
type input "7.00"
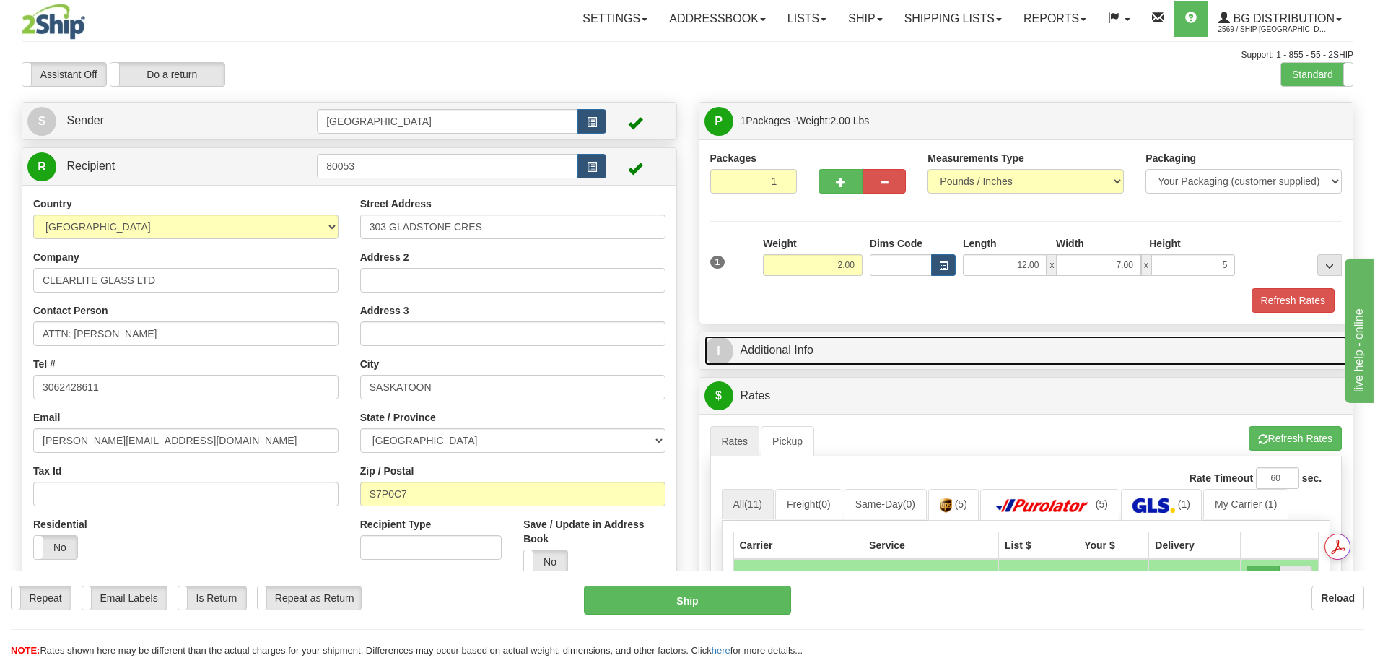
type input "5.00"
drag, startPoint x: 897, startPoint y: 350, endPoint x: 908, endPoint y: 362, distance: 16.3
click at [897, 350] on link "I Additional Info" at bounding box center [1027, 351] width 644 height 30
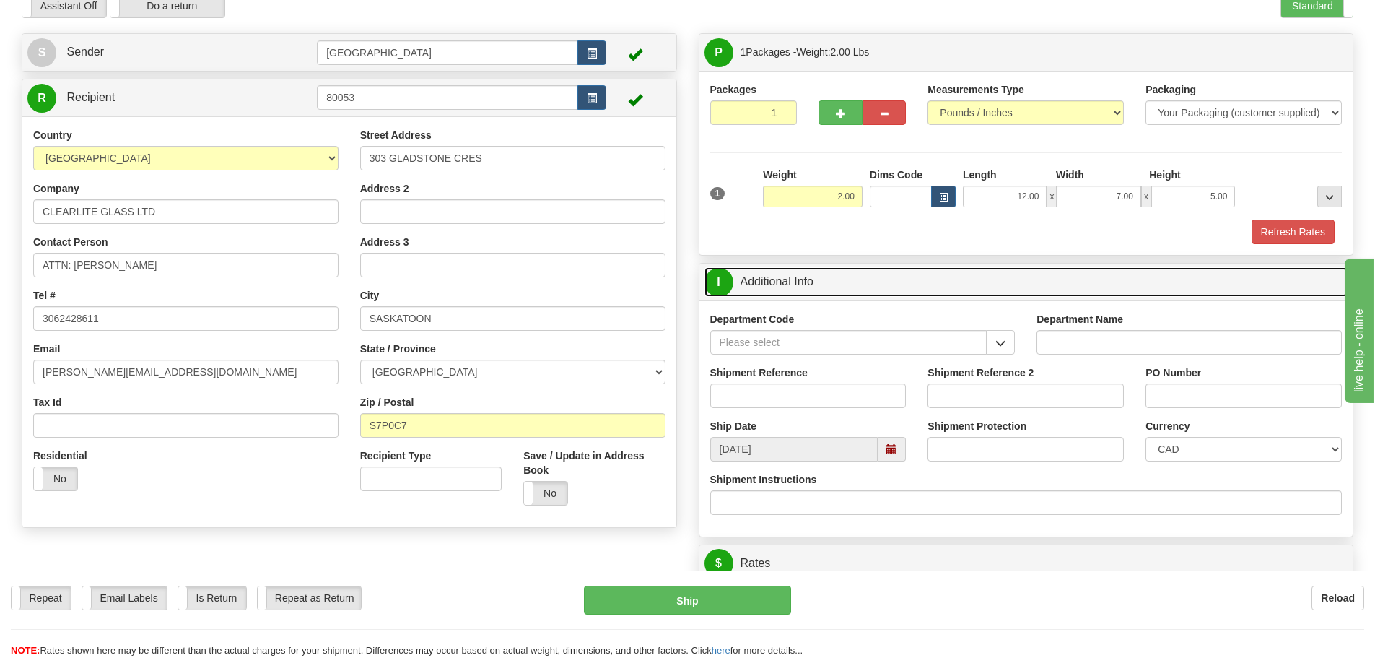
scroll to position [72, 0]
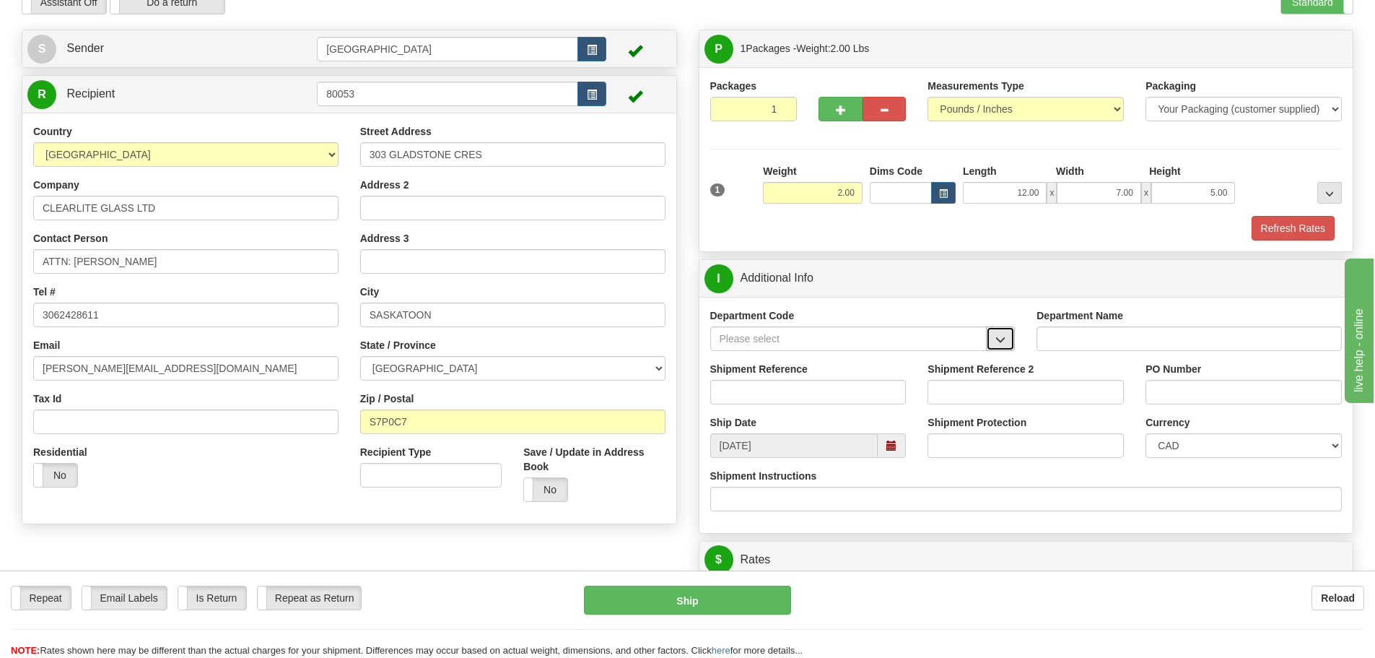
click at [1006, 335] on span "button" at bounding box center [1001, 339] width 10 height 9
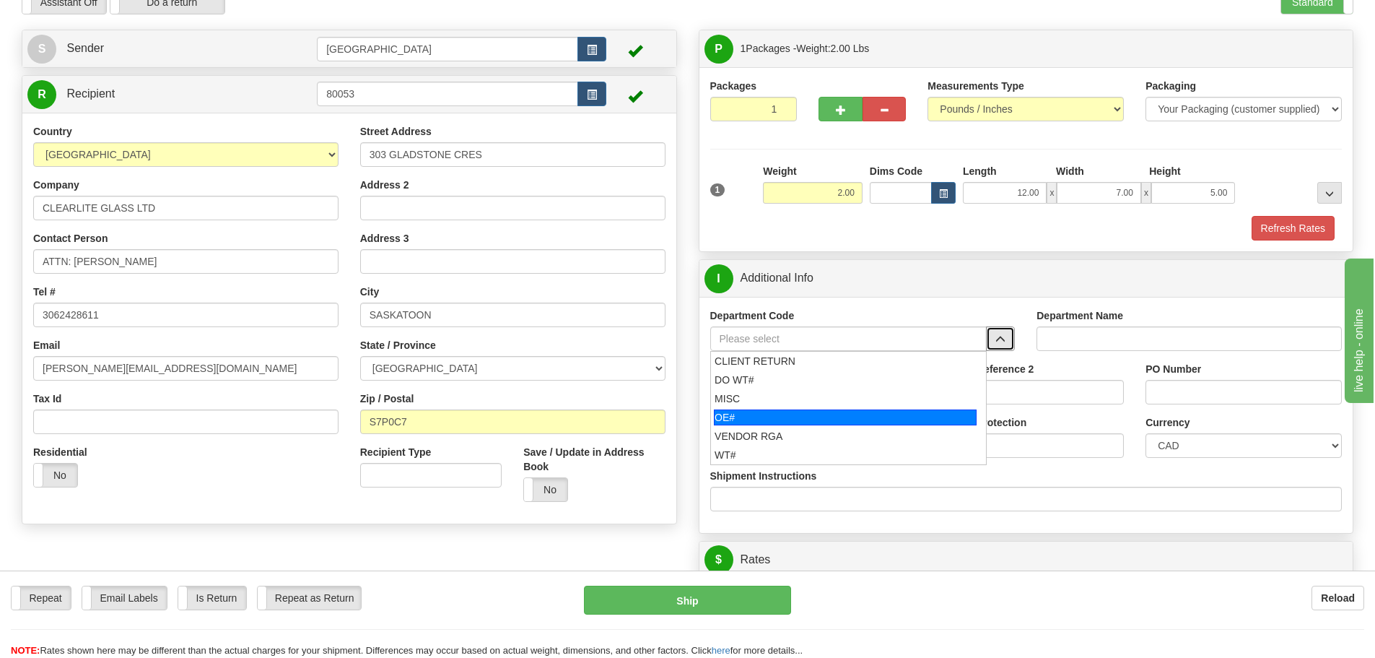
click at [900, 421] on div "OE#" at bounding box center [845, 417] width 263 height 16
type input "OE#"
type input "ORDERS"
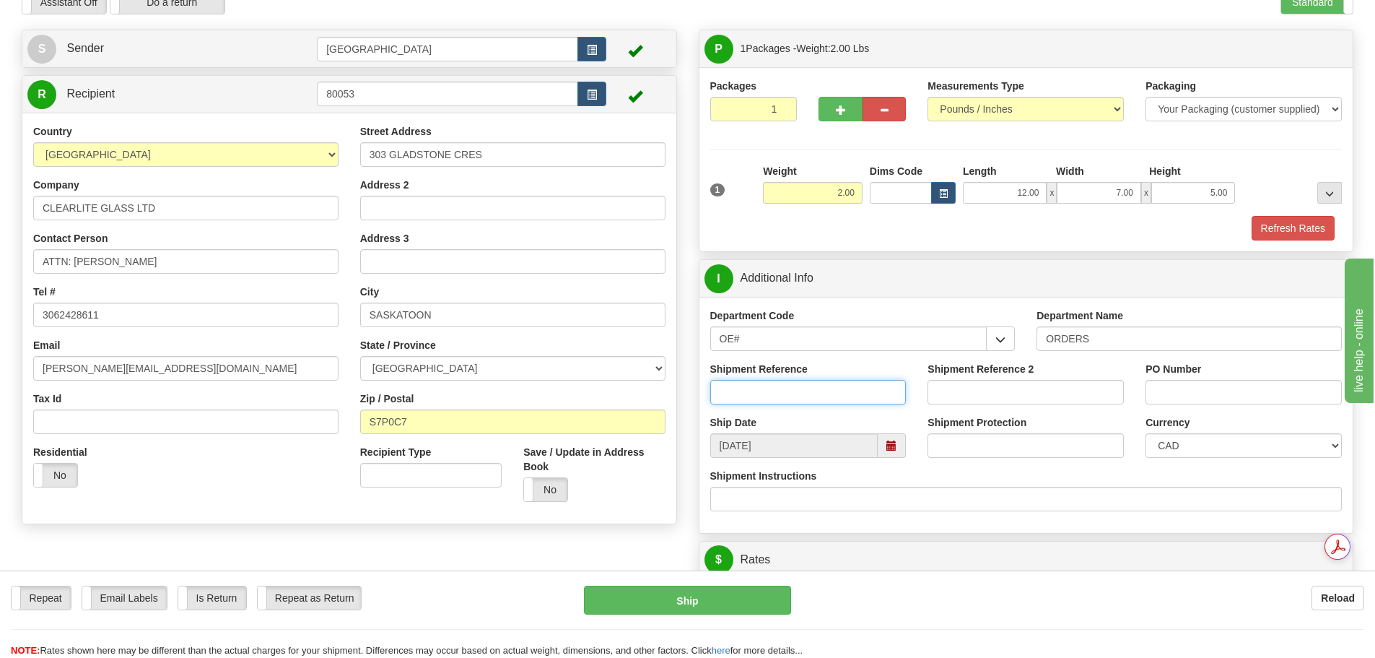
click at [824, 399] on input "Shipment Reference" at bounding box center [808, 392] width 196 height 25
type input "90040853-00"
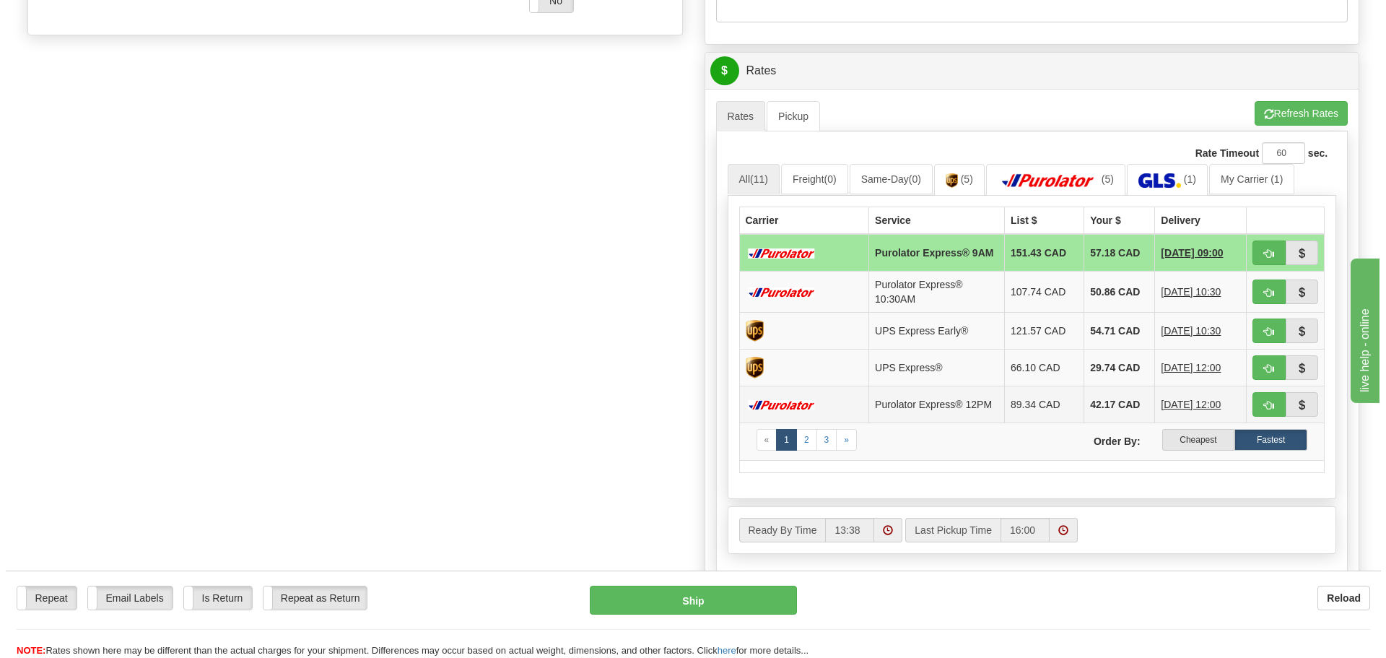
scroll to position [578, 0]
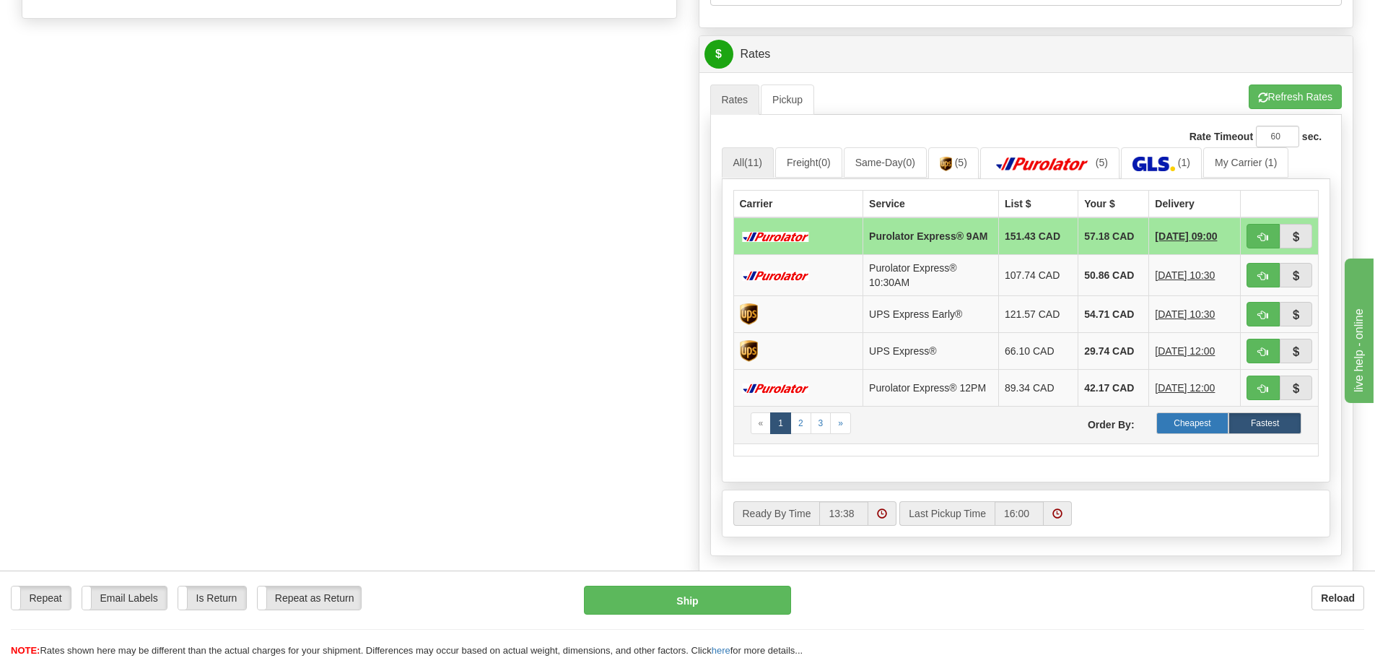
type input "9500"
click at [1178, 428] on label "Cheapest" at bounding box center [1193, 423] width 73 height 22
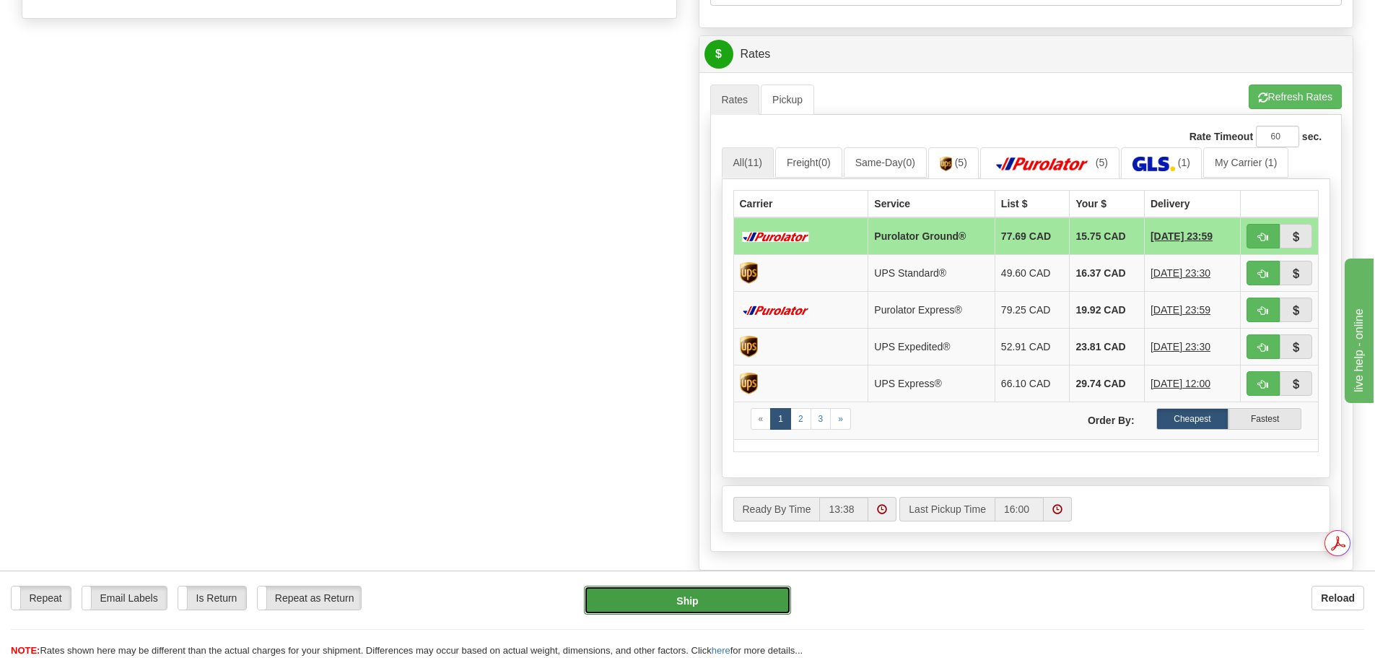
click at [751, 588] on button "Ship" at bounding box center [687, 600] width 207 height 29
type input "260"
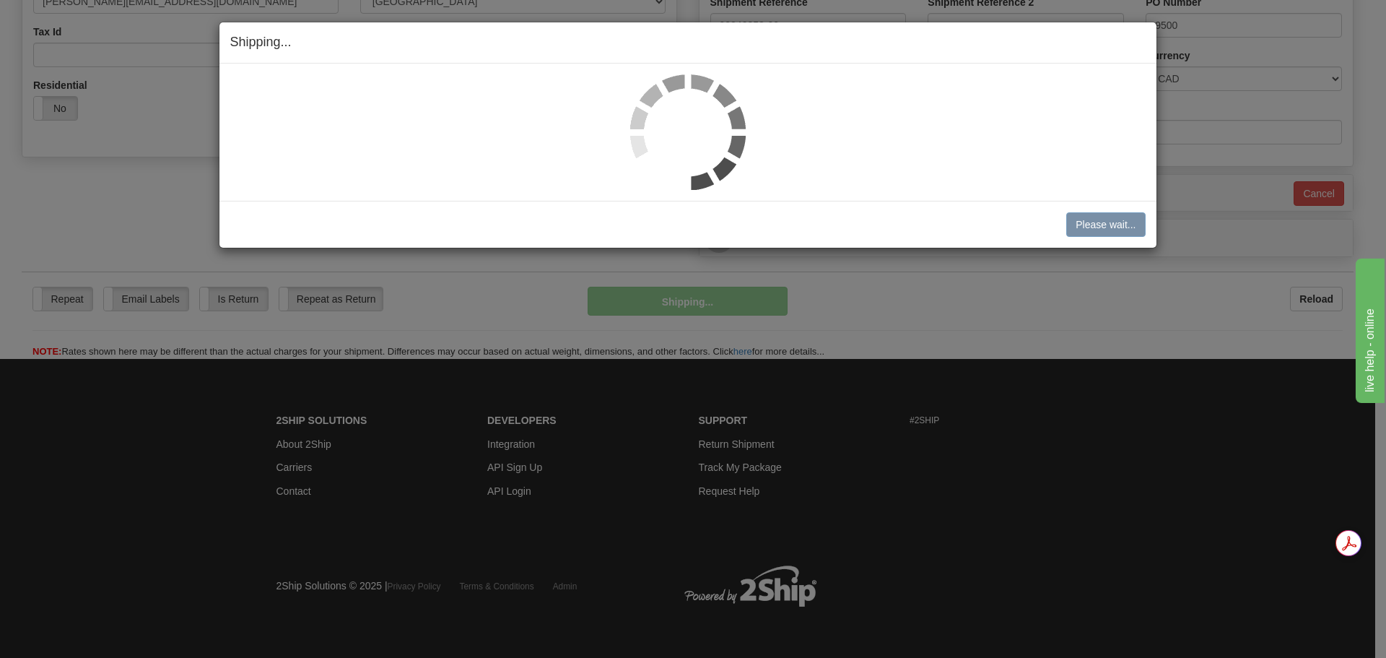
scroll to position [440, 0]
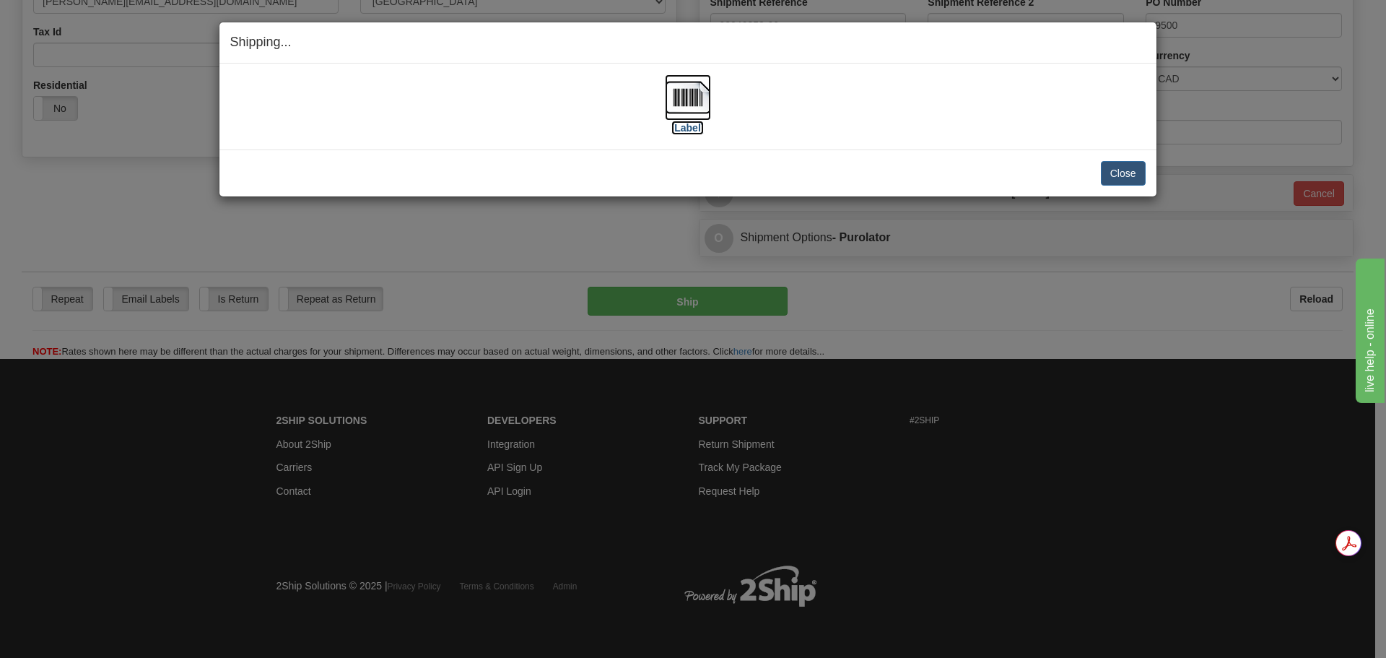
click at [697, 100] on img at bounding box center [688, 97] width 46 height 46
click at [1107, 175] on button "Close" at bounding box center [1123, 173] width 45 height 25
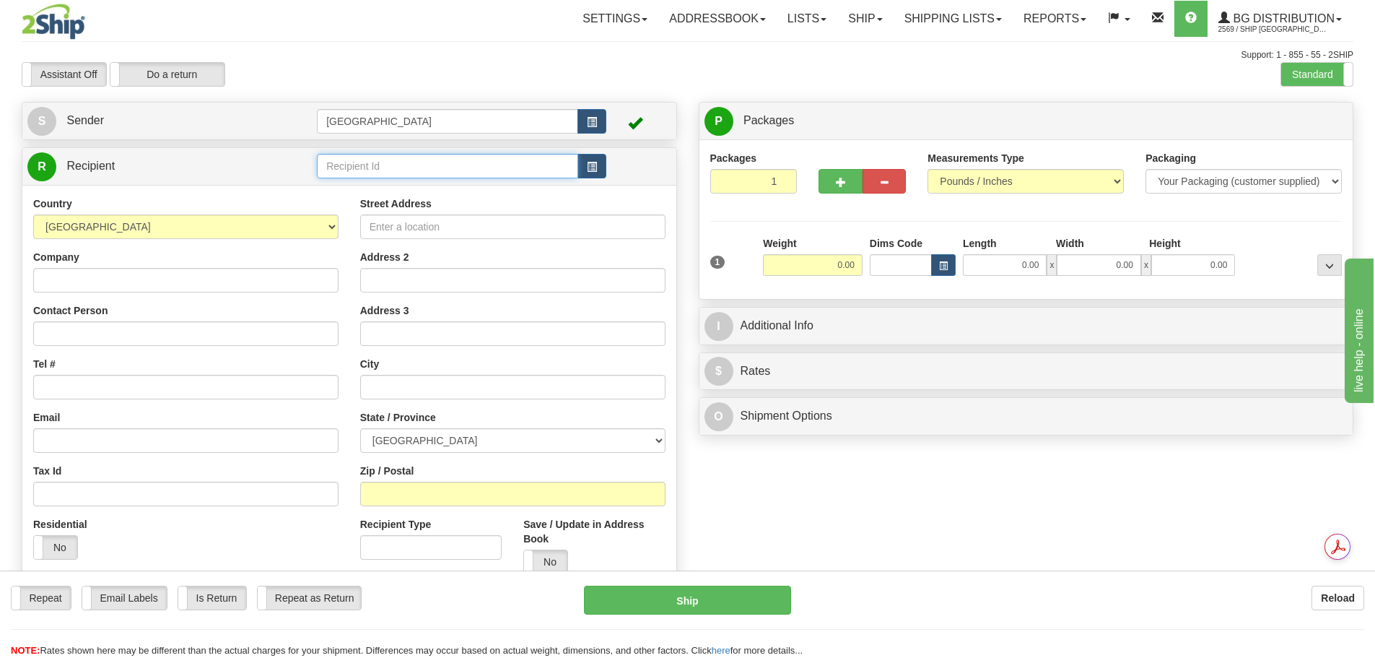
click at [437, 167] on input "text" at bounding box center [447, 166] width 261 height 25
type input "1"
click at [341, 188] on div "60311" at bounding box center [445, 188] width 248 height 16
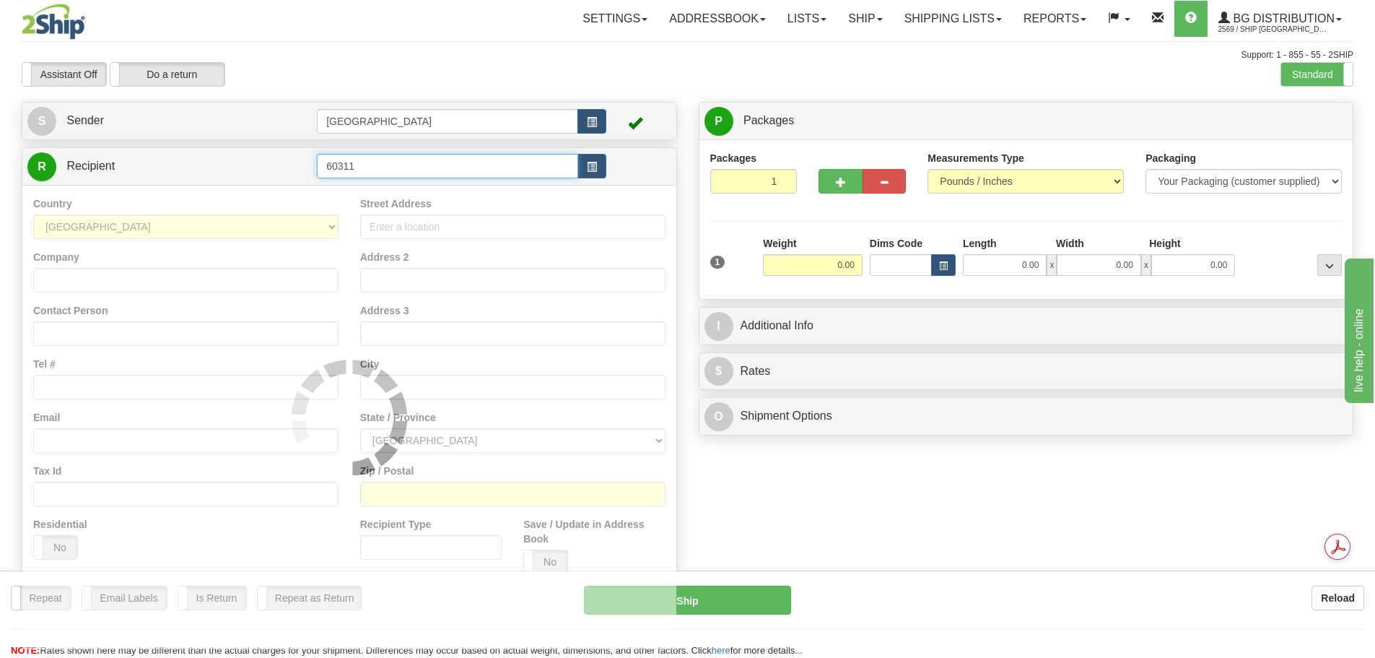
type input "60311"
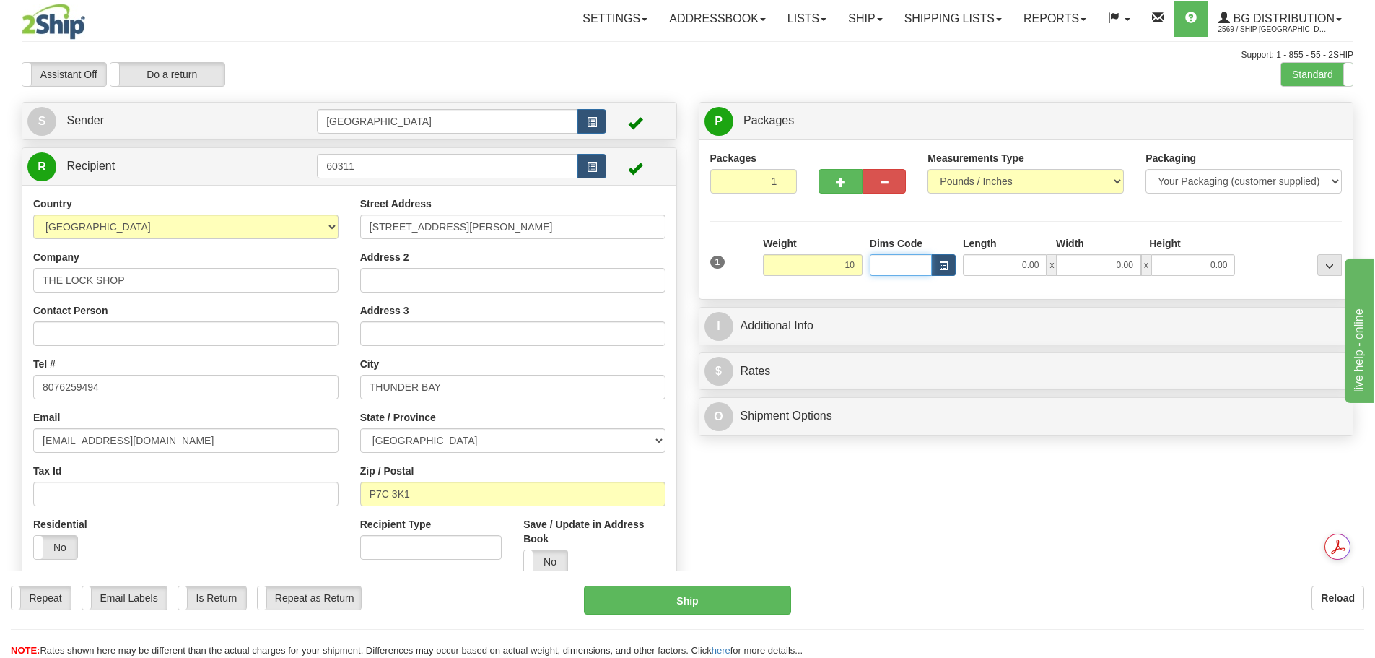
type input "10.00"
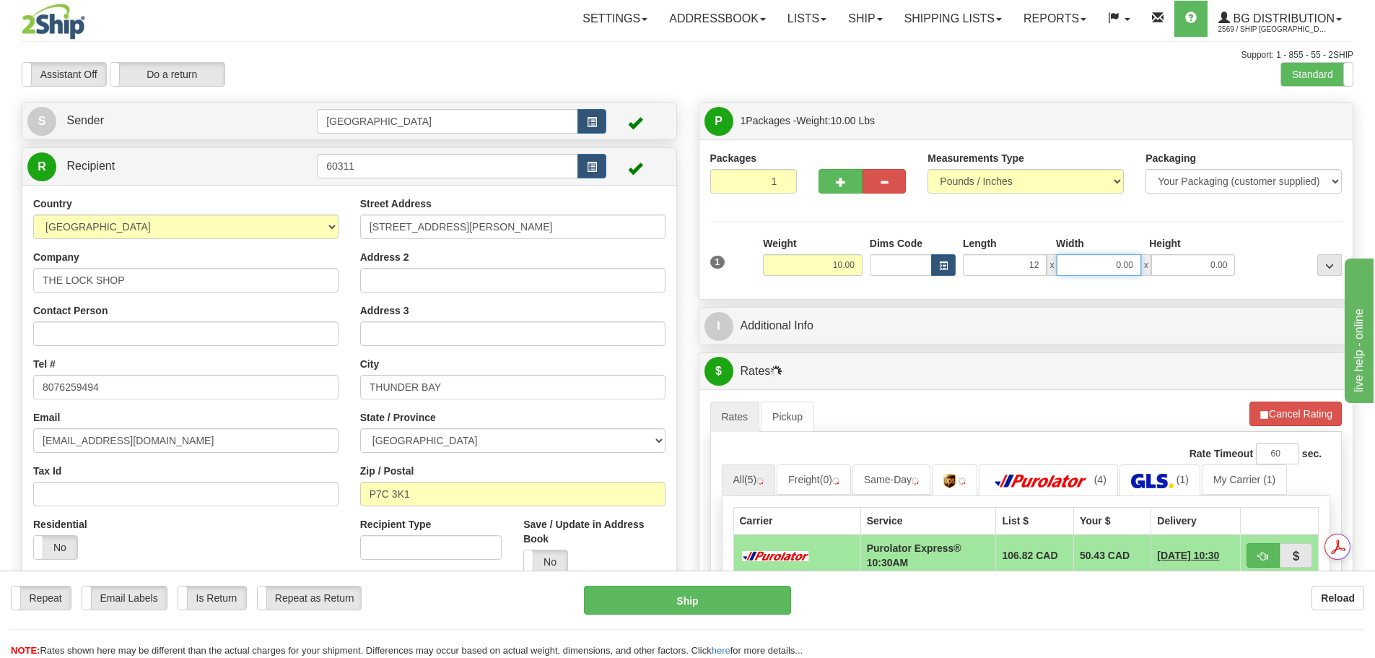
type input "12.00"
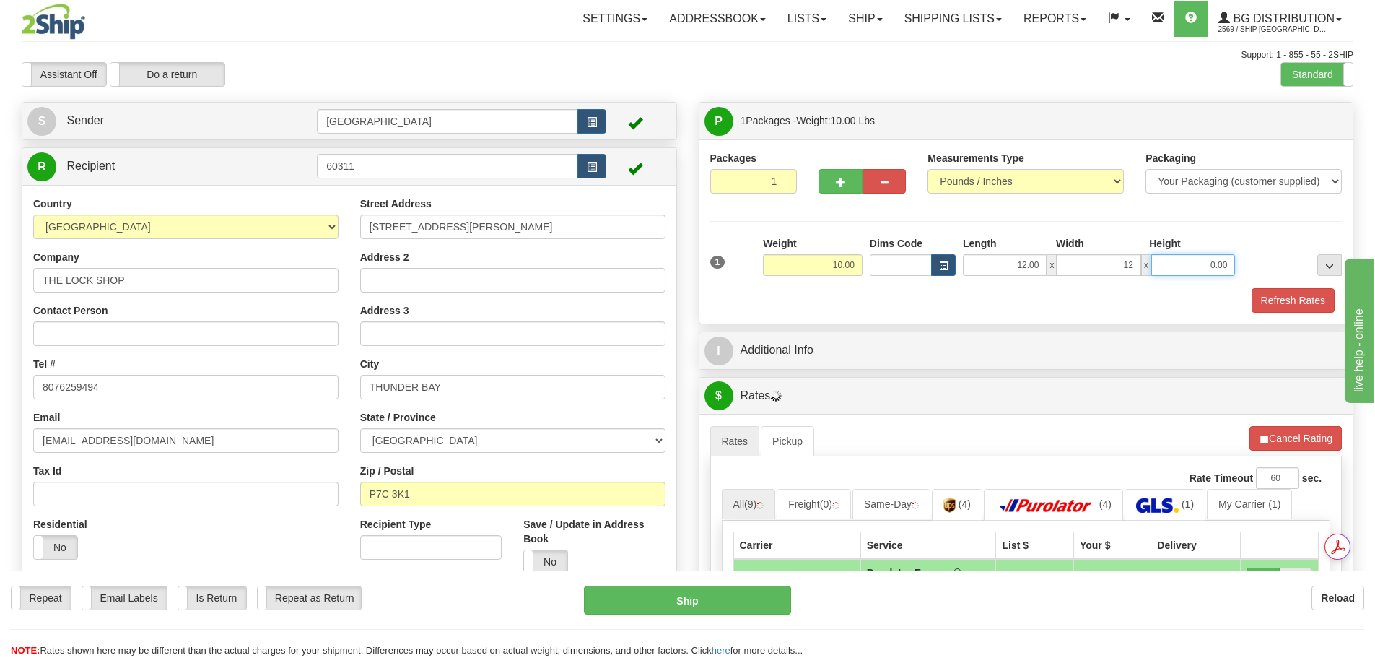
type input "12.00"
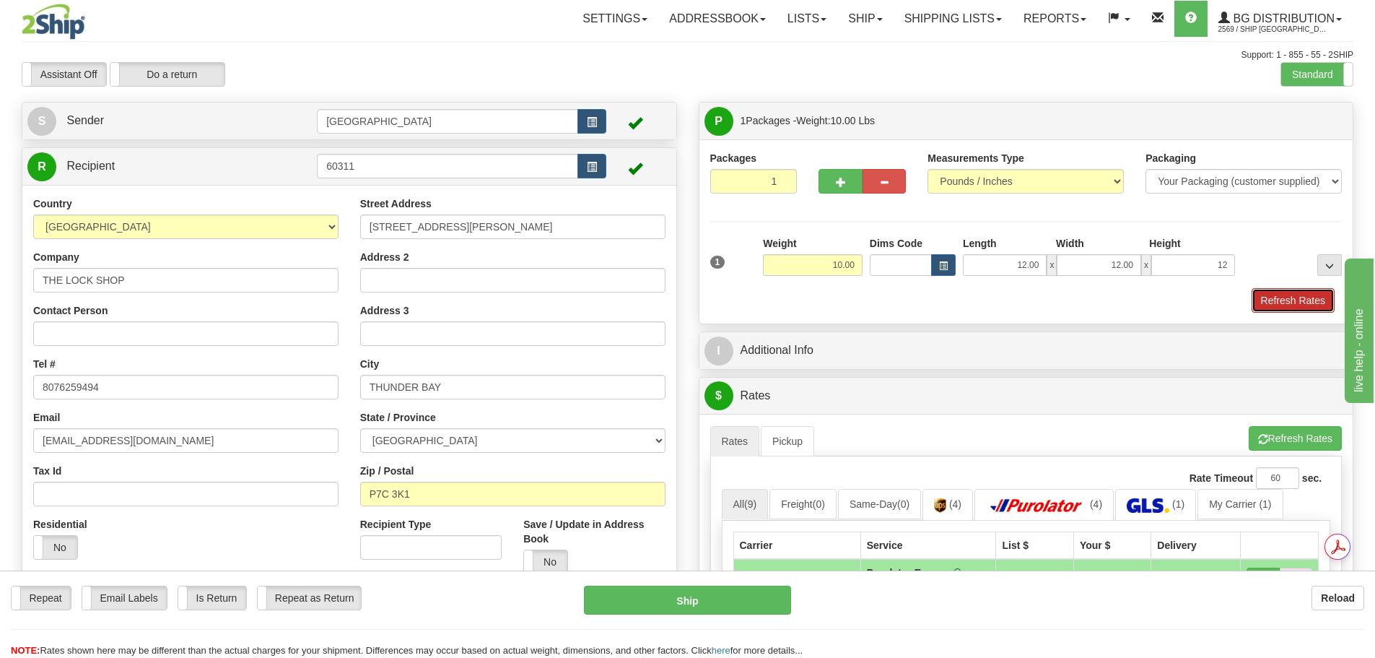
type input "12.00"
click at [1279, 303] on button "Refresh Rates" at bounding box center [1293, 300] width 83 height 25
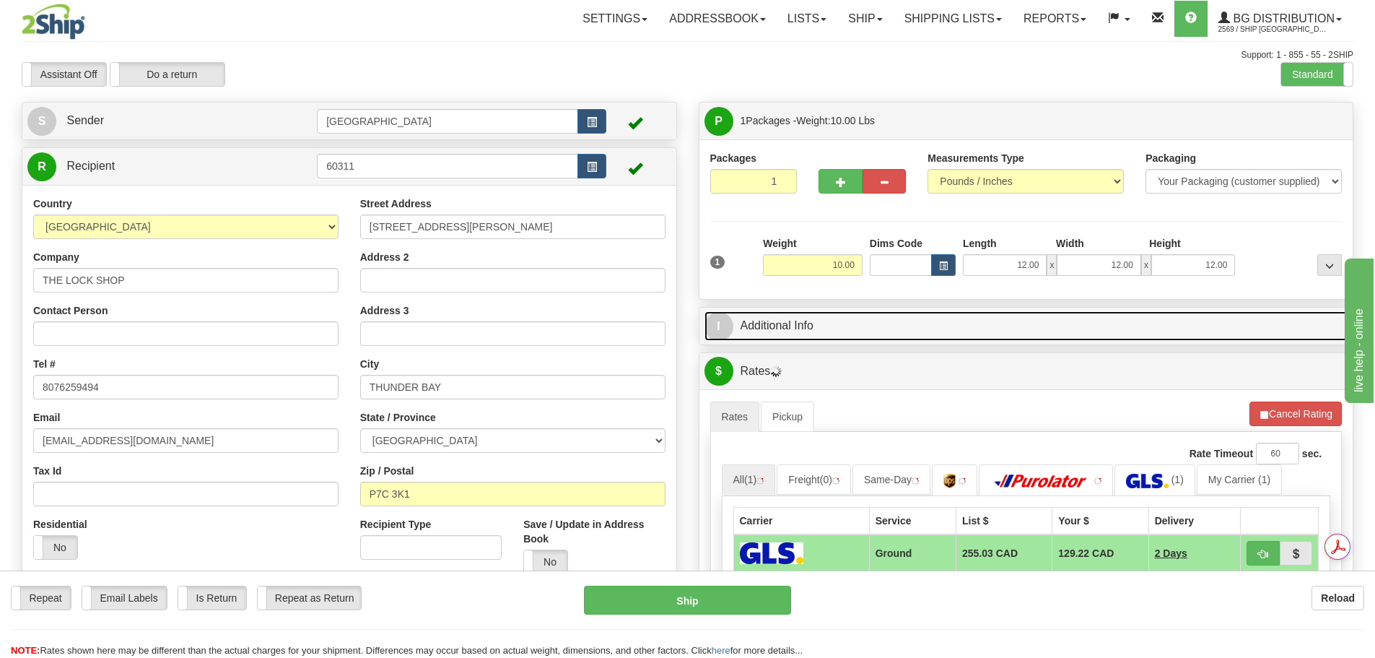
click at [850, 320] on link "I Additional Info" at bounding box center [1027, 326] width 644 height 30
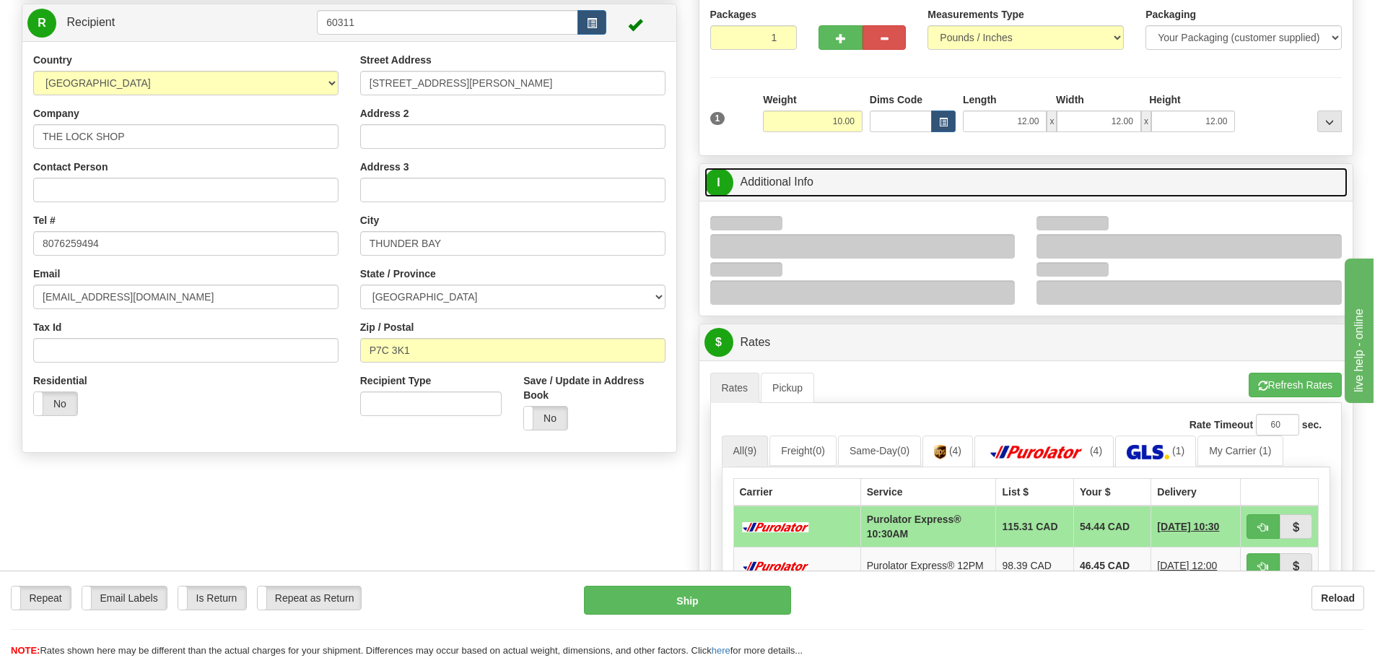
scroll to position [144, 0]
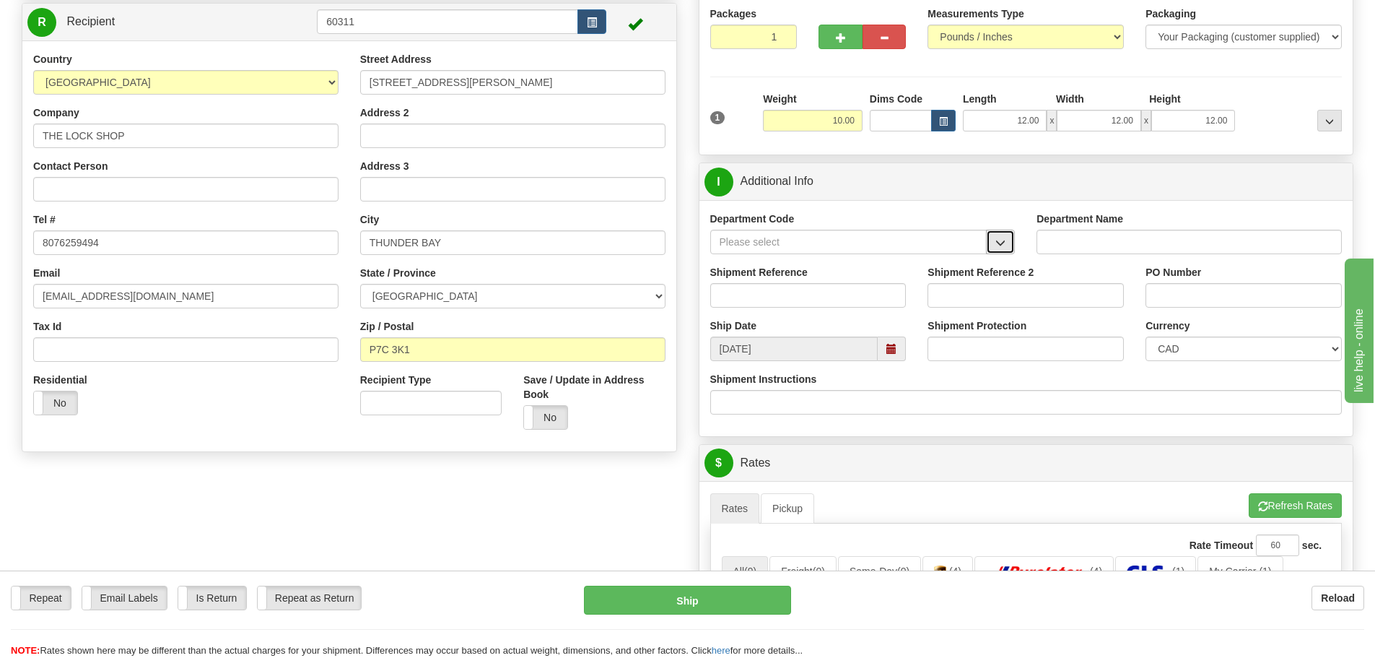
click at [1012, 248] on button "button" at bounding box center [1000, 242] width 29 height 25
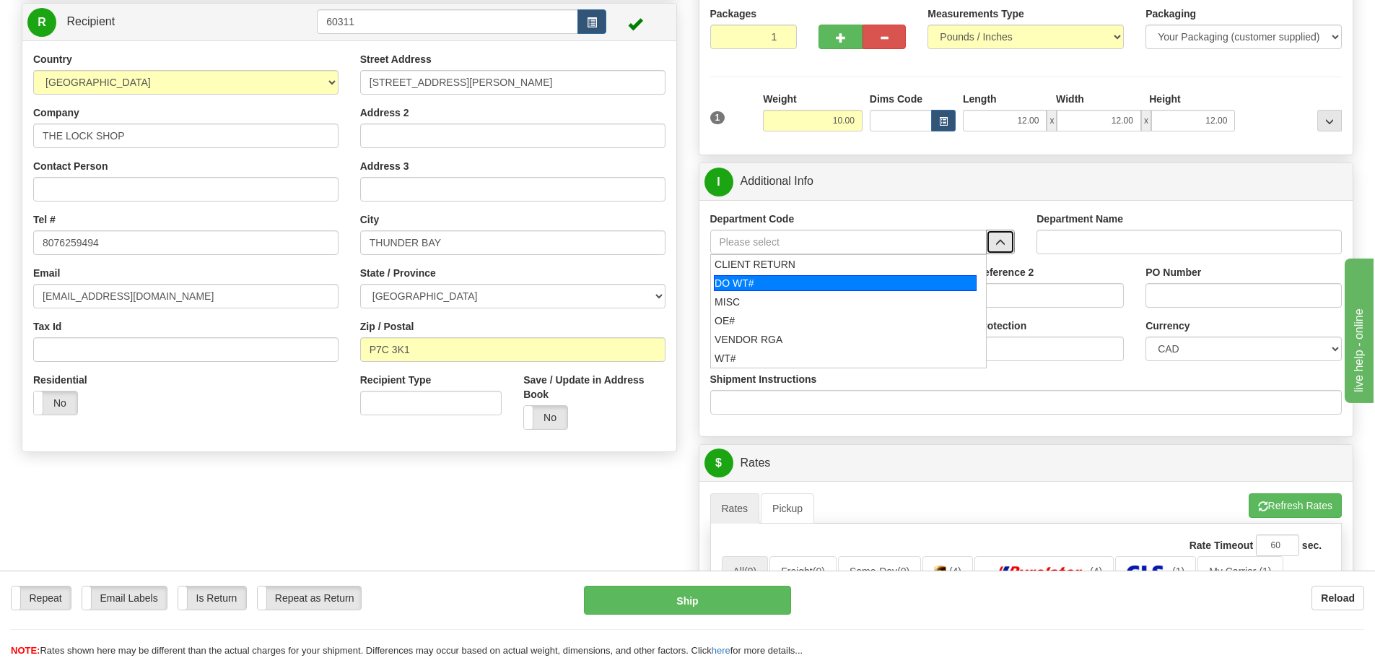
click at [842, 278] on div "DO WT#" at bounding box center [845, 283] width 263 height 16
type input "DO WT#"
type input "DIRECT ORDERS"
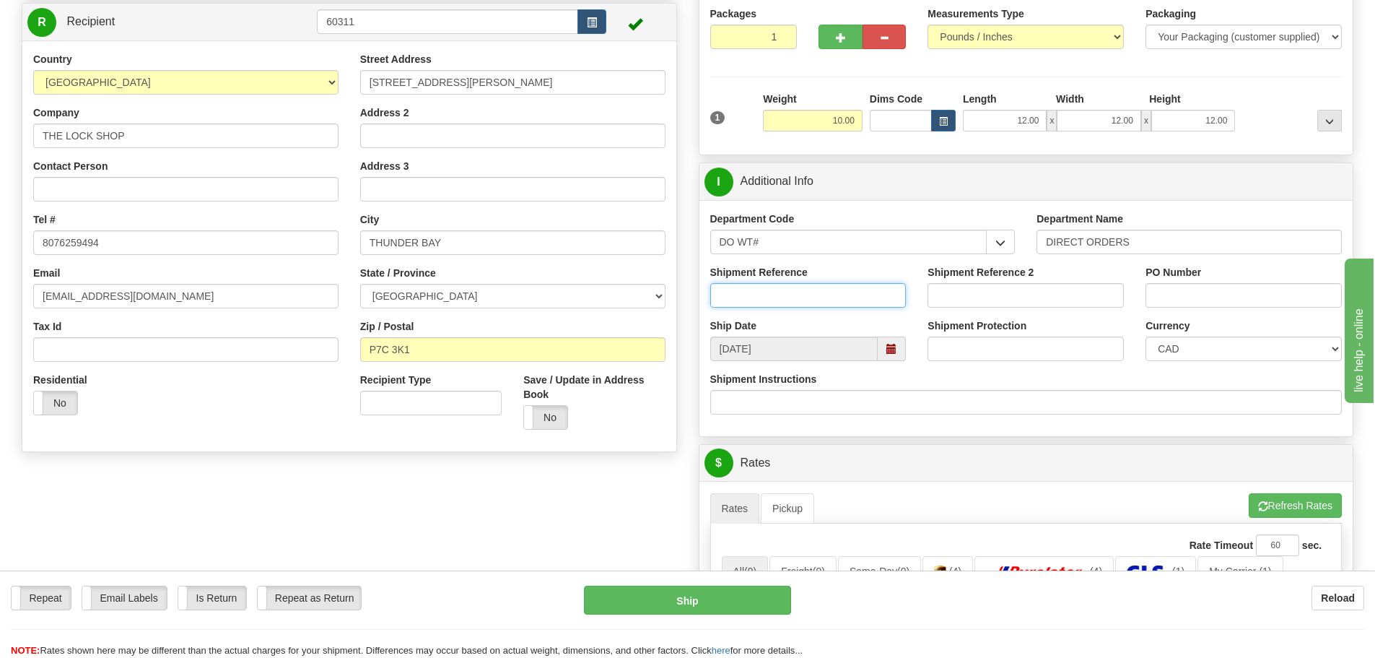
click at [814, 287] on input "Shipment Reference" at bounding box center [808, 295] width 196 height 25
type input "166991-00"
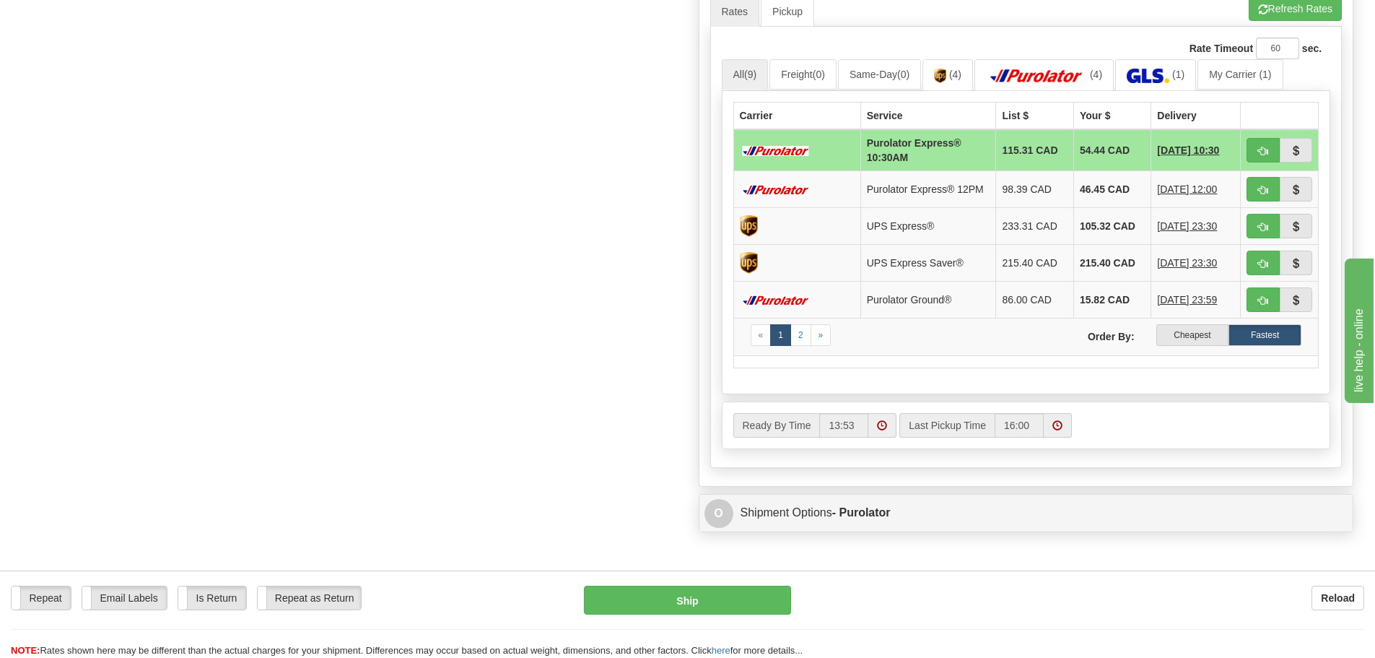
scroll to position [650, 0]
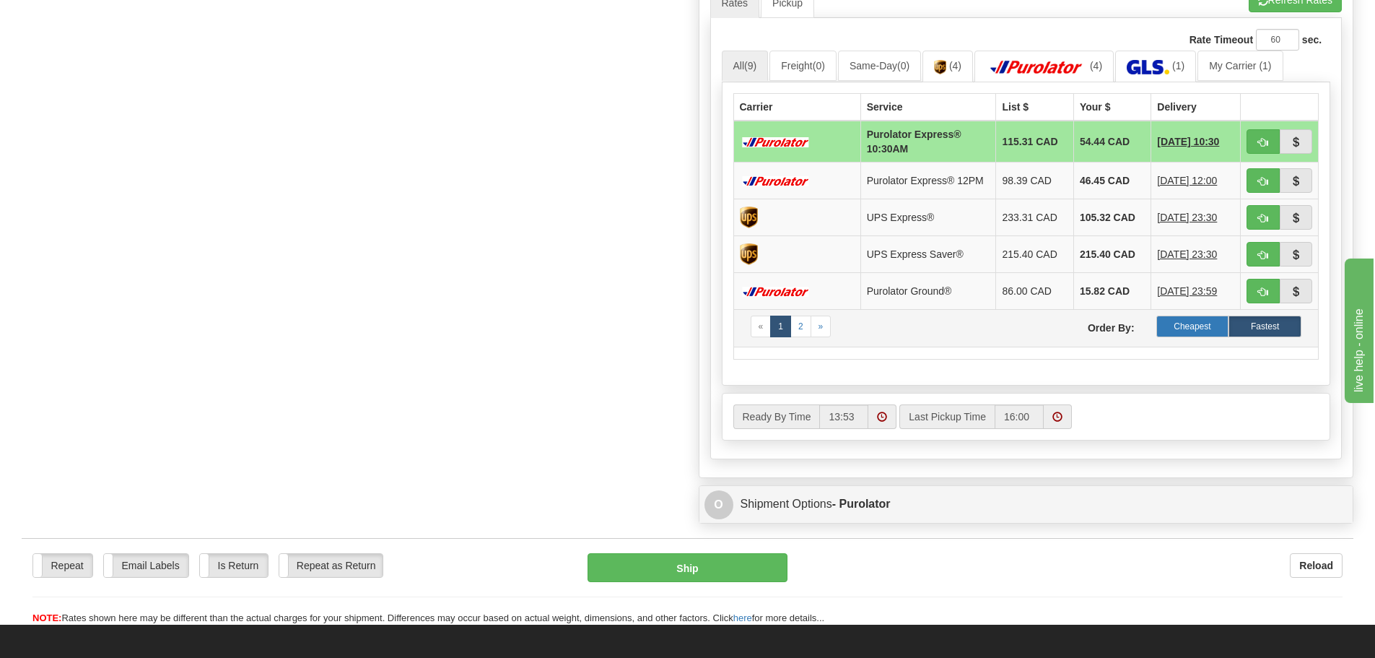
type input "25319"
click at [1180, 336] on label "Cheapest" at bounding box center [1193, 327] width 73 height 22
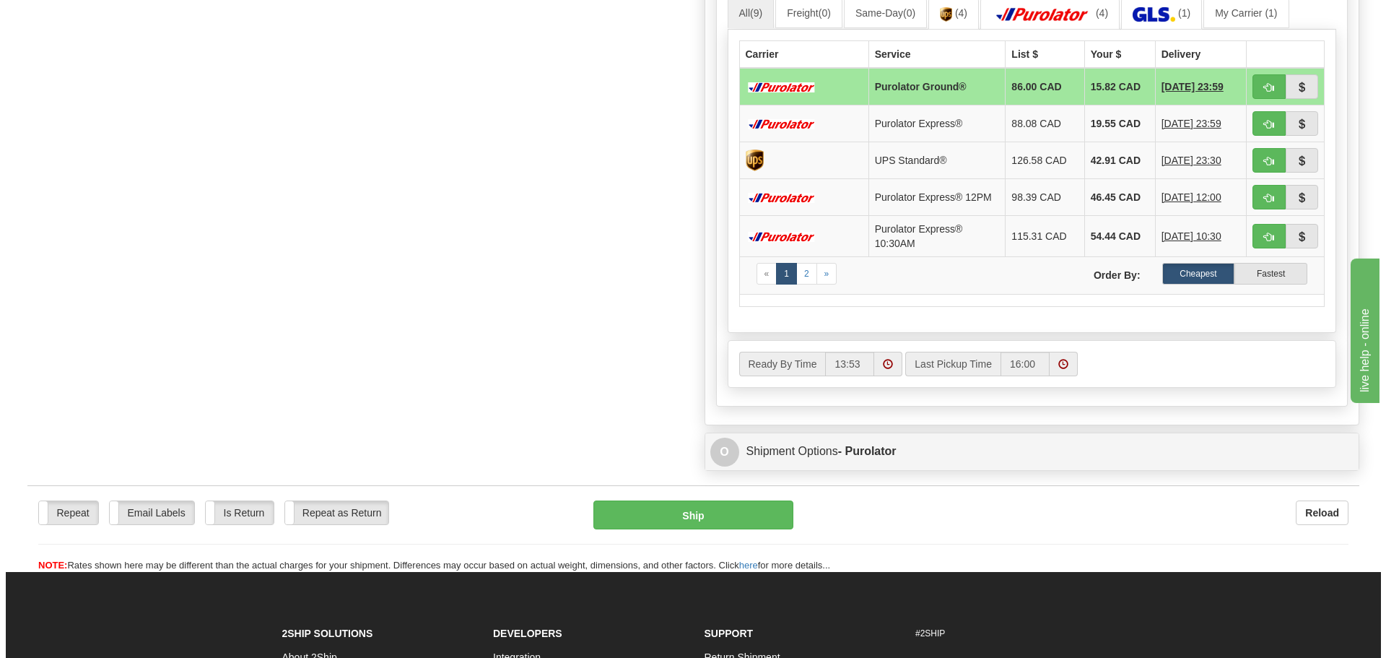
scroll to position [722, 0]
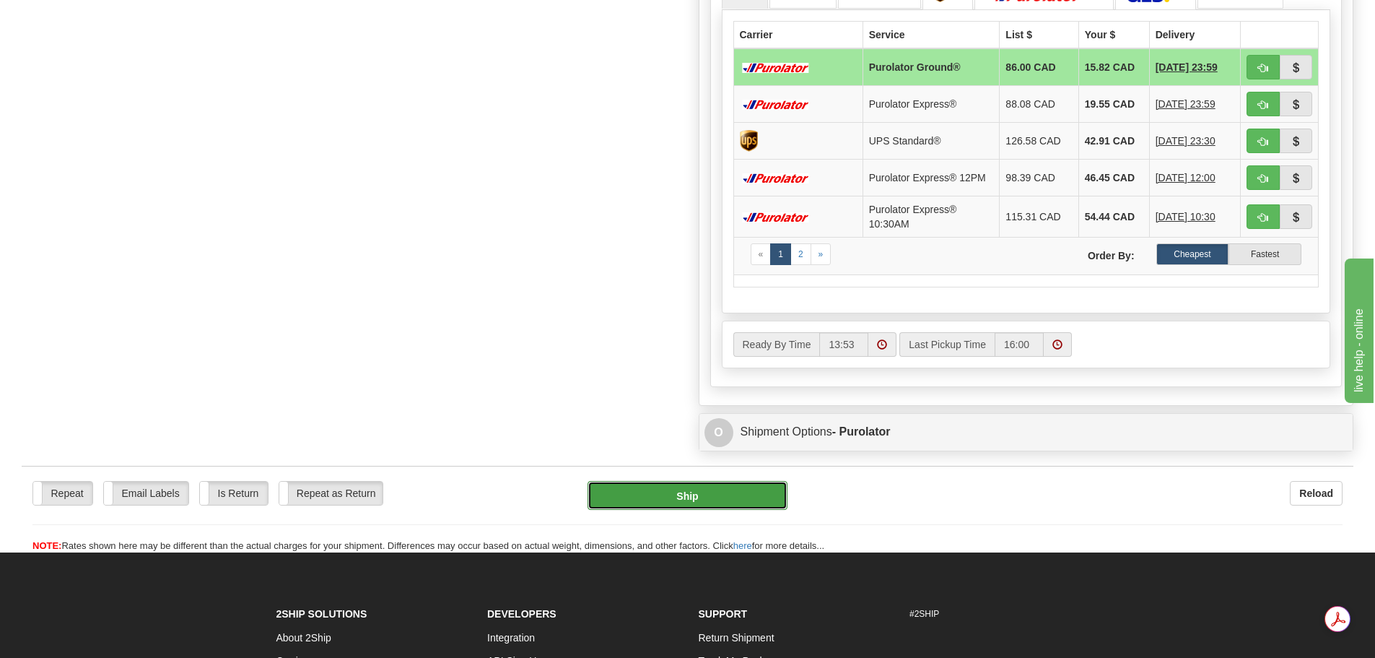
click at [684, 491] on button "Ship" at bounding box center [688, 495] width 200 height 29
type input "260"
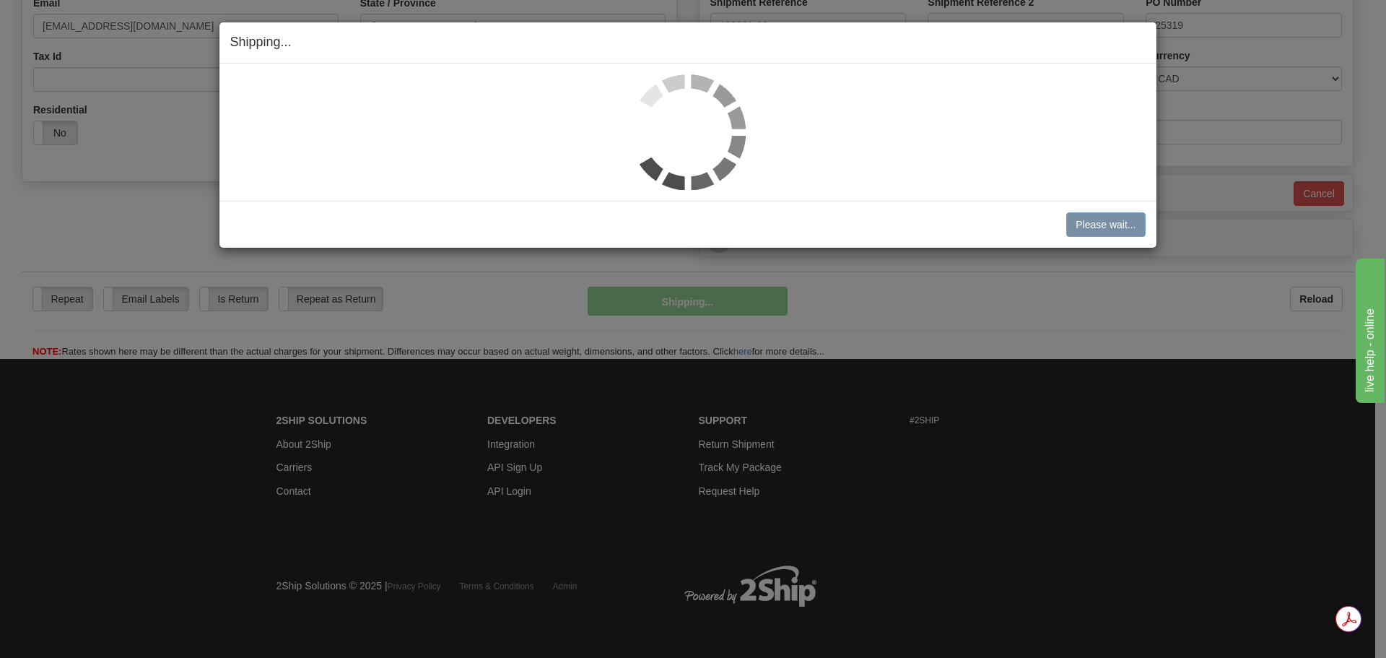
scroll to position [415, 0]
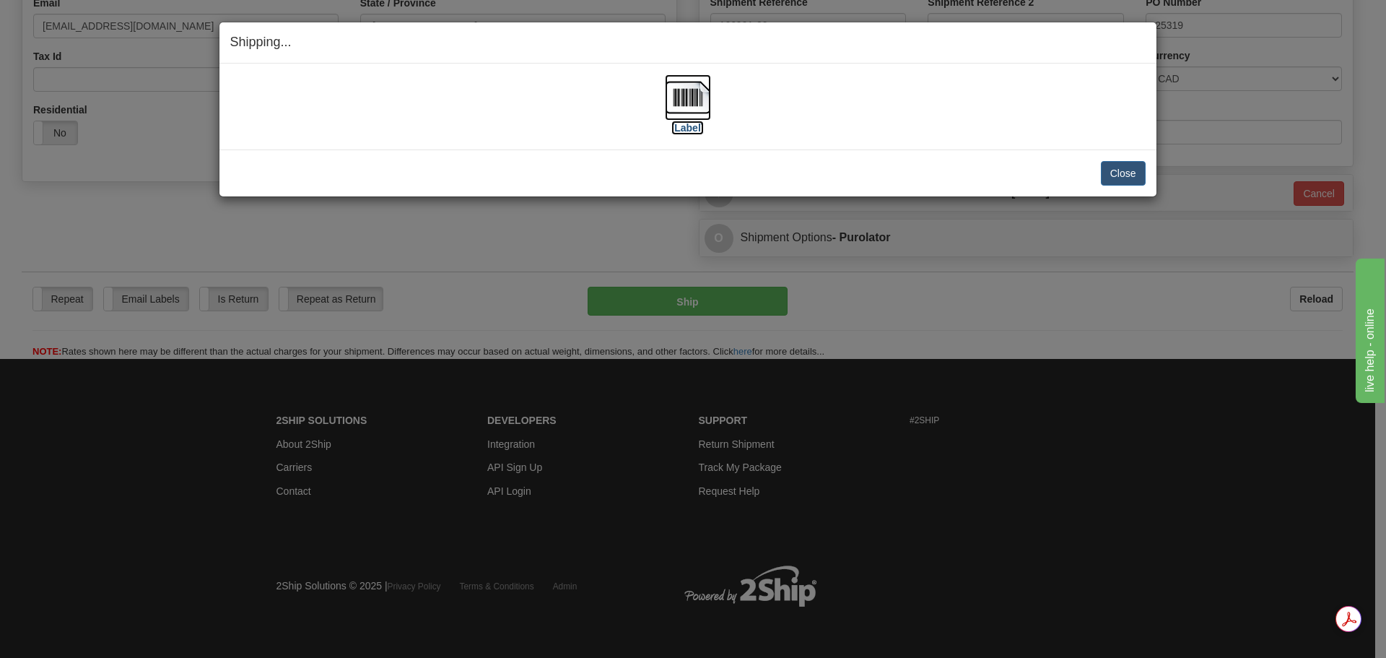
click at [698, 98] on img at bounding box center [688, 97] width 46 height 46
